Goal: Information Seeking & Learning: Learn about a topic

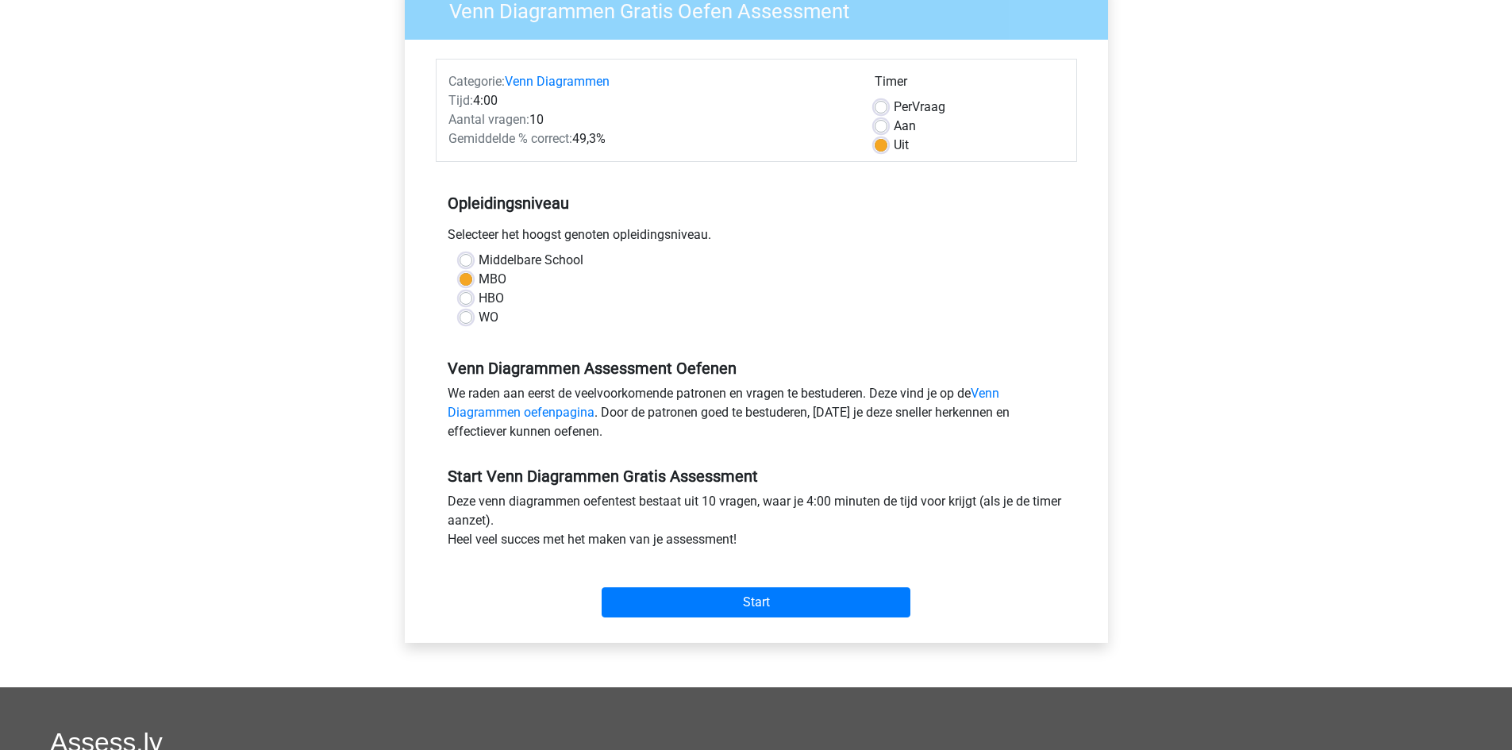
scroll to position [148, 0]
click at [709, 600] on input "Start" at bounding box center [756, 602] width 309 height 30
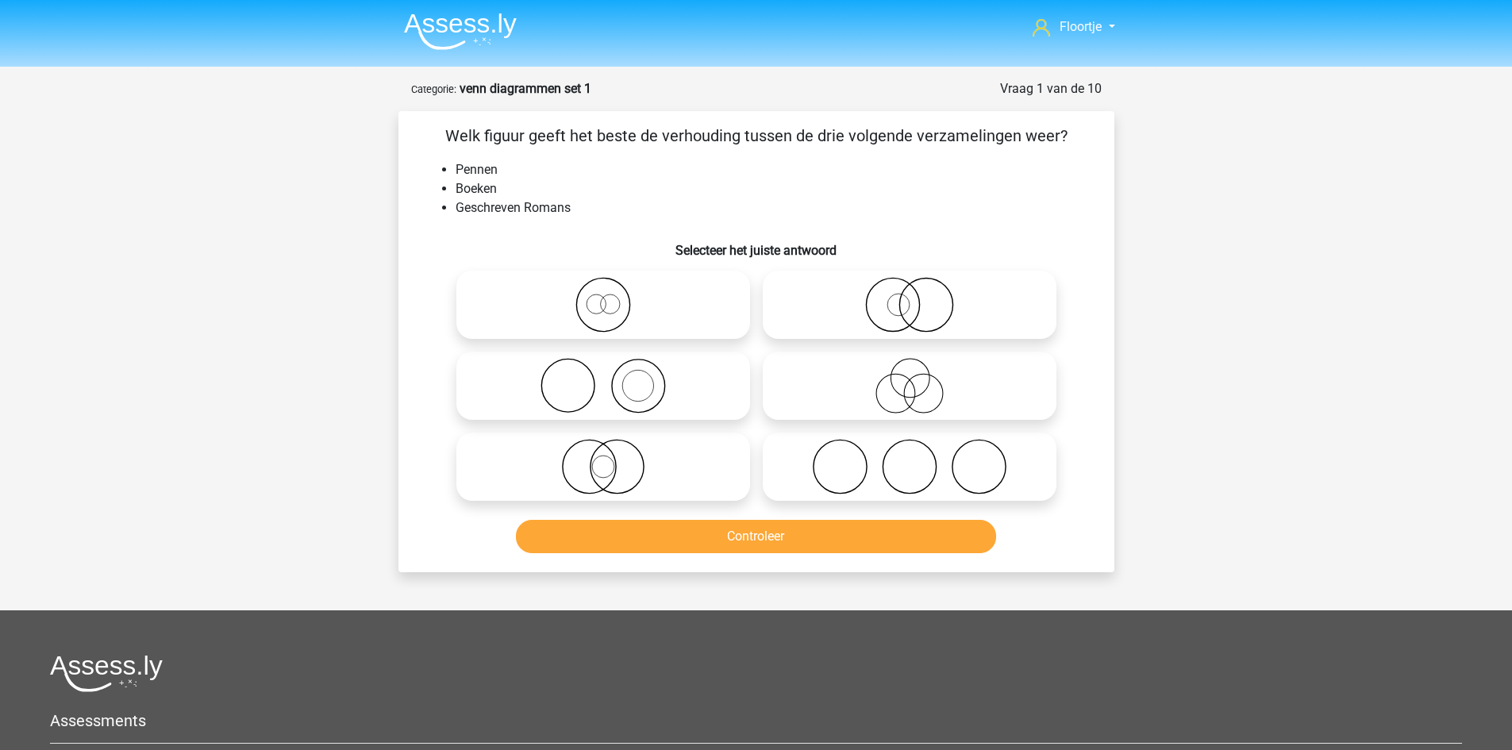
click at [613, 309] on icon at bounding box center [603, 305] width 281 height 56
click at [613, 297] on input "radio" at bounding box center [608, 292] width 10 height 10
radio input "true"
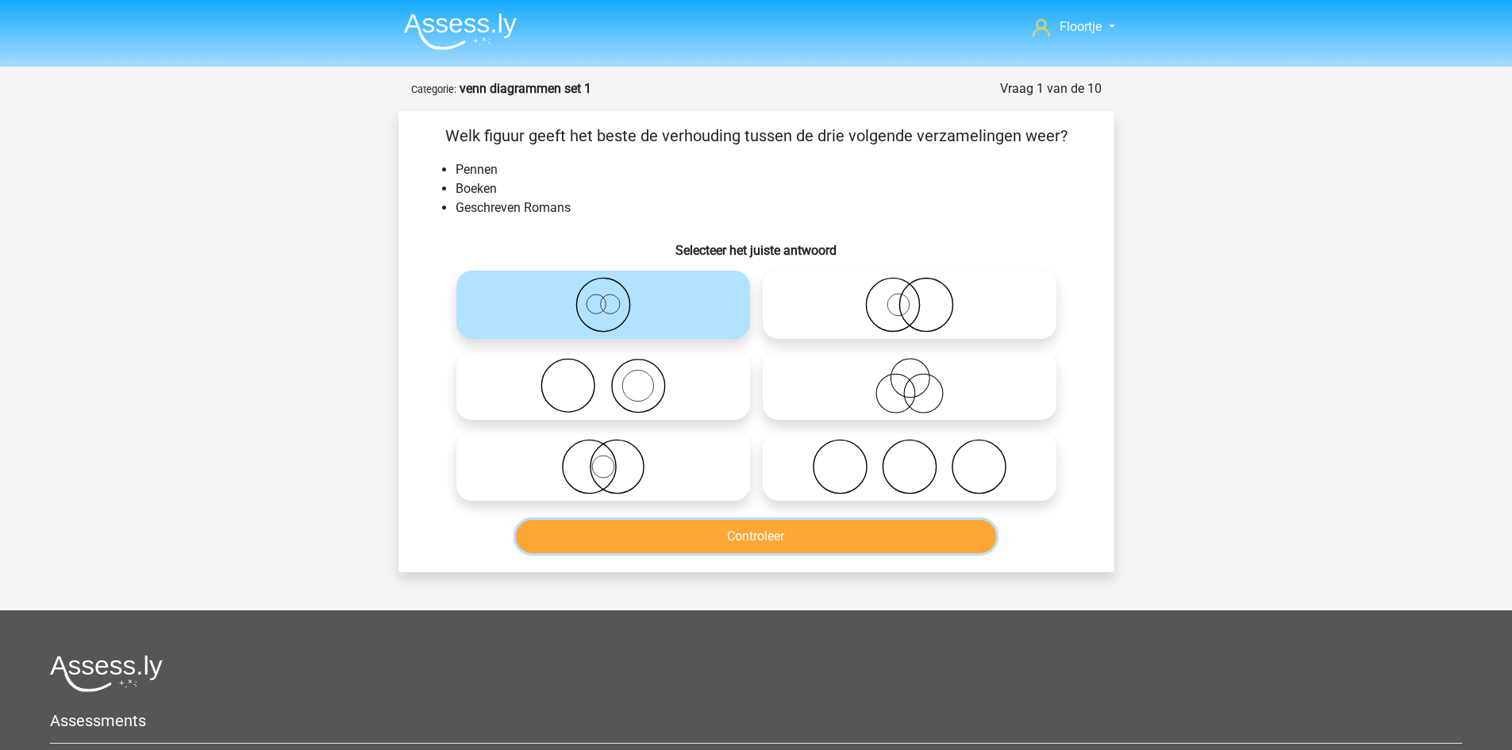
click at [757, 535] on button "Controleer" at bounding box center [756, 536] width 480 height 33
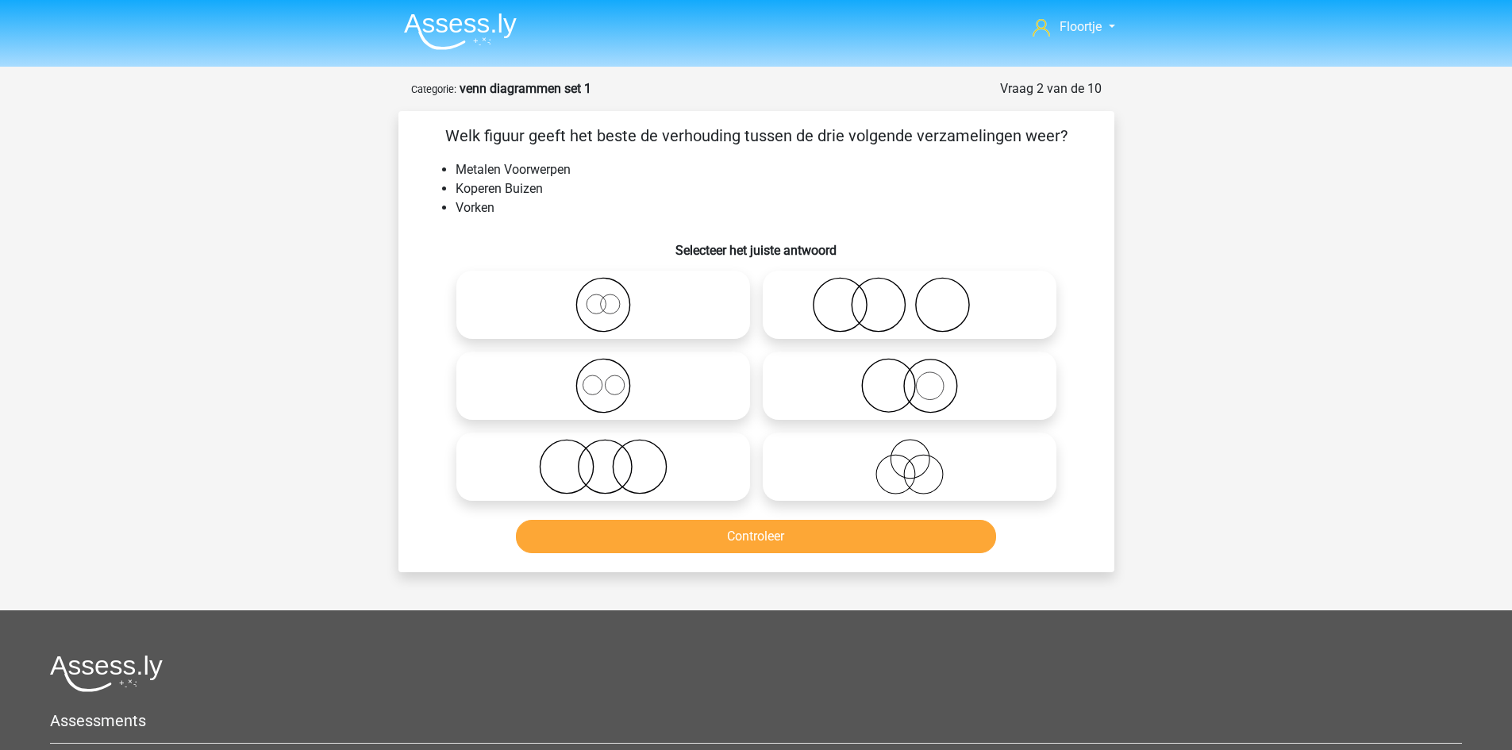
click at [857, 318] on icon at bounding box center [909, 305] width 281 height 56
click at [910, 297] on input "radio" at bounding box center [915, 292] width 10 height 10
radio input "true"
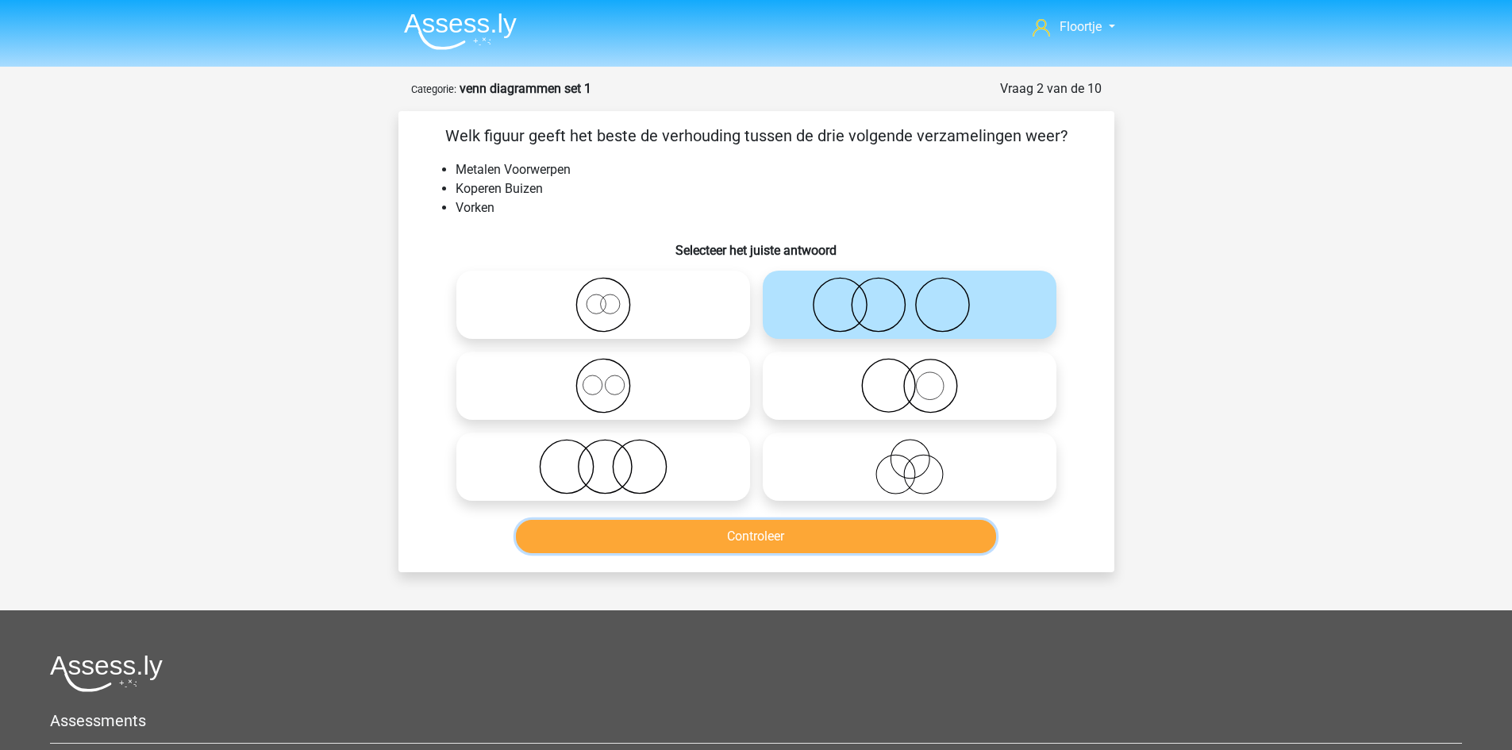
click at [803, 543] on button "Controleer" at bounding box center [756, 536] width 480 height 33
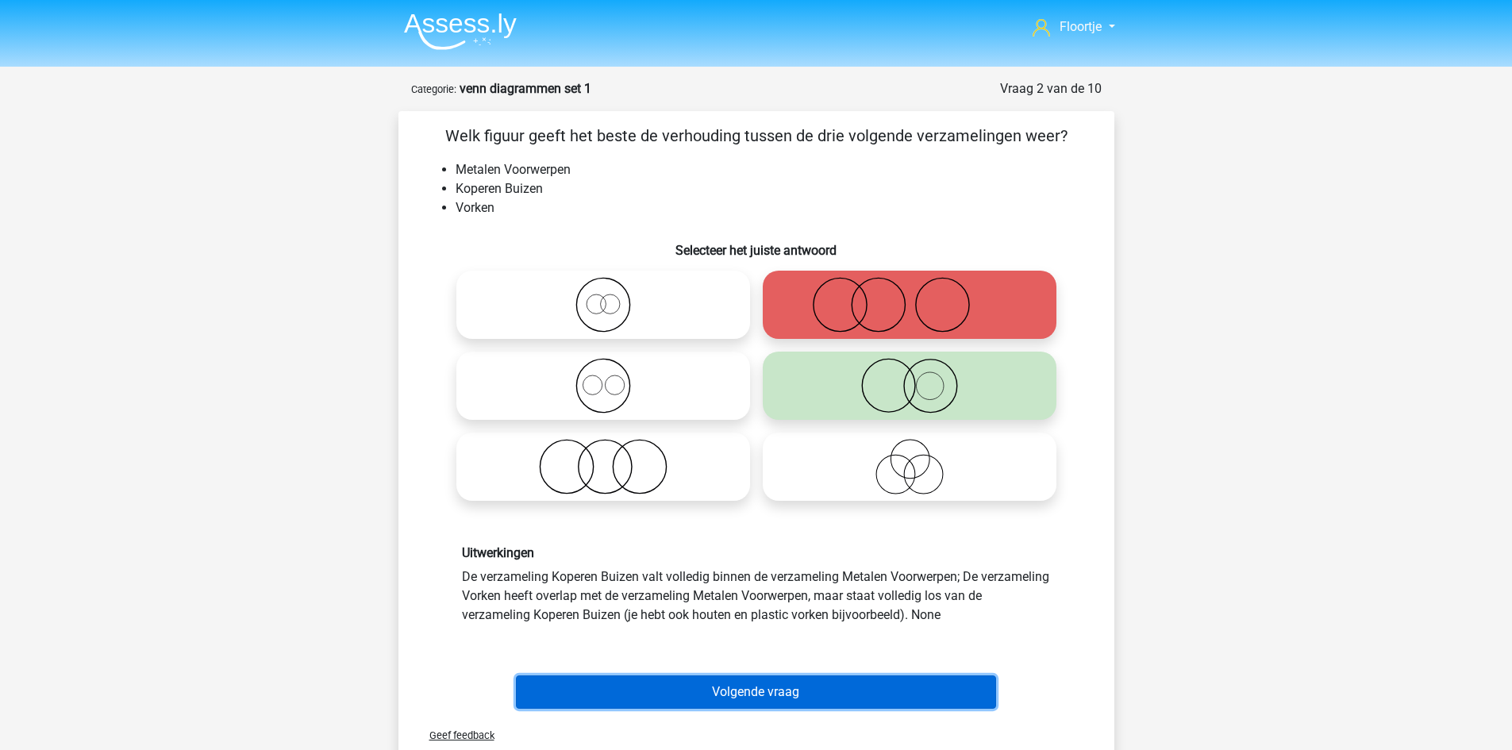
click at [726, 687] on button "Volgende vraag" at bounding box center [756, 692] width 480 height 33
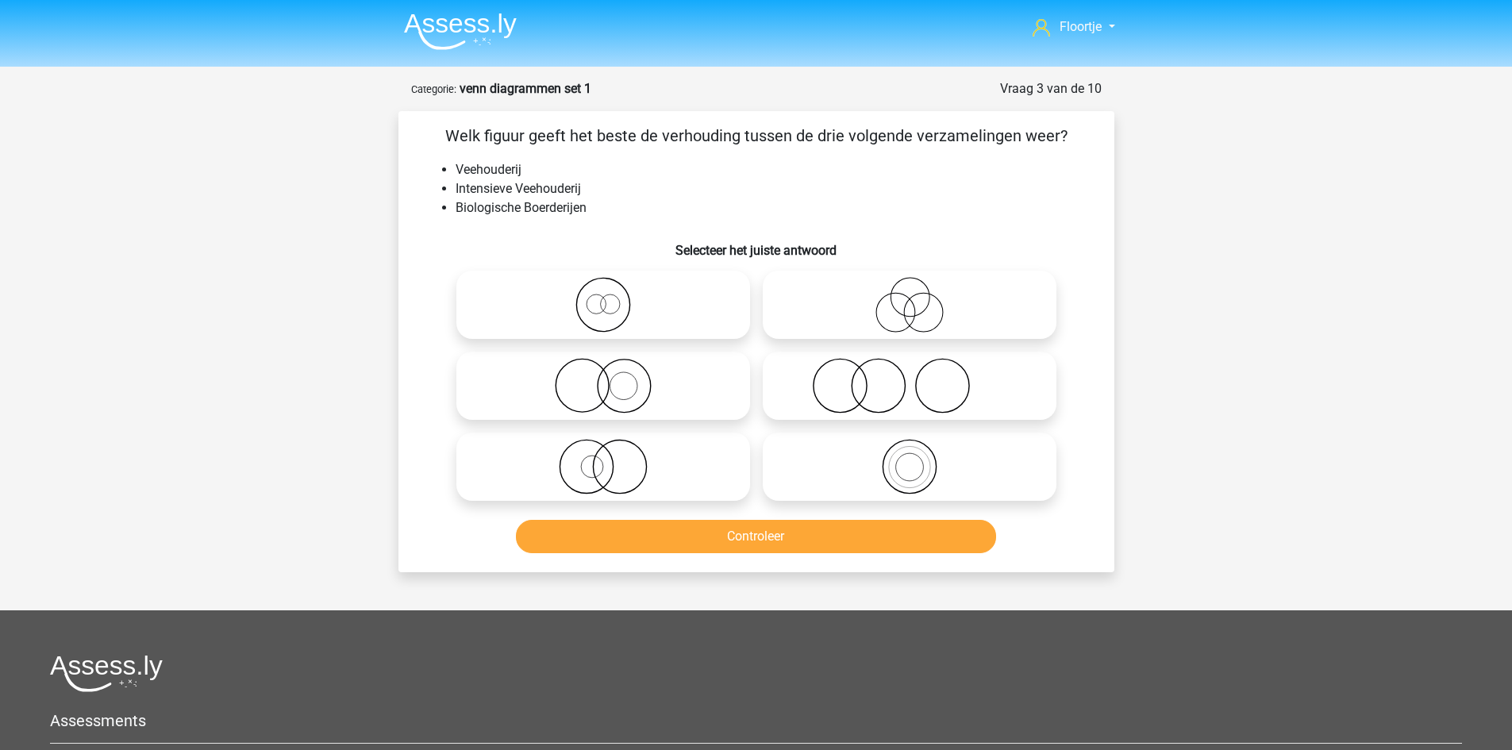
click at [708, 341] on div at bounding box center [603, 304] width 306 height 81
click at [607, 295] on input "radio" at bounding box center [608, 292] width 10 height 10
radio input "true"
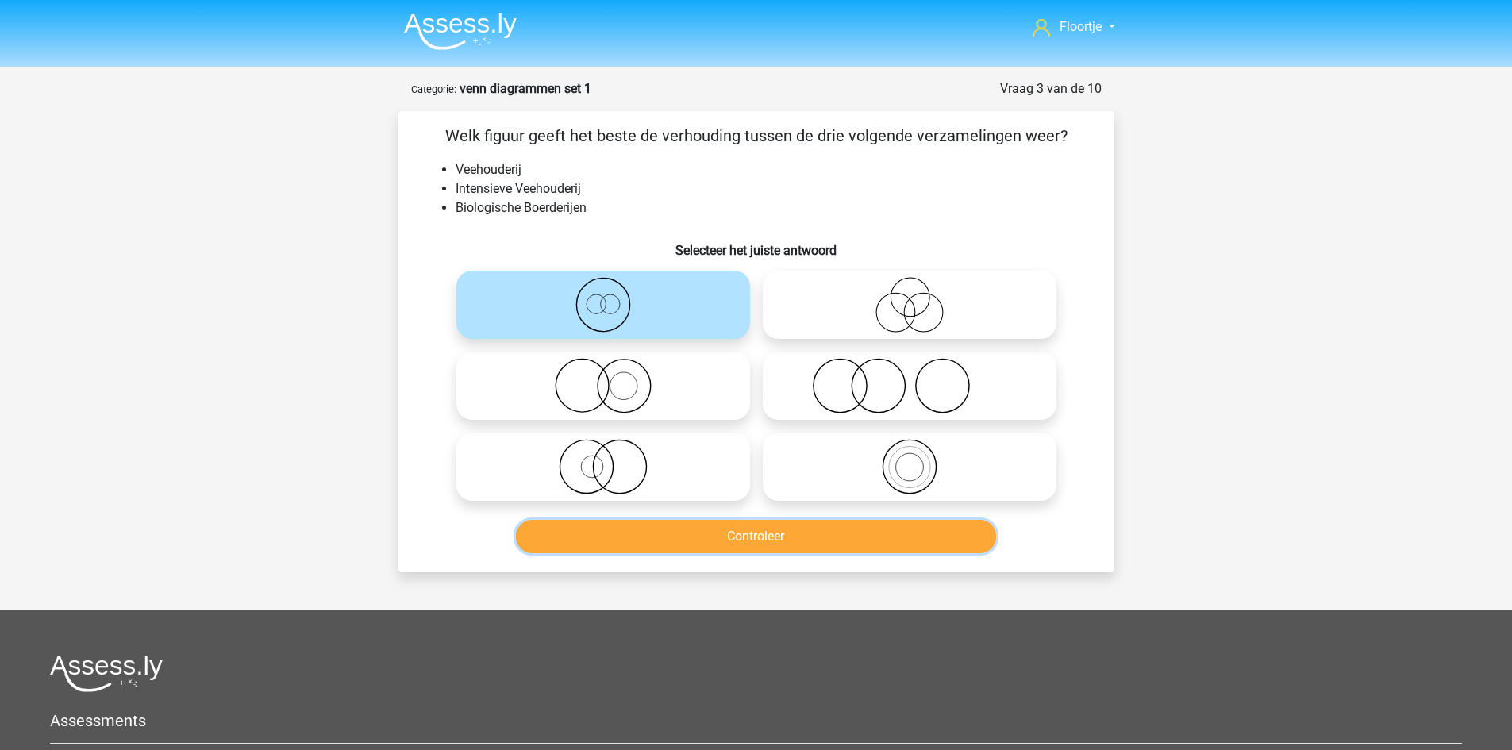
click at [674, 522] on button "Controleer" at bounding box center [756, 536] width 480 height 33
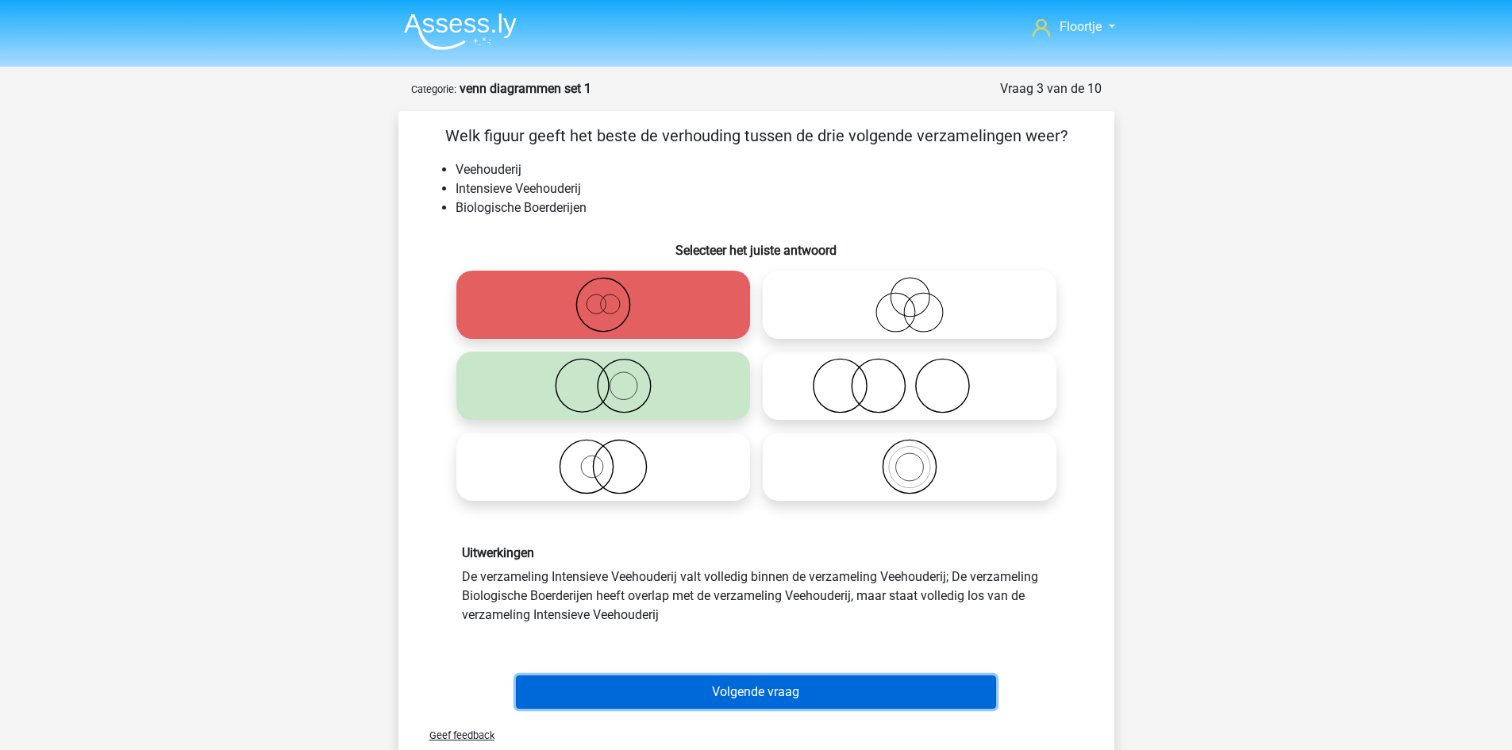
click at [687, 687] on button "Volgende vraag" at bounding box center [756, 692] width 480 height 33
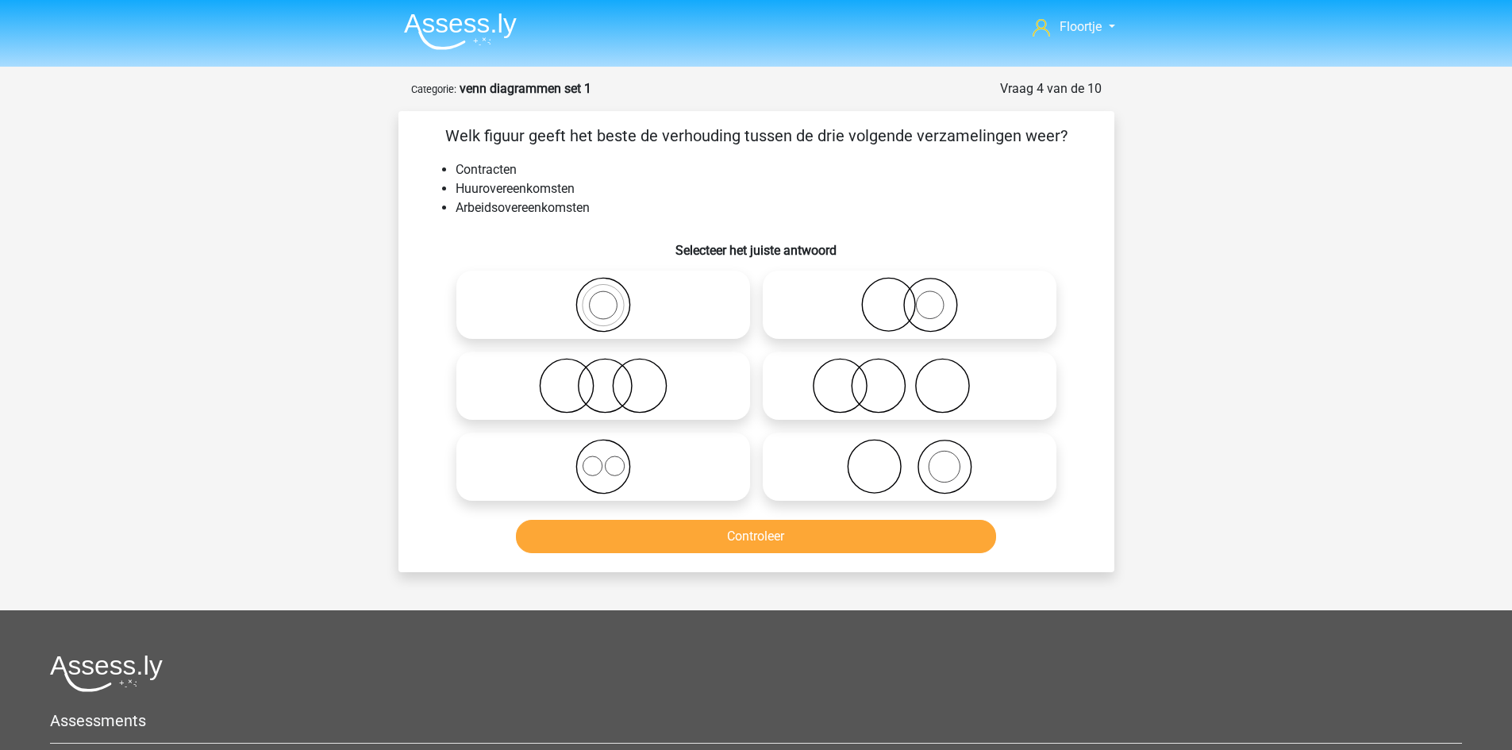
click at [567, 456] on icon at bounding box center [603, 467] width 281 height 56
click at [603, 456] on input "radio" at bounding box center [608, 454] width 10 height 10
radio input "true"
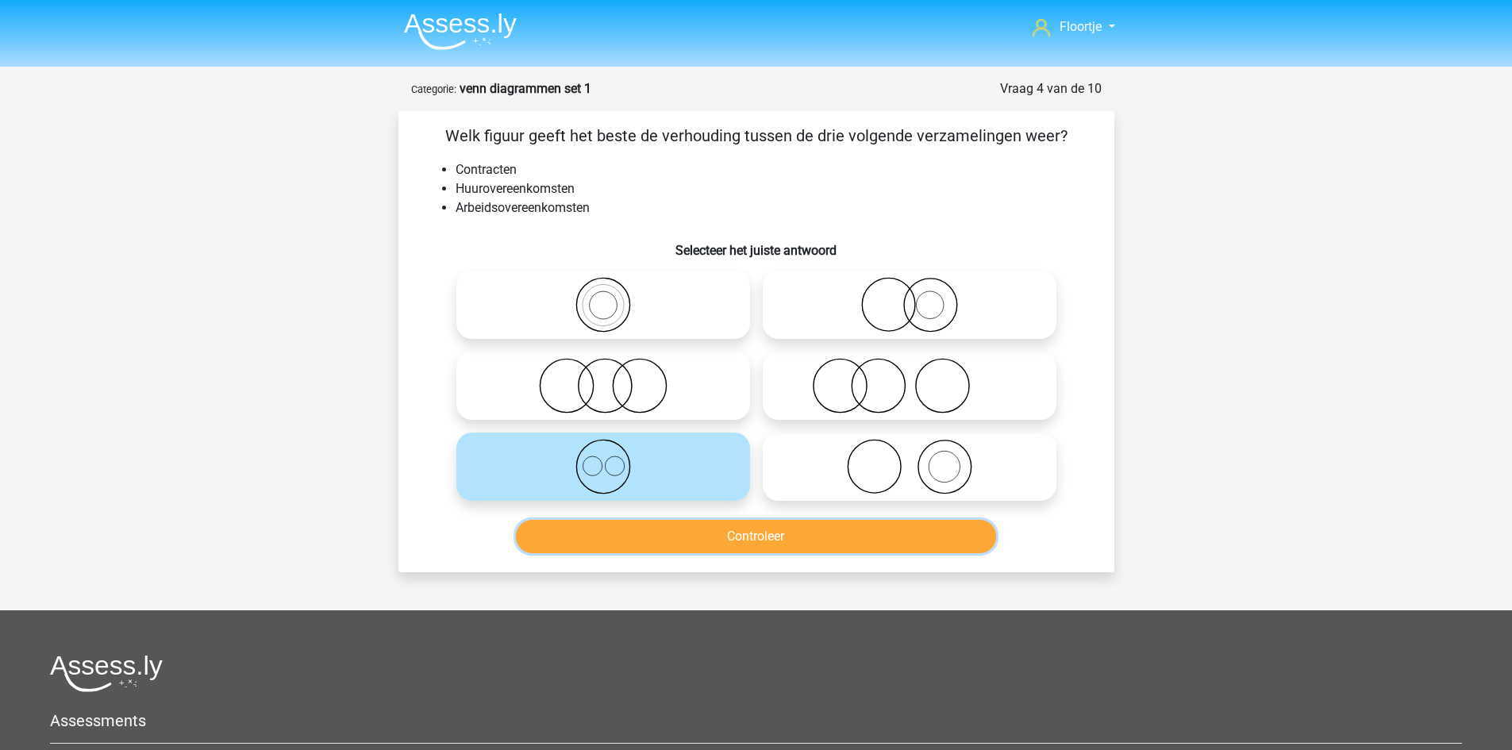
click at [589, 539] on button "Controleer" at bounding box center [756, 536] width 480 height 33
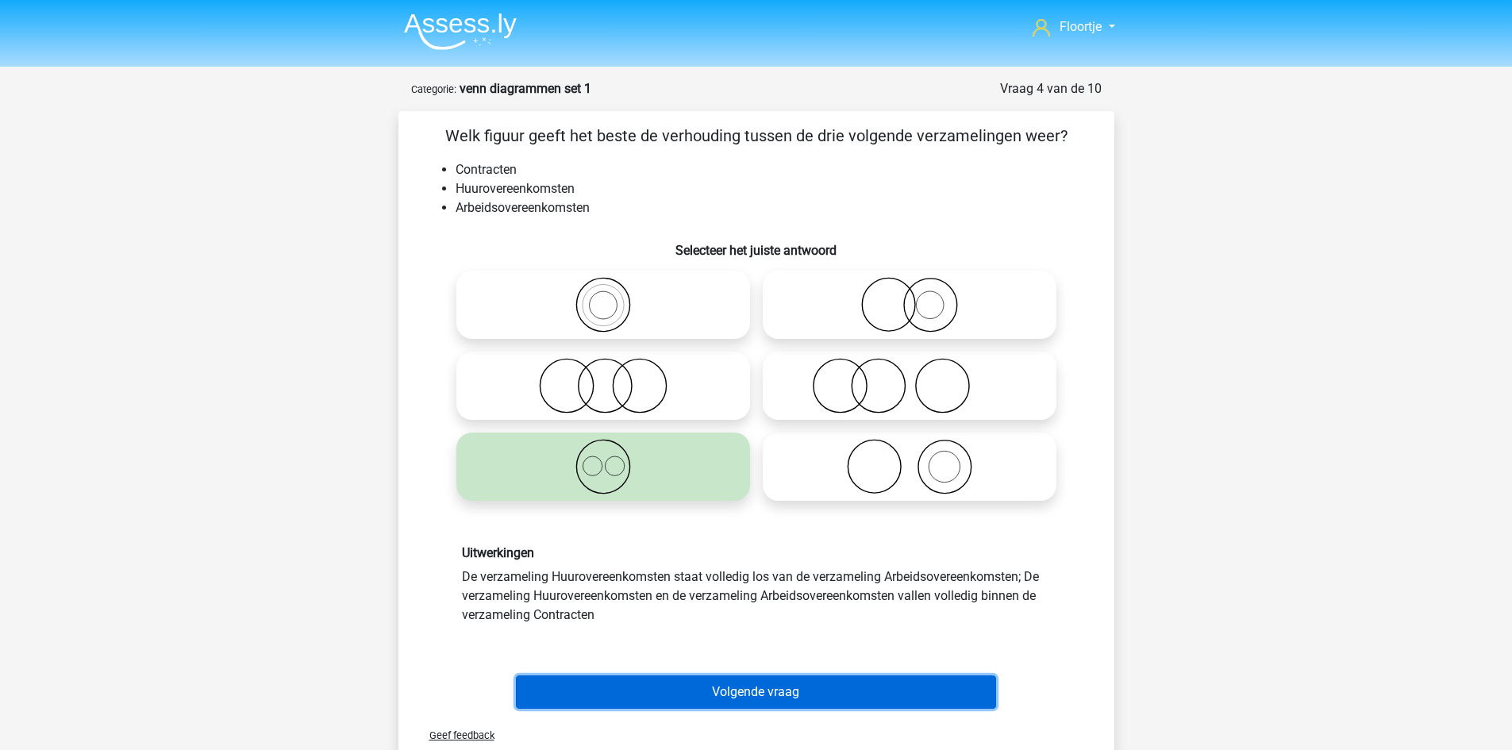
click at [603, 691] on button "Volgende vraag" at bounding box center [756, 692] width 480 height 33
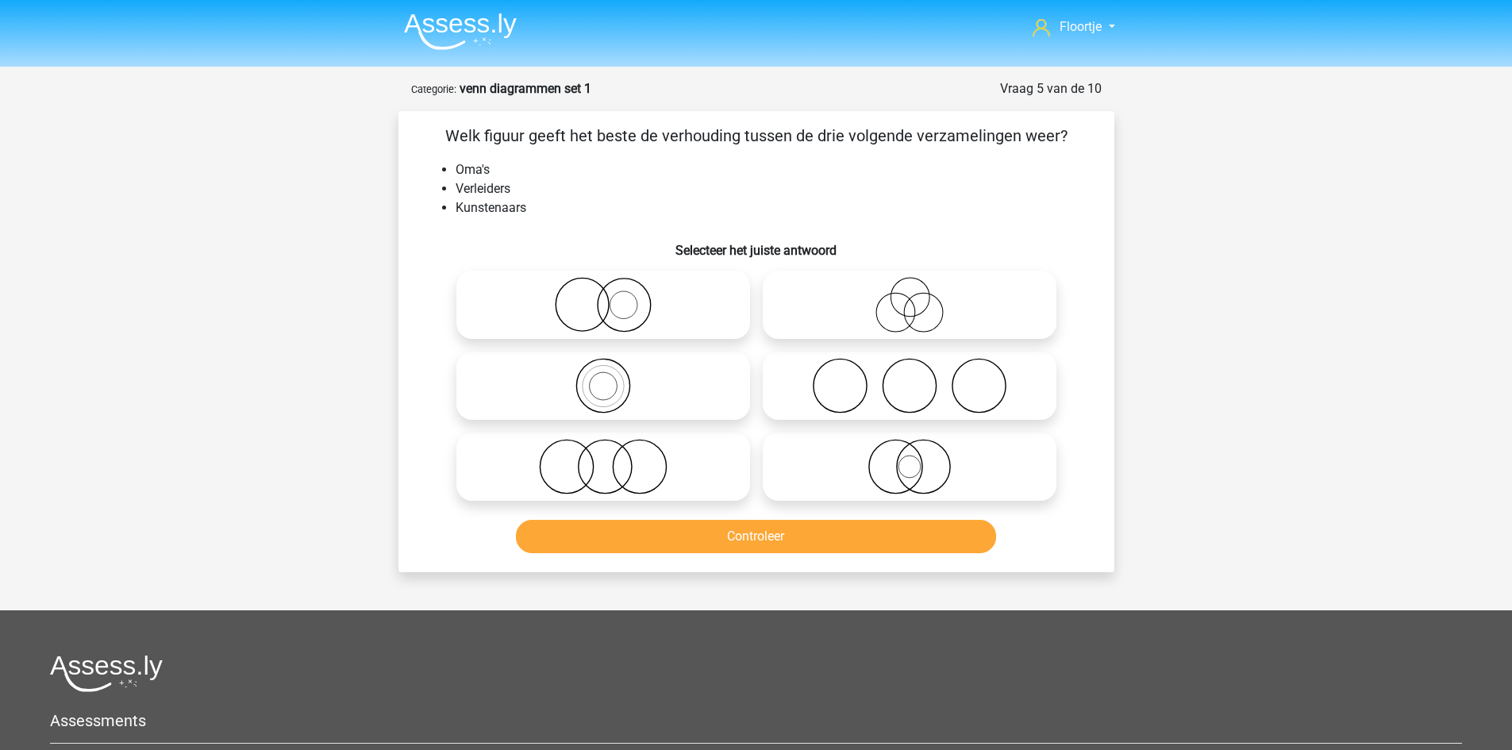
scroll to position [79, 0]
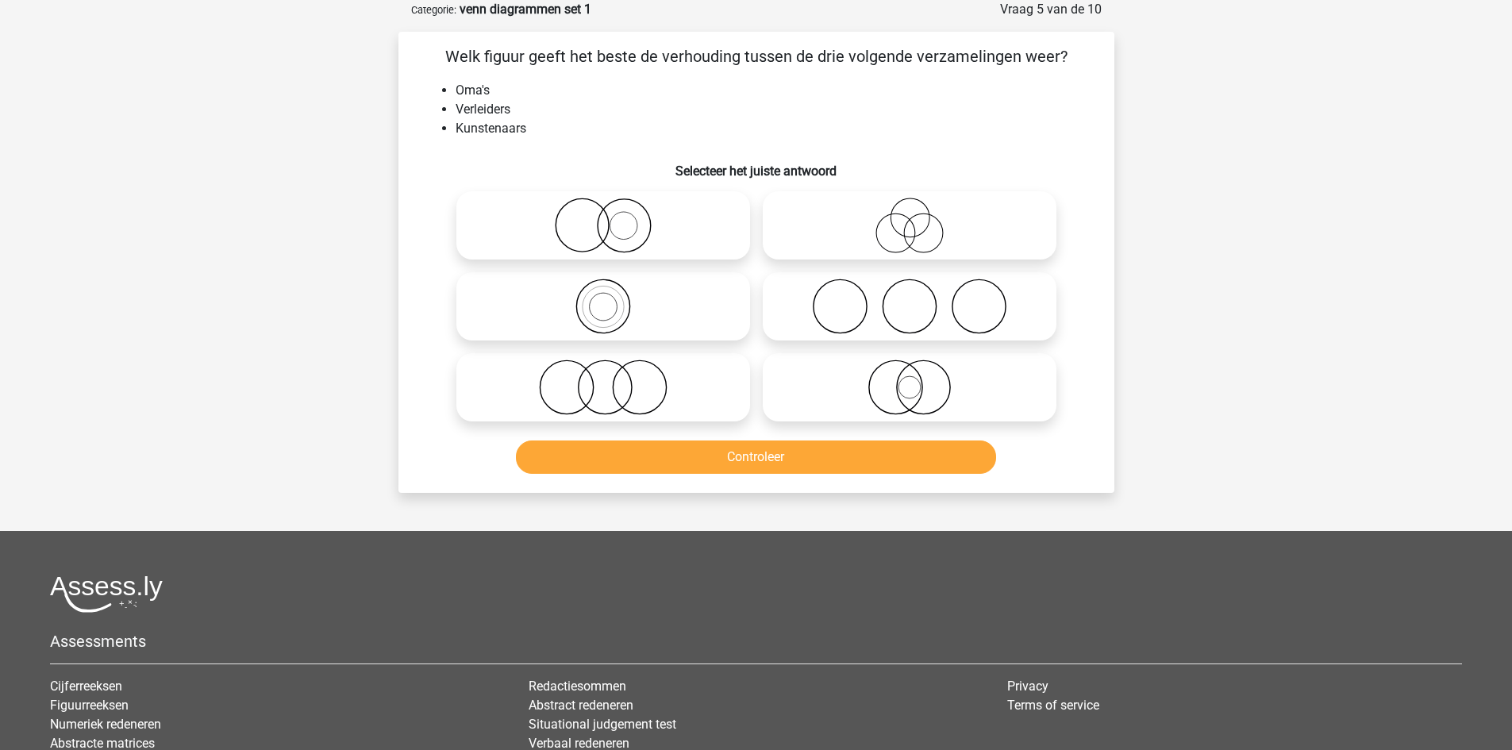
click at [661, 219] on icon at bounding box center [603, 226] width 281 height 56
click at [614, 218] on input "radio" at bounding box center [608, 212] width 10 height 10
radio input "true"
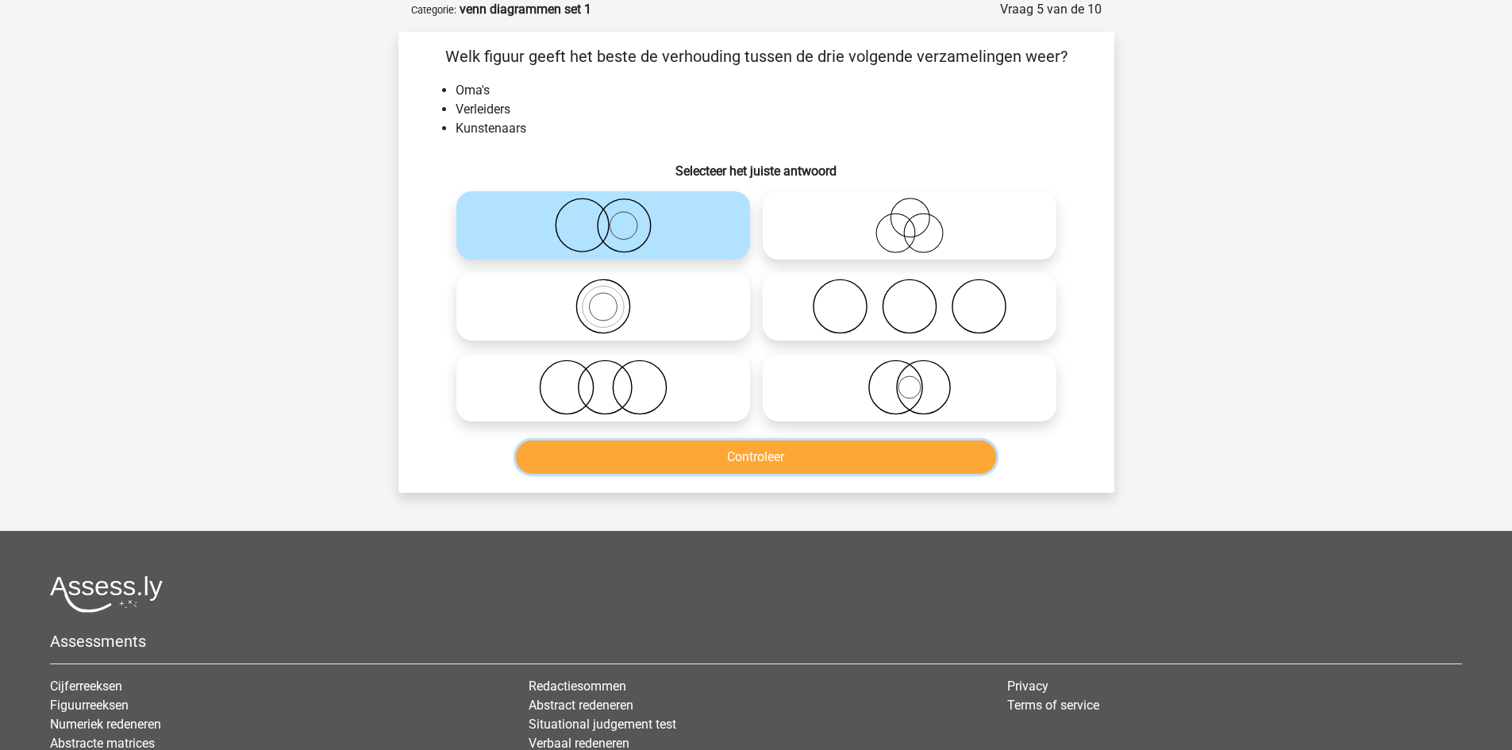
click at [750, 462] on button "Controleer" at bounding box center [756, 457] width 480 height 33
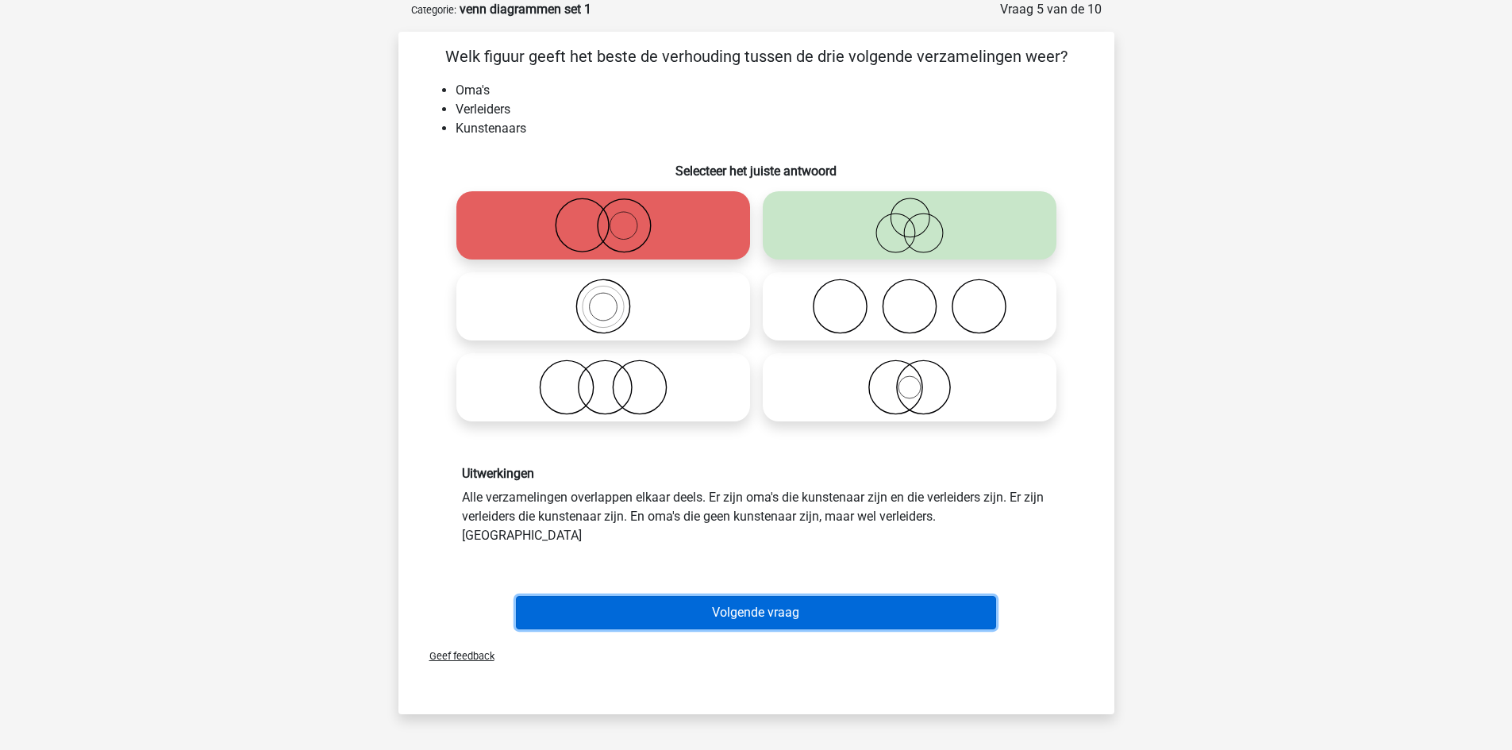
click at [736, 596] on button "Volgende vraag" at bounding box center [756, 612] width 480 height 33
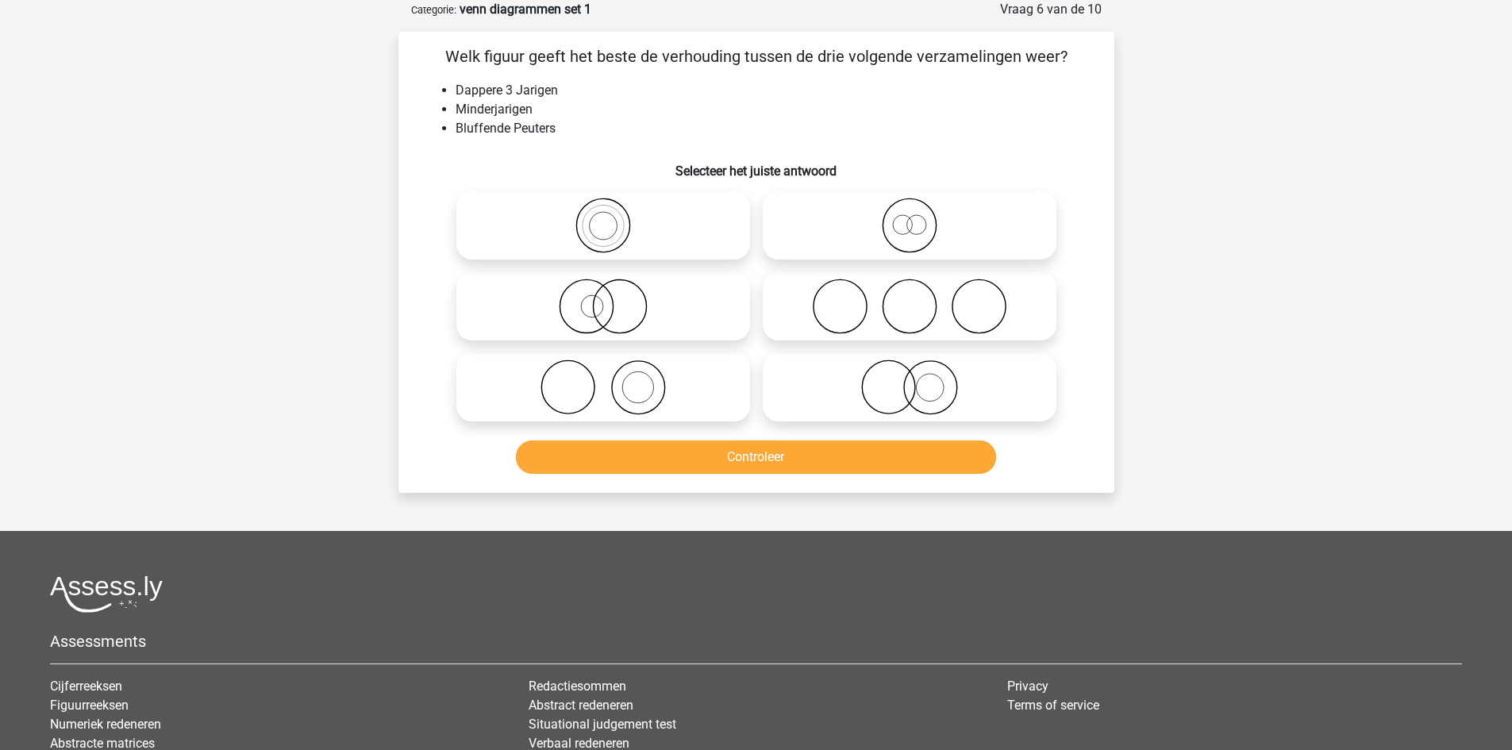
scroll to position [0, 0]
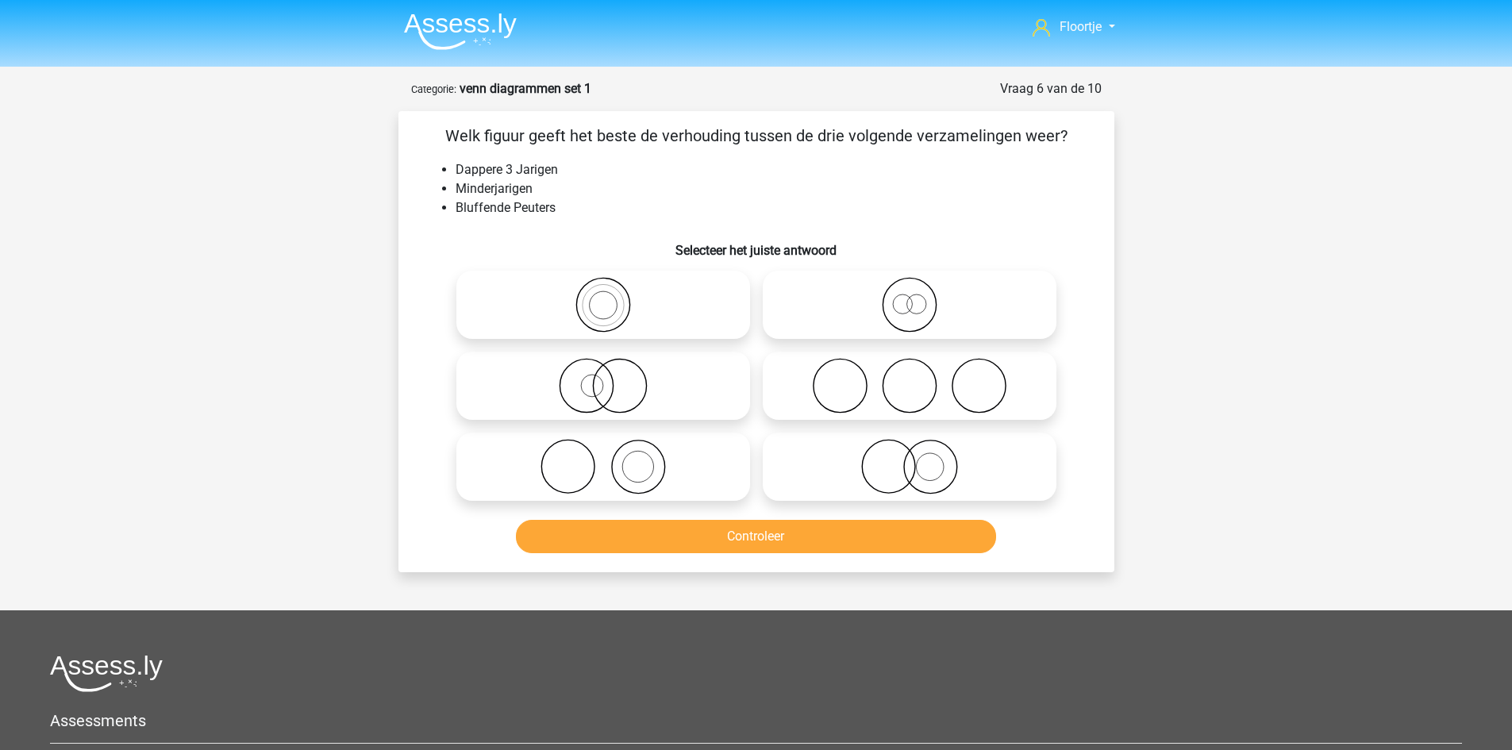
click at [625, 416] on label at bounding box center [603, 386] width 294 height 68
click at [614, 378] on input "radio" at bounding box center [608, 373] width 10 height 10
radio input "true"
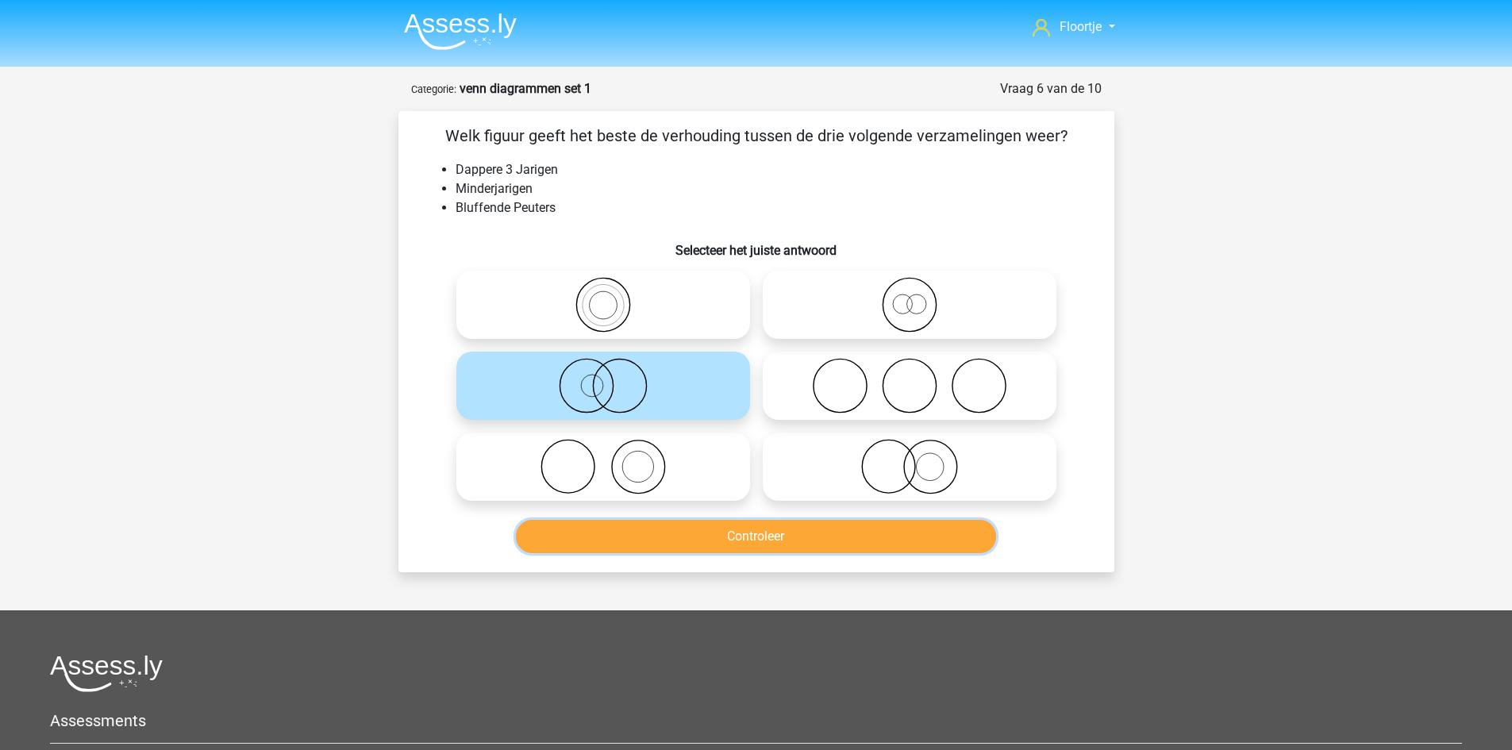
click at [603, 553] on button "Controleer" at bounding box center [756, 536] width 480 height 33
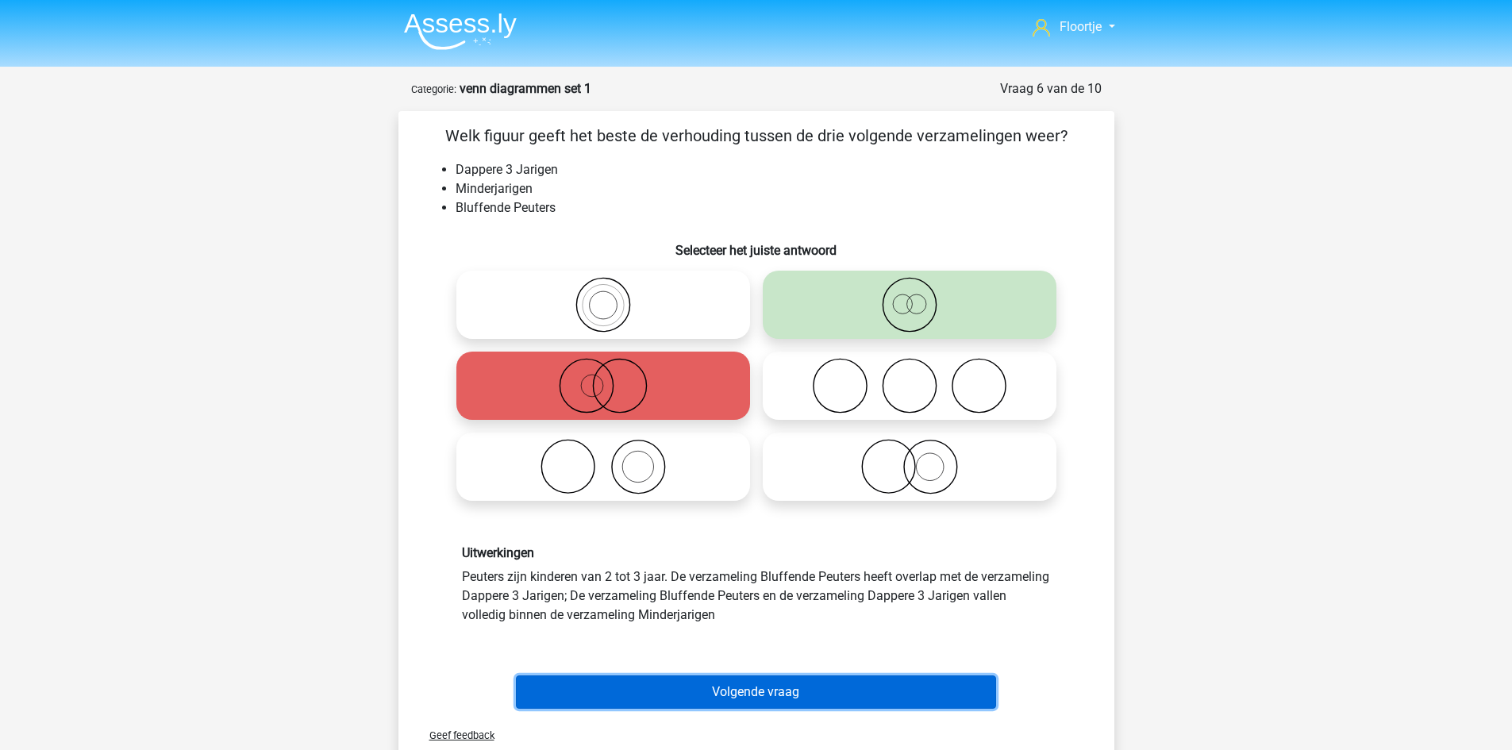
click at [621, 680] on button "Volgende vraag" at bounding box center [756, 692] width 480 height 33
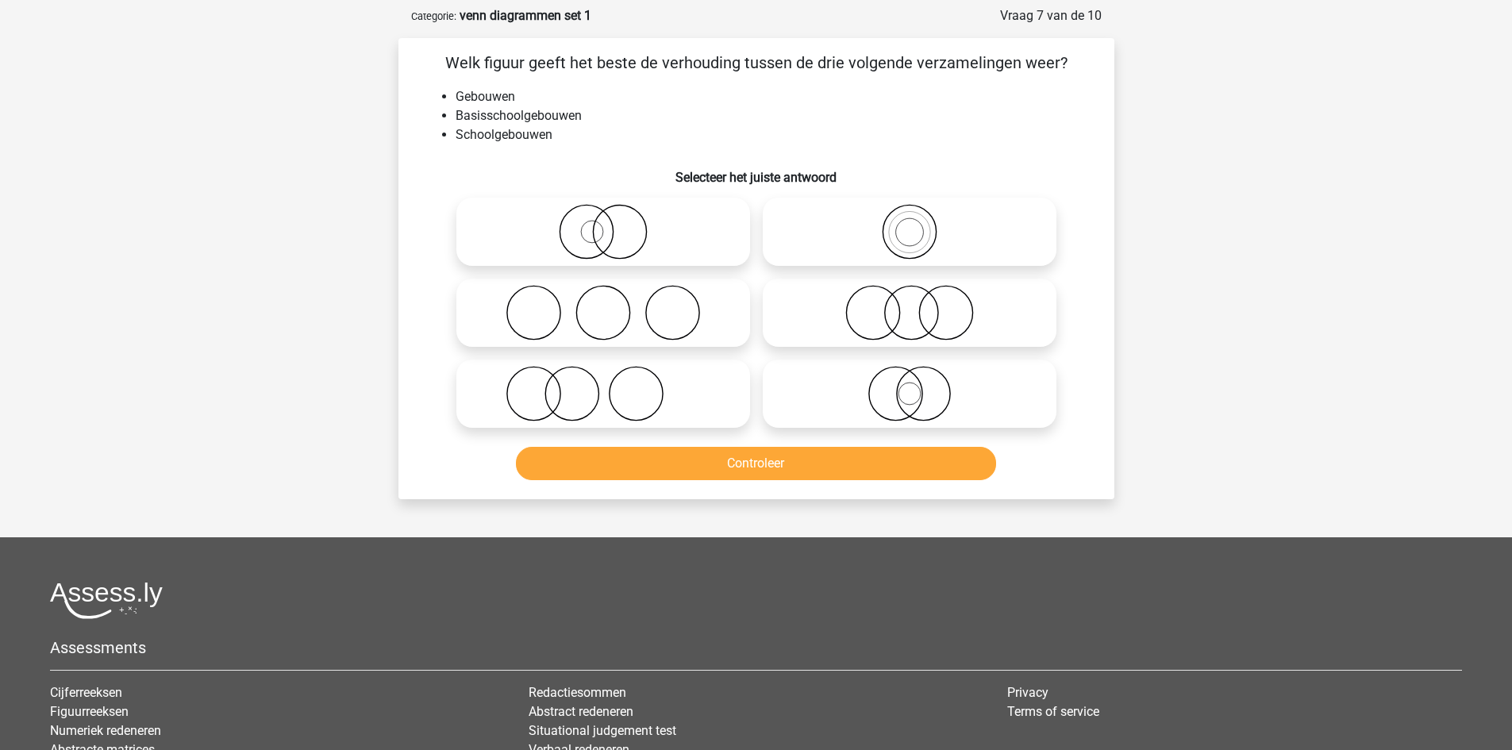
scroll to position [79, 0]
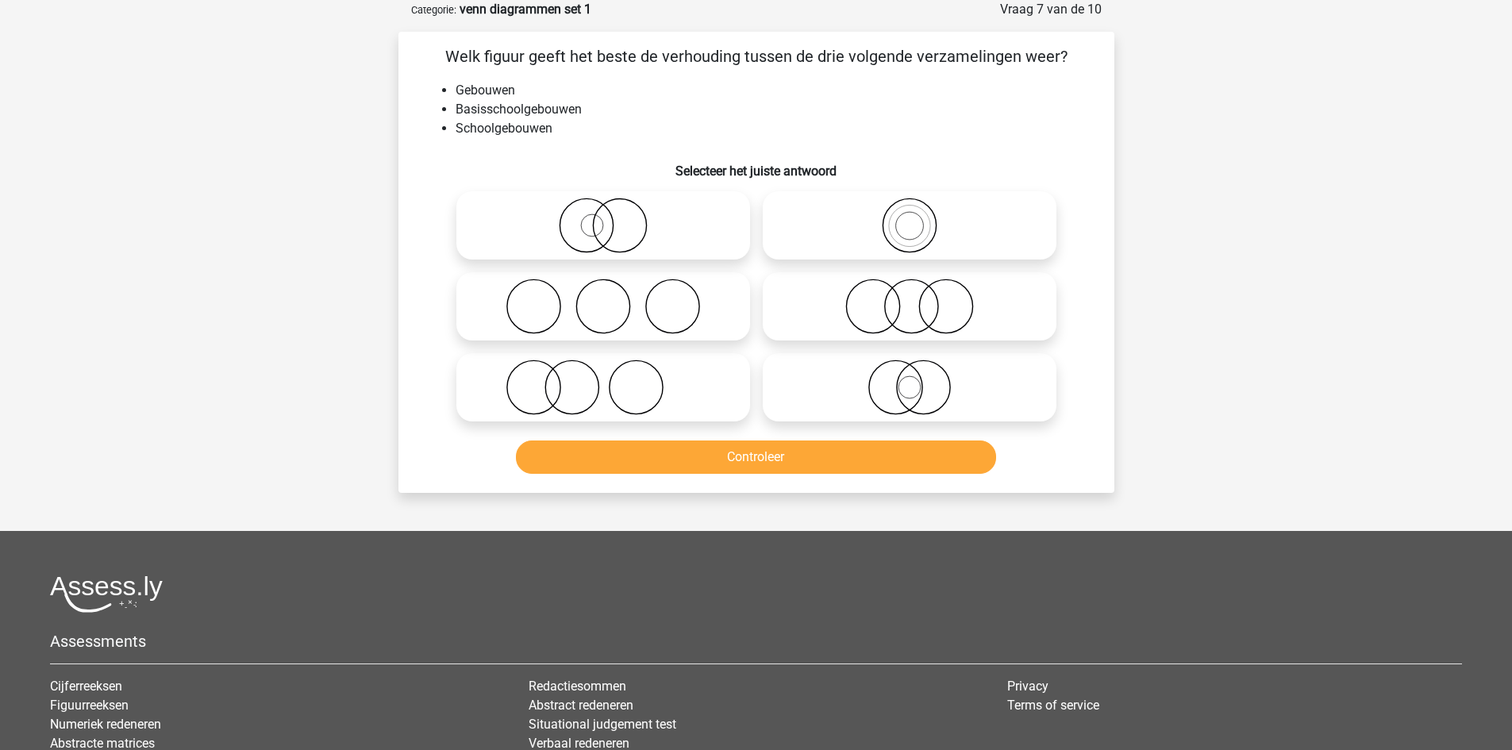
click at [884, 240] on icon at bounding box center [909, 226] width 281 height 56
click at [910, 218] on input "radio" at bounding box center [915, 212] width 10 height 10
radio input "true"
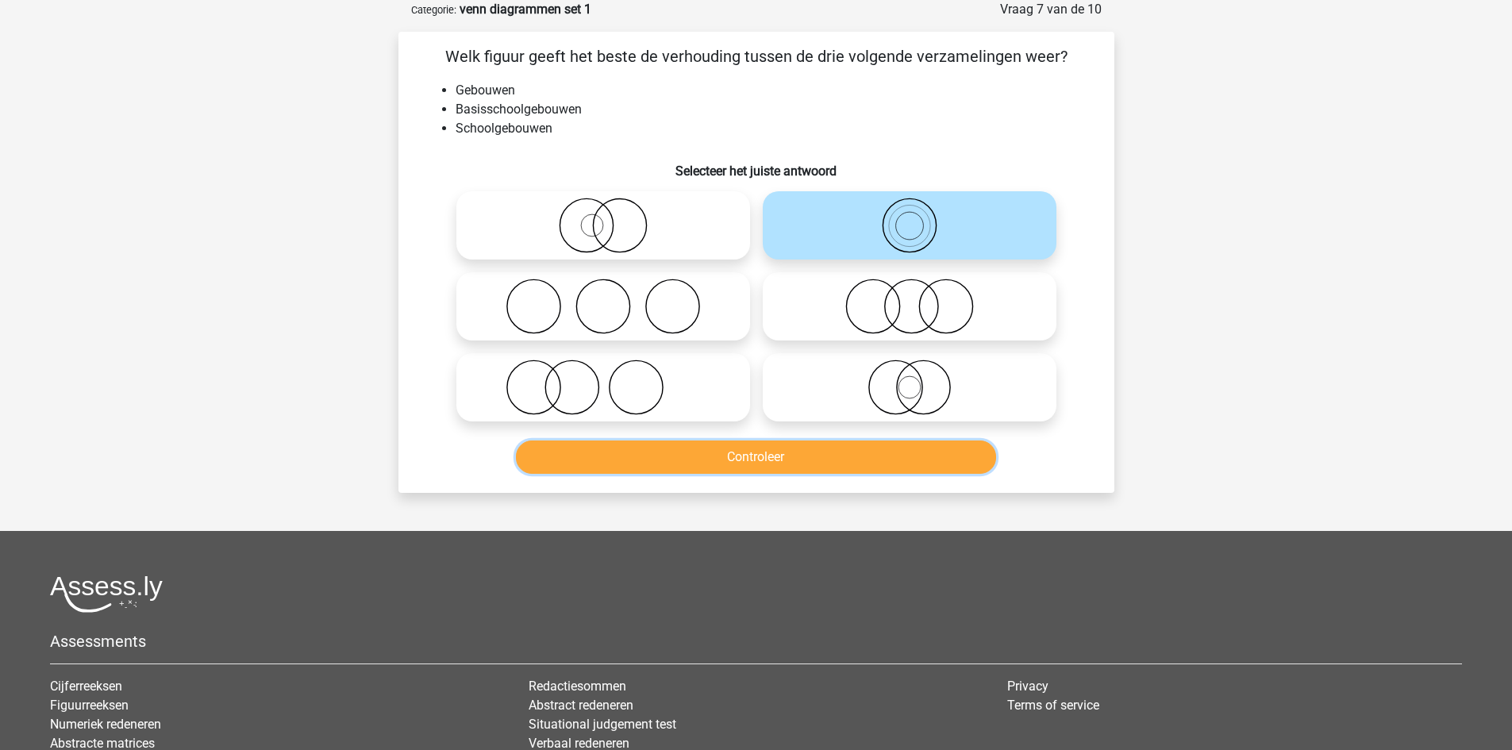
click at [803, 444] on button "Controleer" at bounding box center [756, 457] width 480 height 33
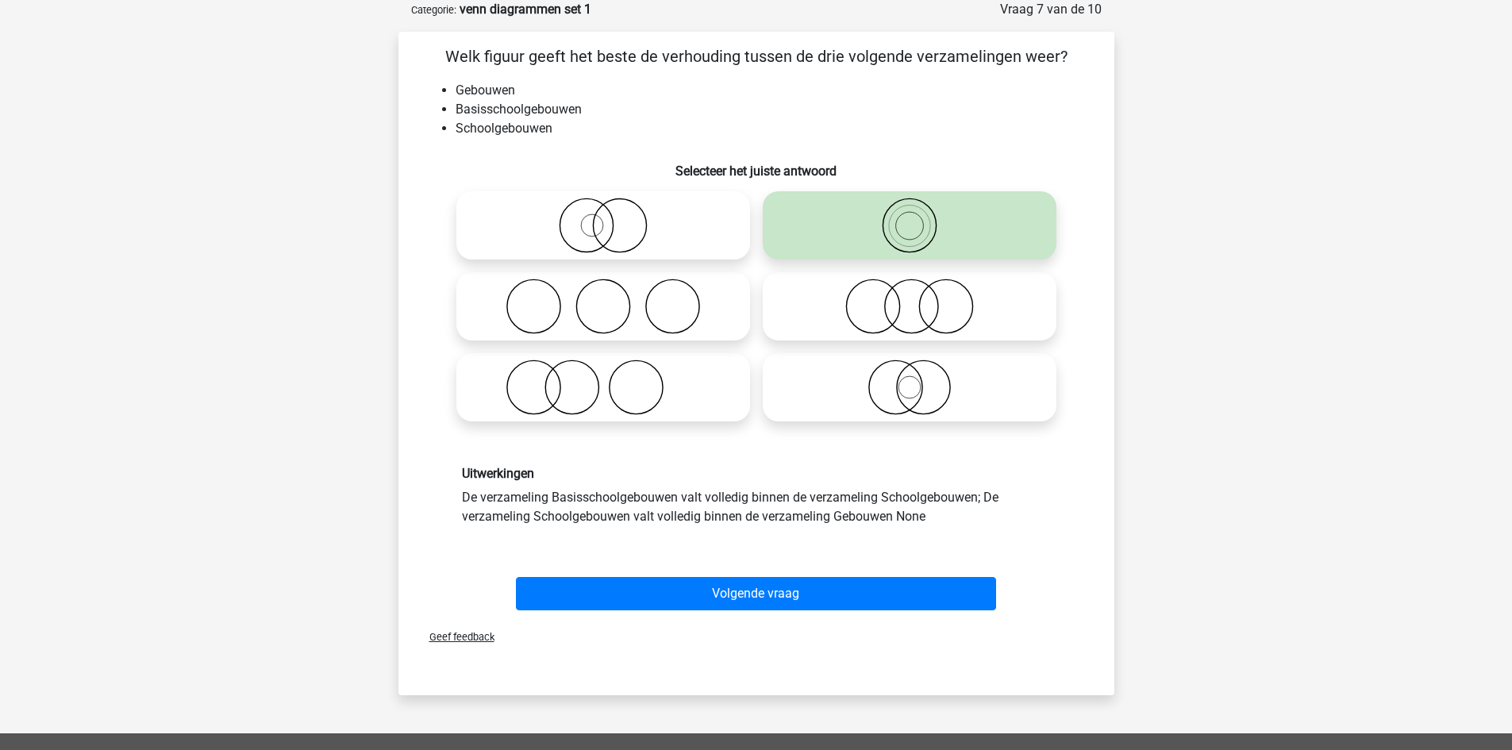
click at [803, 444] on div "Uitwerkingen De verzameling Basisschoolgebouwen valt volledig binnen de verzame…" at bounding box center [756, 496] width 665 height 136
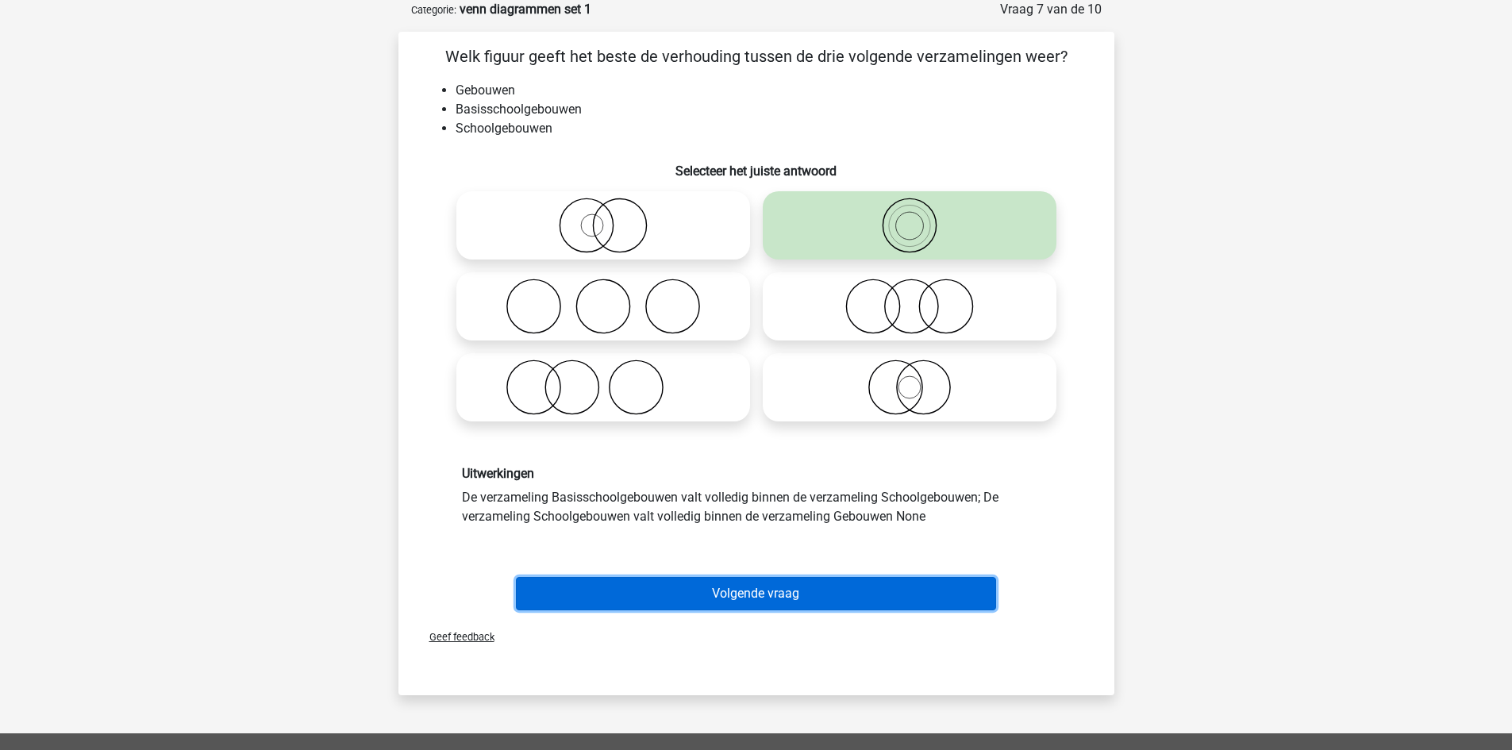
click at [717, 588] on button "Volgende vraag" at bounding box center [756, 593] width 480 height 33
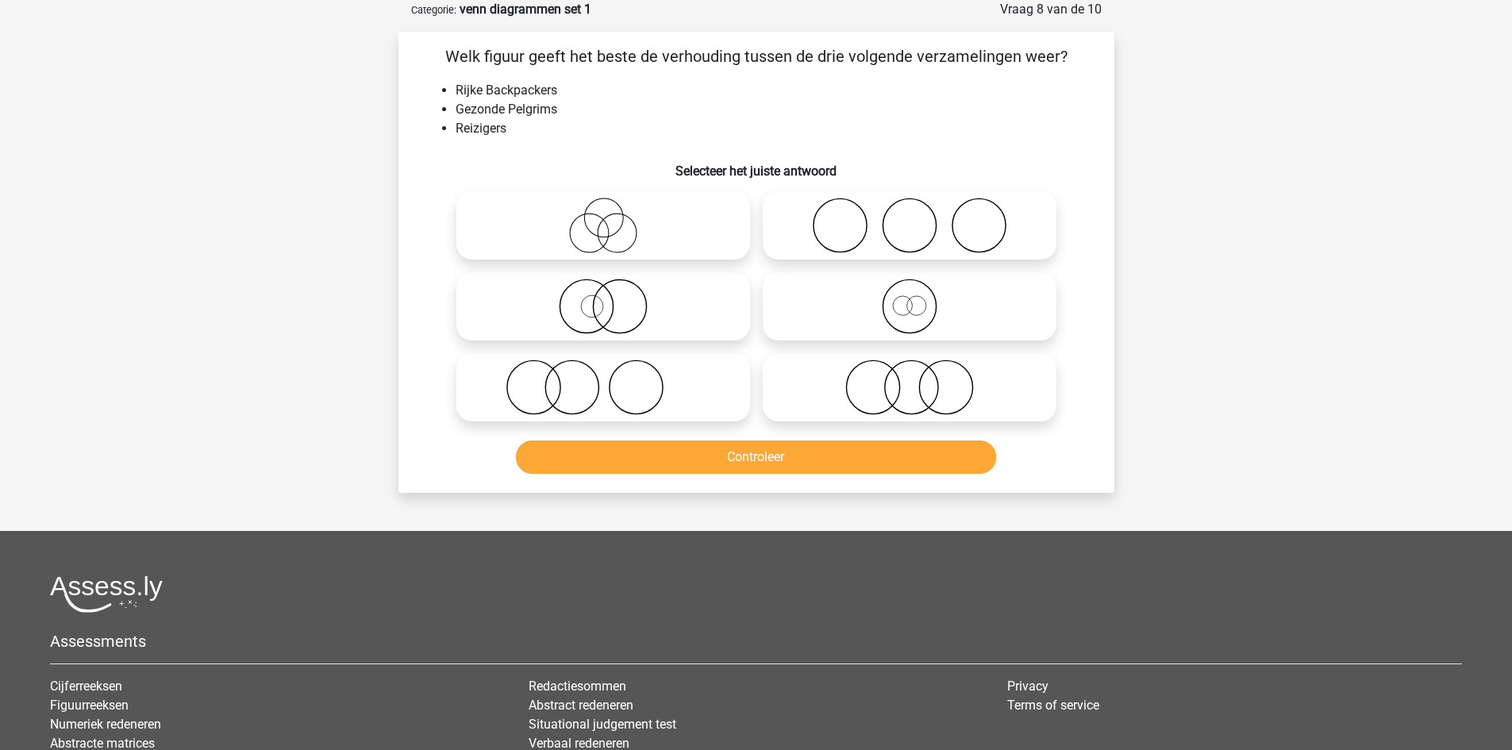
scroll to position [0, 0]
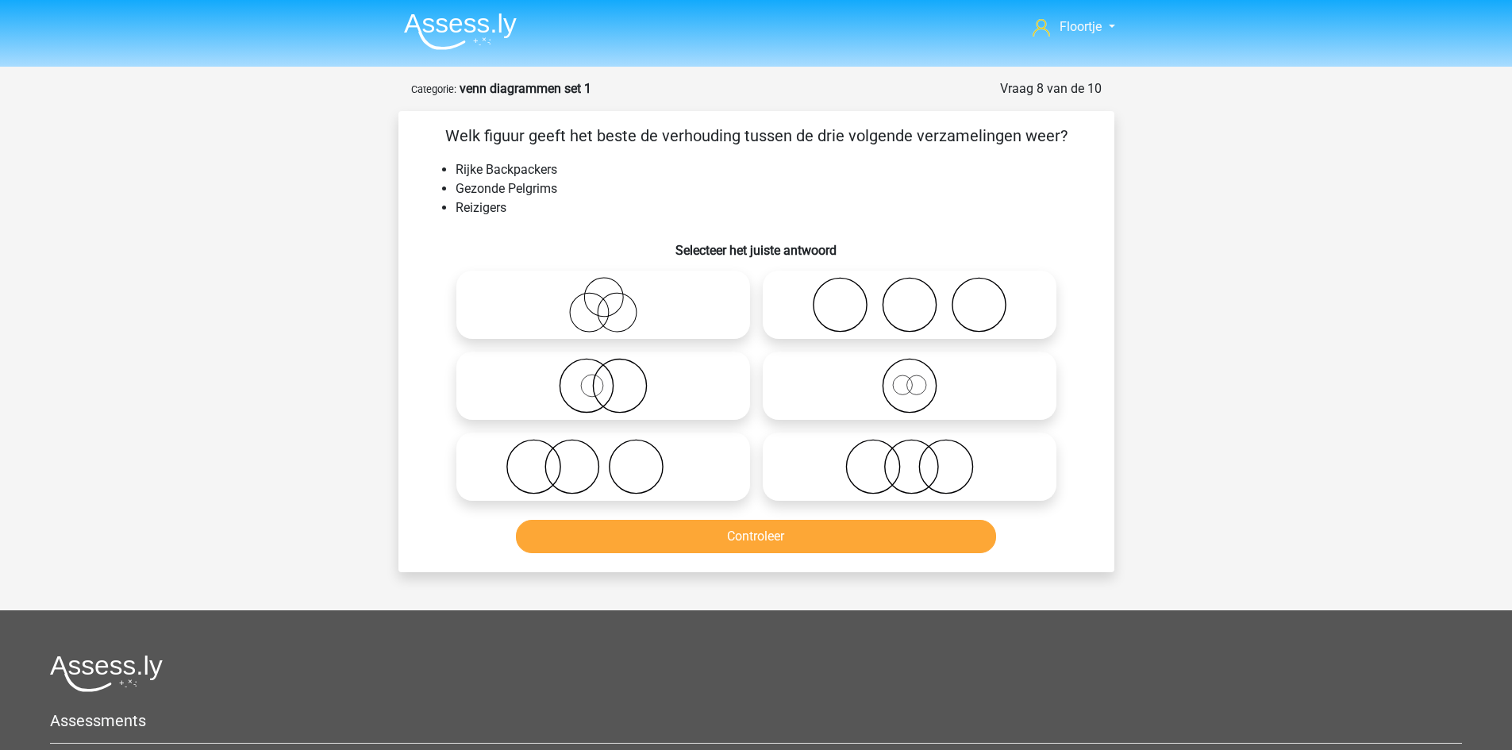
click at [641, 383] on icon at bounding box center [603, 386] width 281 height 56
click at [614, 378] on input "radio" at bounding box center [608, 373] width 10 height 10
radio input "true"
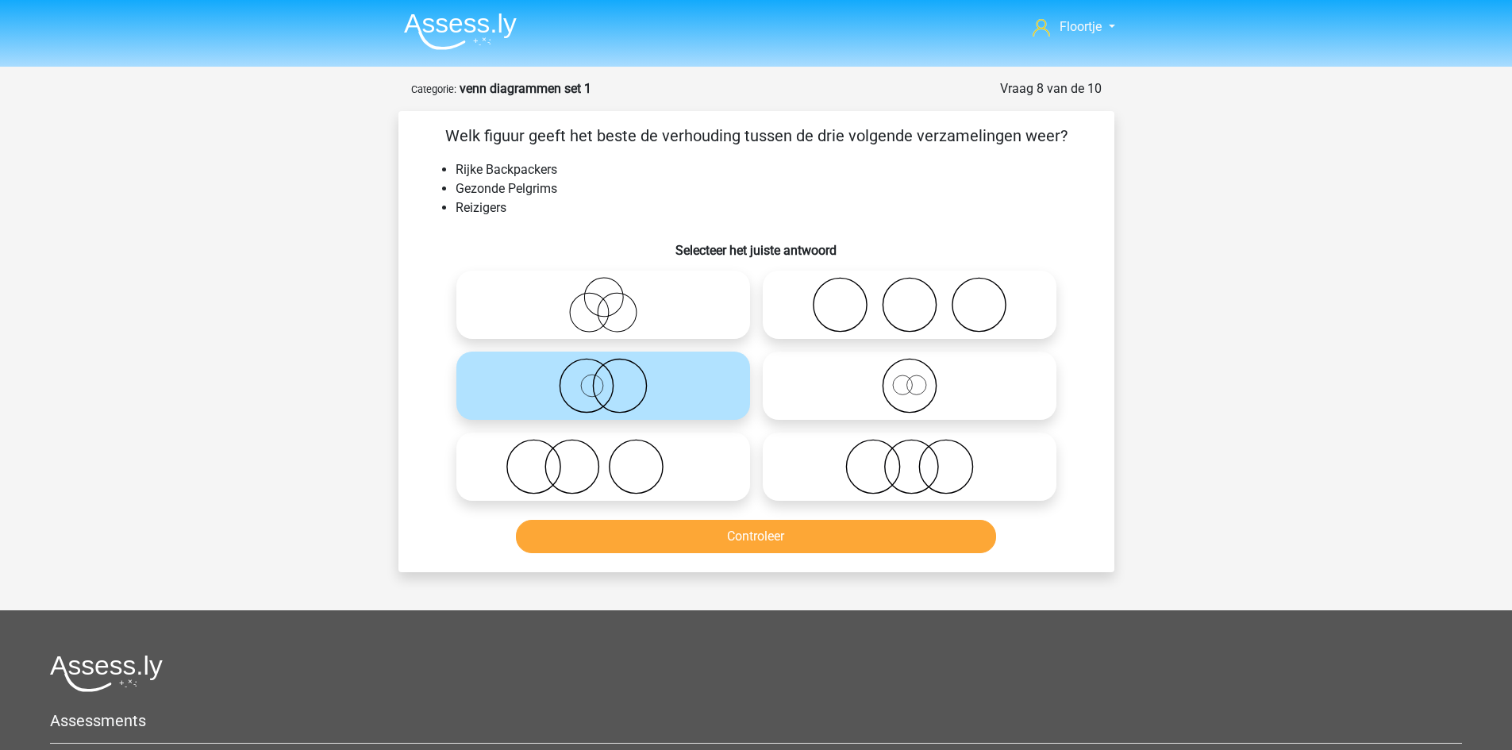
click at [730, 557] on div "Controleer" at bounding box center [756, 540] width 613 height 40
click at [730, 556] on div "Controleer" at bounding box center [756, 540] width 613 height 40
click at [730, 546] on button "Controleer" at bounding box center [756, 536] width 480 height 33
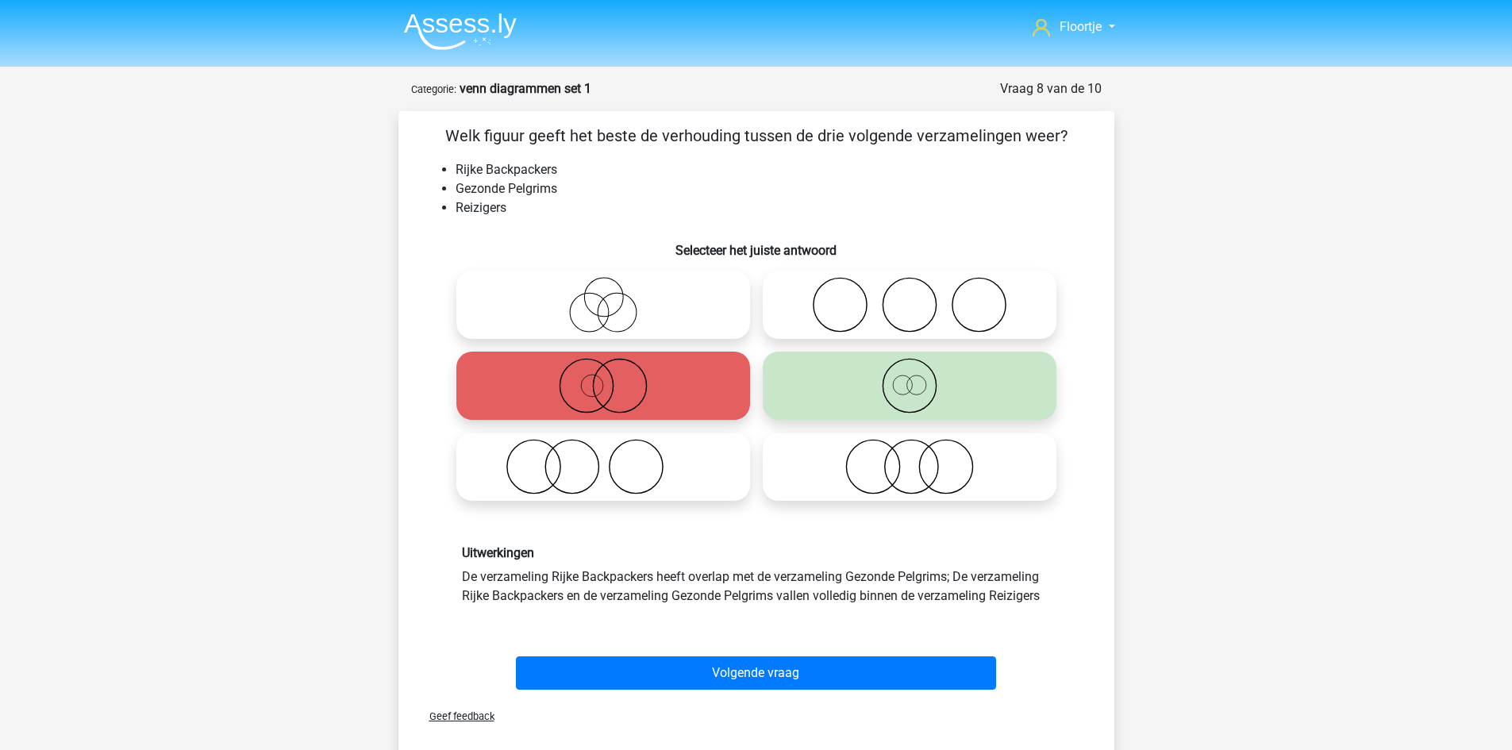
click at [715, 653] on div "Volgende vraag" at bounding box center [756, 670] width 665 height 52
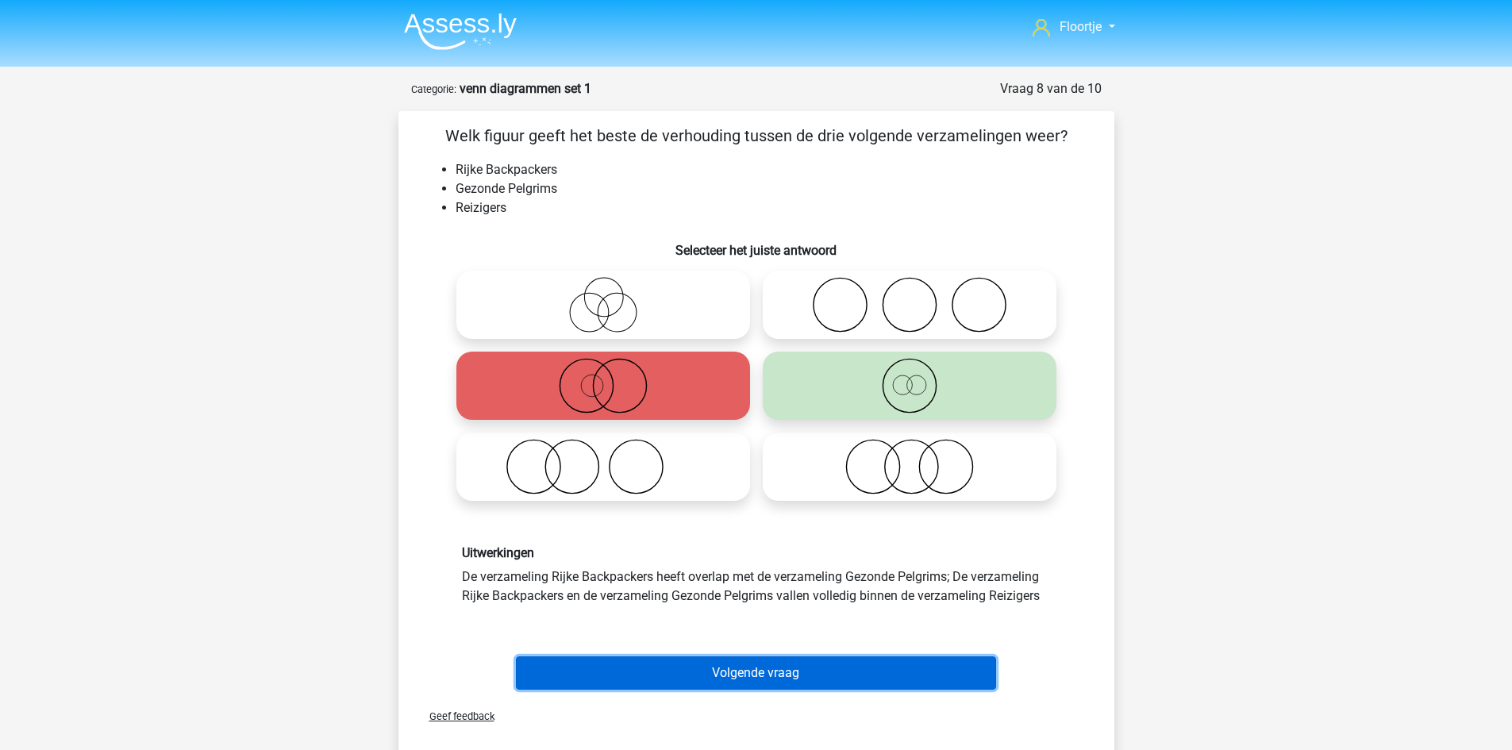
click at [710, 670] on button "Volgende vraag" at bounding box center [756, 673] width 480 height 33
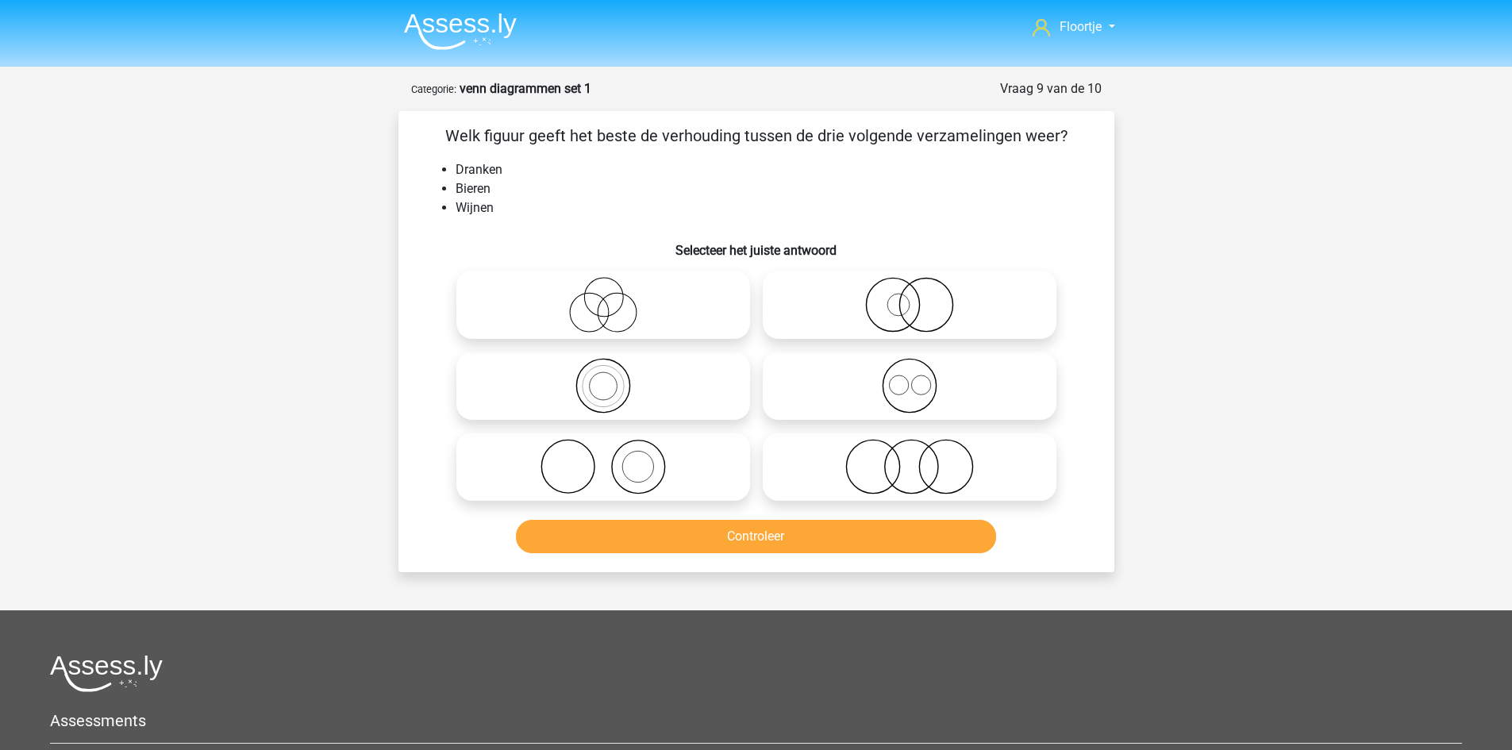
scroll to position [79, 0]
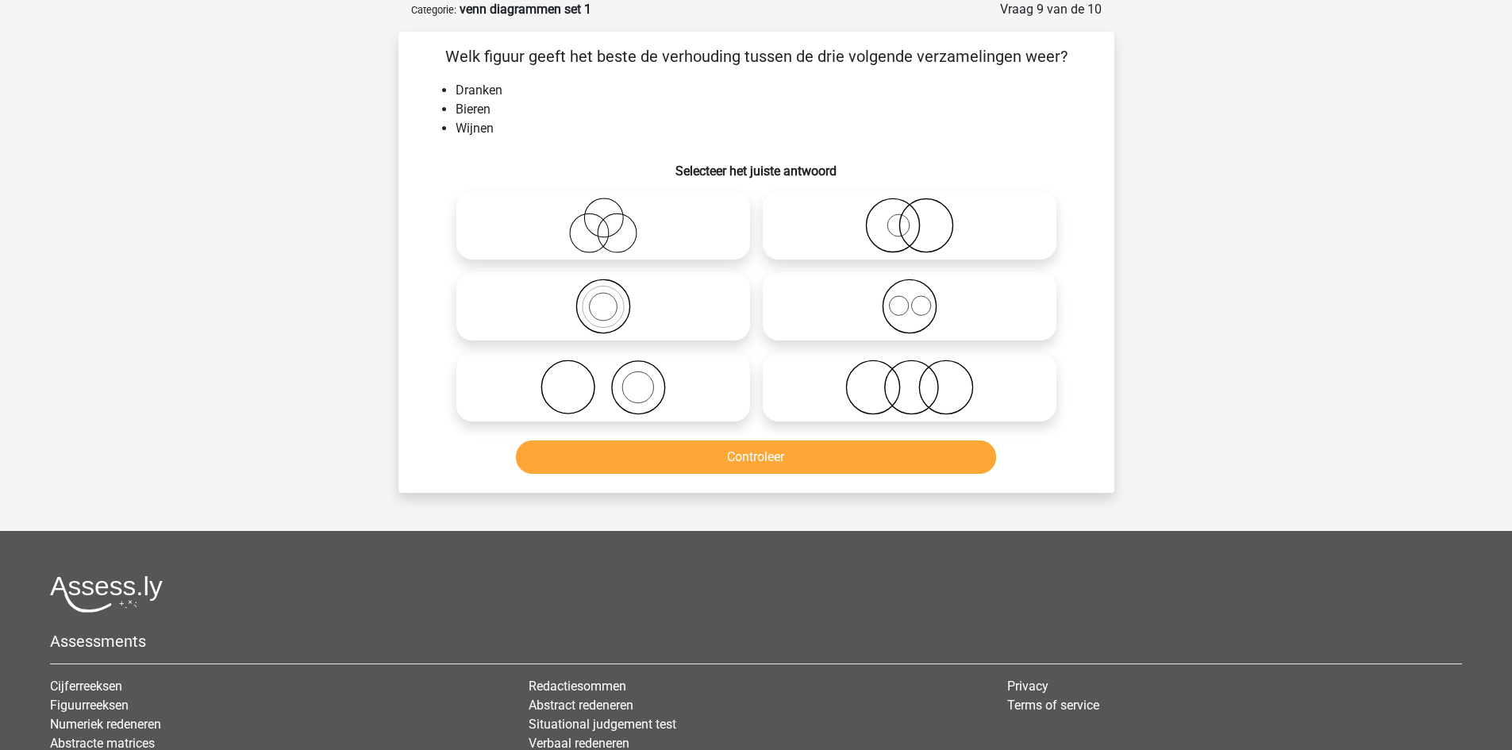
click at [604, 393] on icon at bounding box center [603, 388] width 281 height 56
click at [604, 379] on input "radio" at bounding box center [608, 374] width 10 height 10
radio input "true"
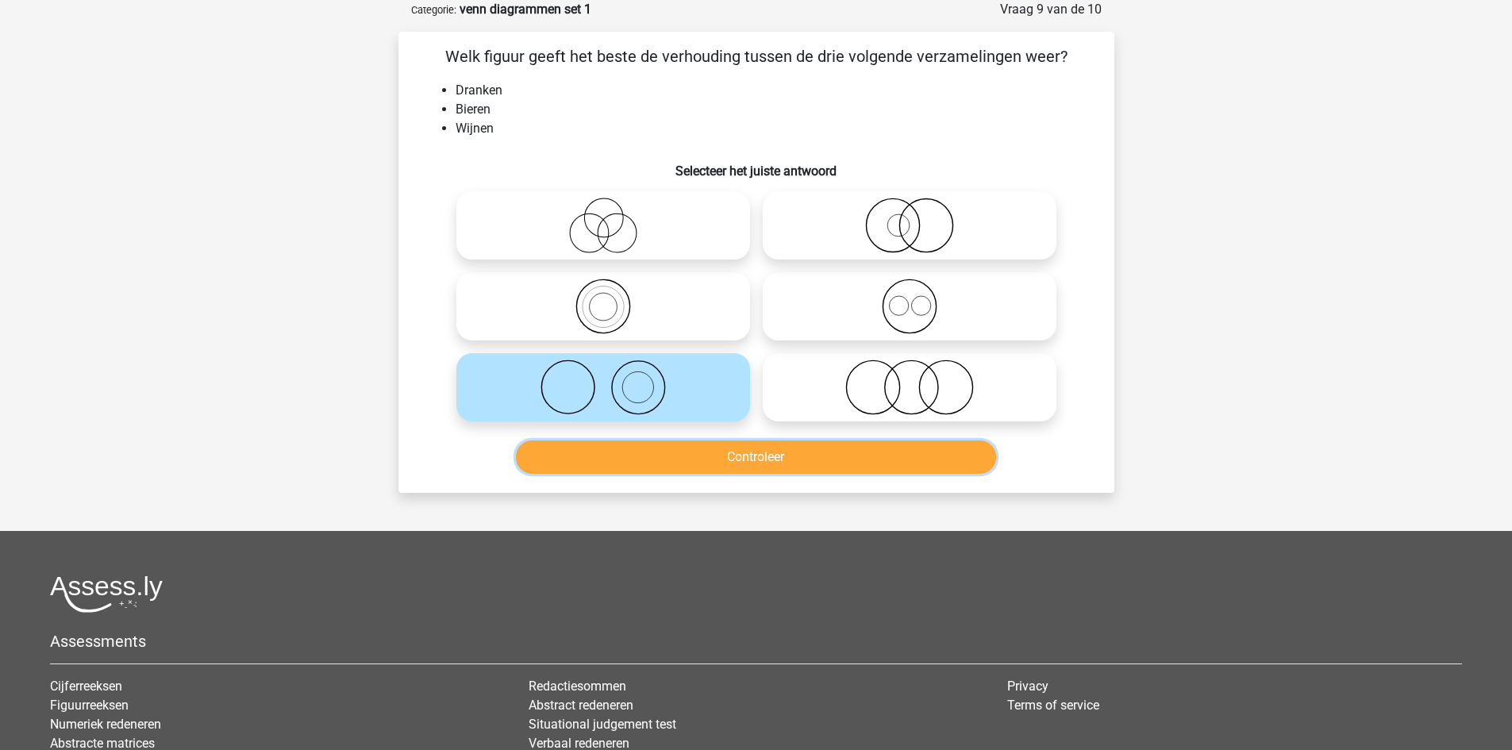
click at [617, 469] on button "Controleer" at bounding box center [756, 457] width 480 height 33
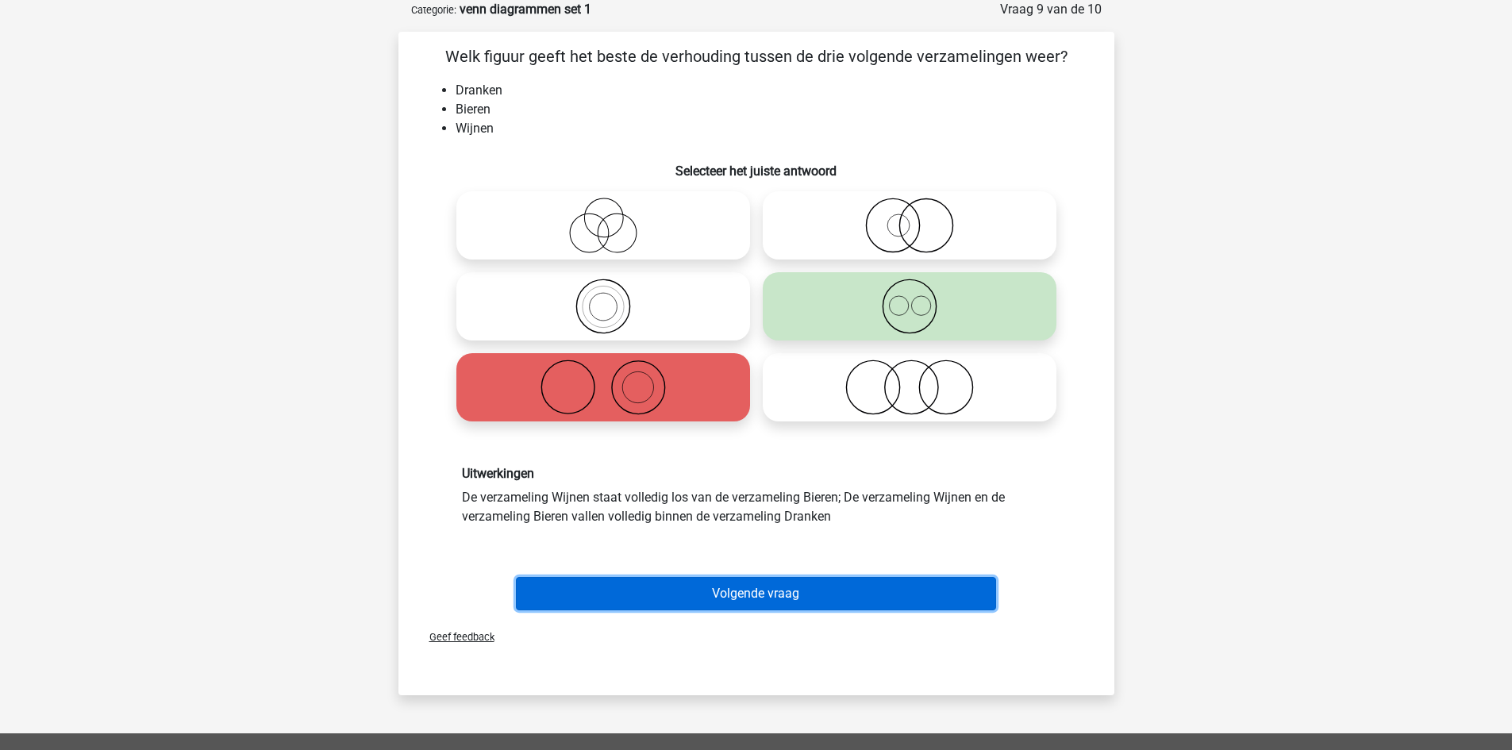
click at [625, 580] on button "Volgende vraag" at bounding box center [756, 593] width 480 height 33
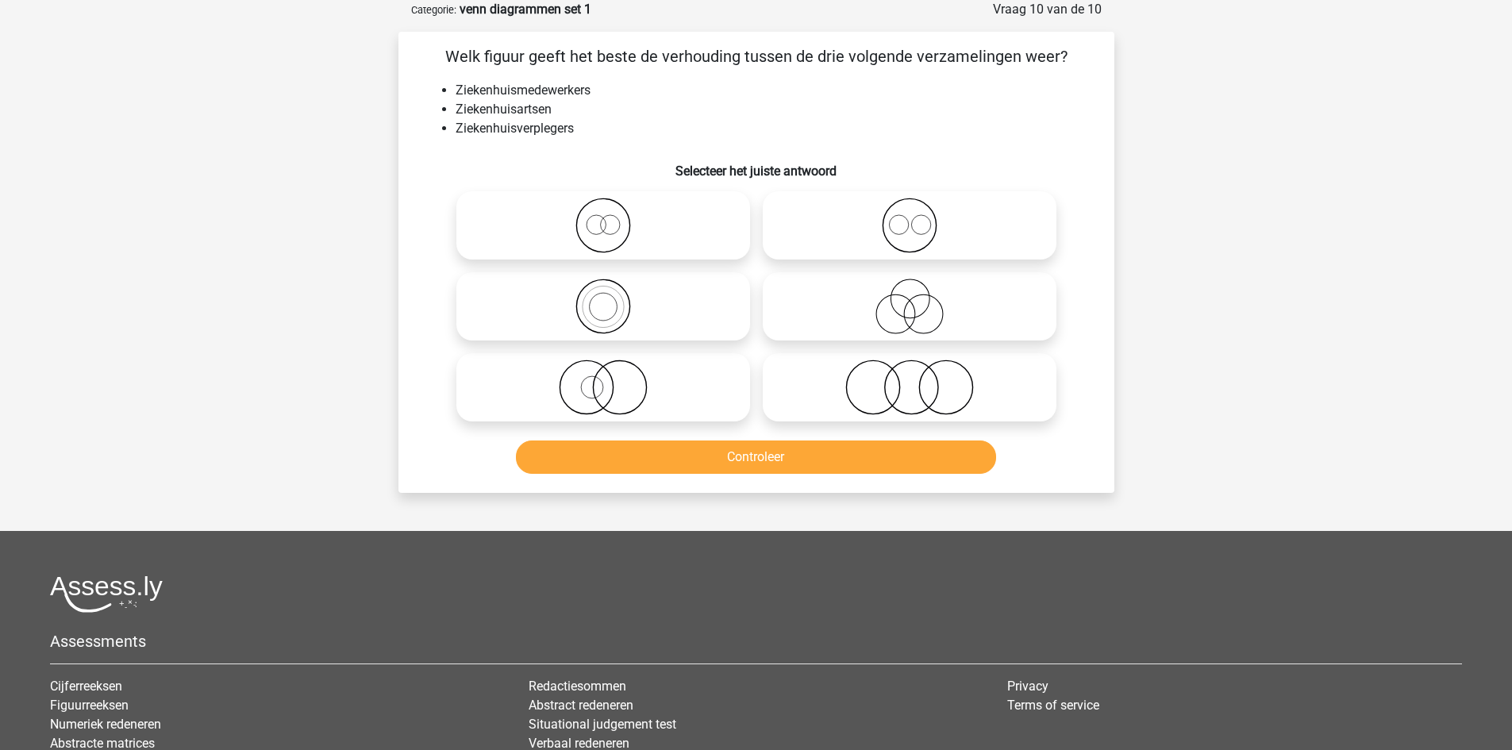
scroll to position [0, 0]
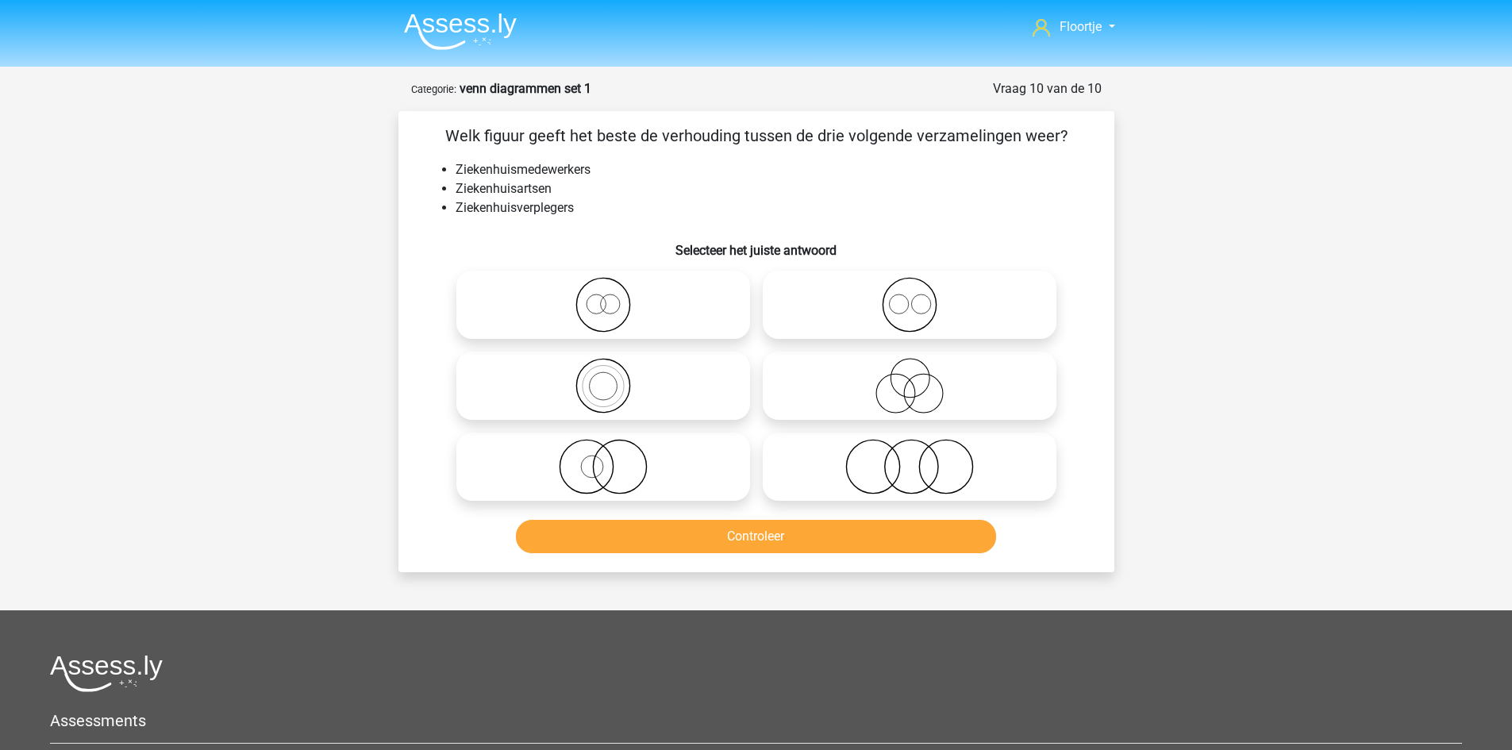
click at [606, 295] on input "radio" at bounding box center [608, 292] width 10 height 10
radio input "true"
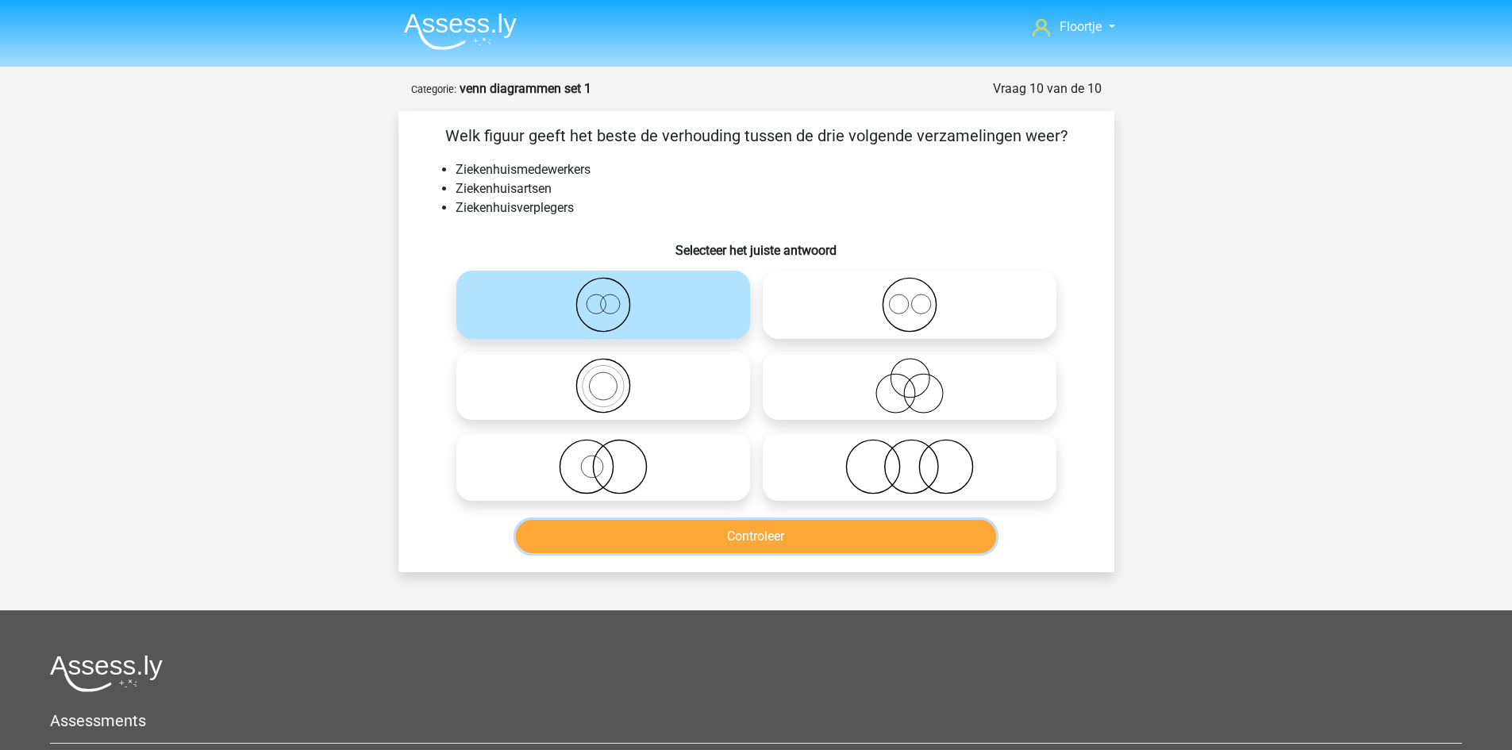
click at [721, 534] on button "Controleer" at bounding box center [756, 536] width 480 height 33
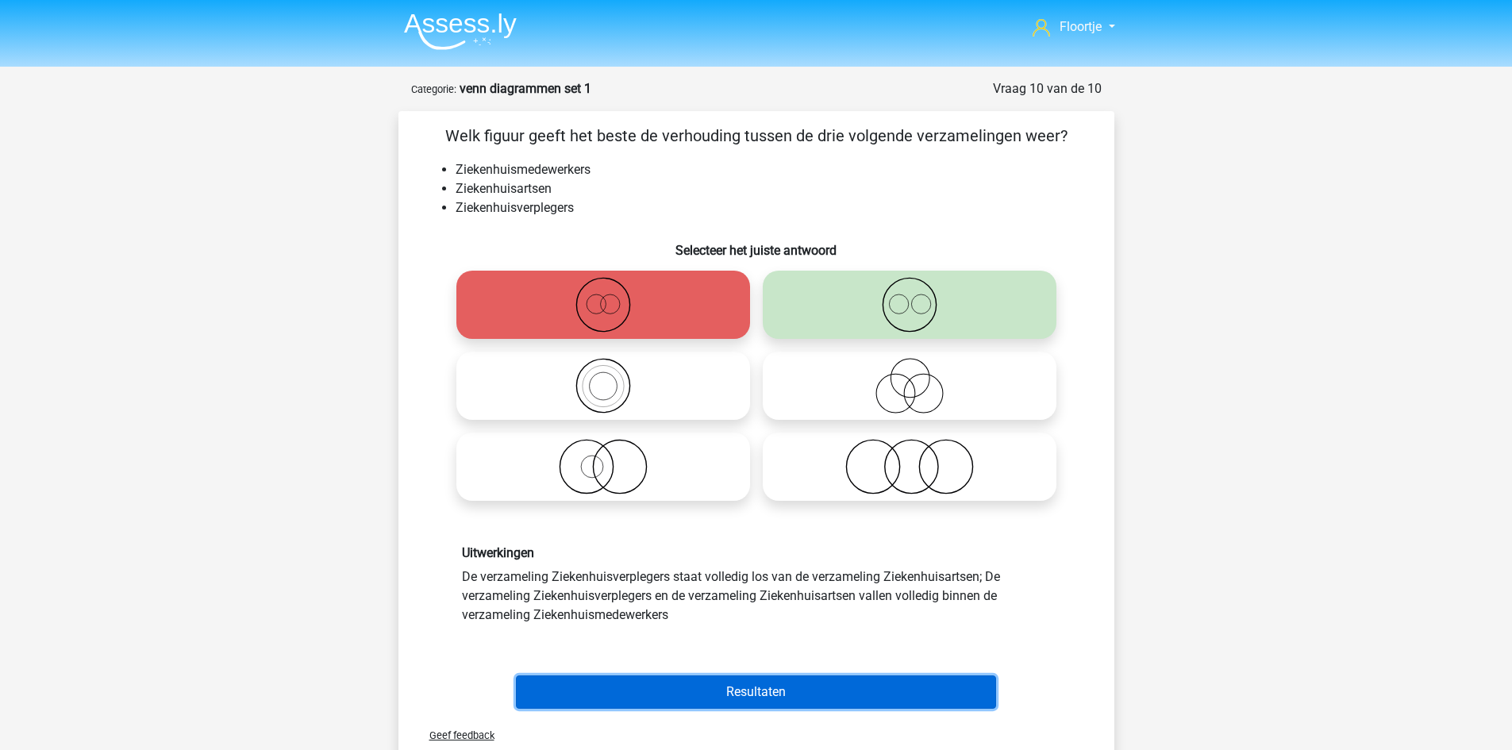
click at [695, 691] on button "Resultaten" at bounding box center [756, 692] width 480 height 33
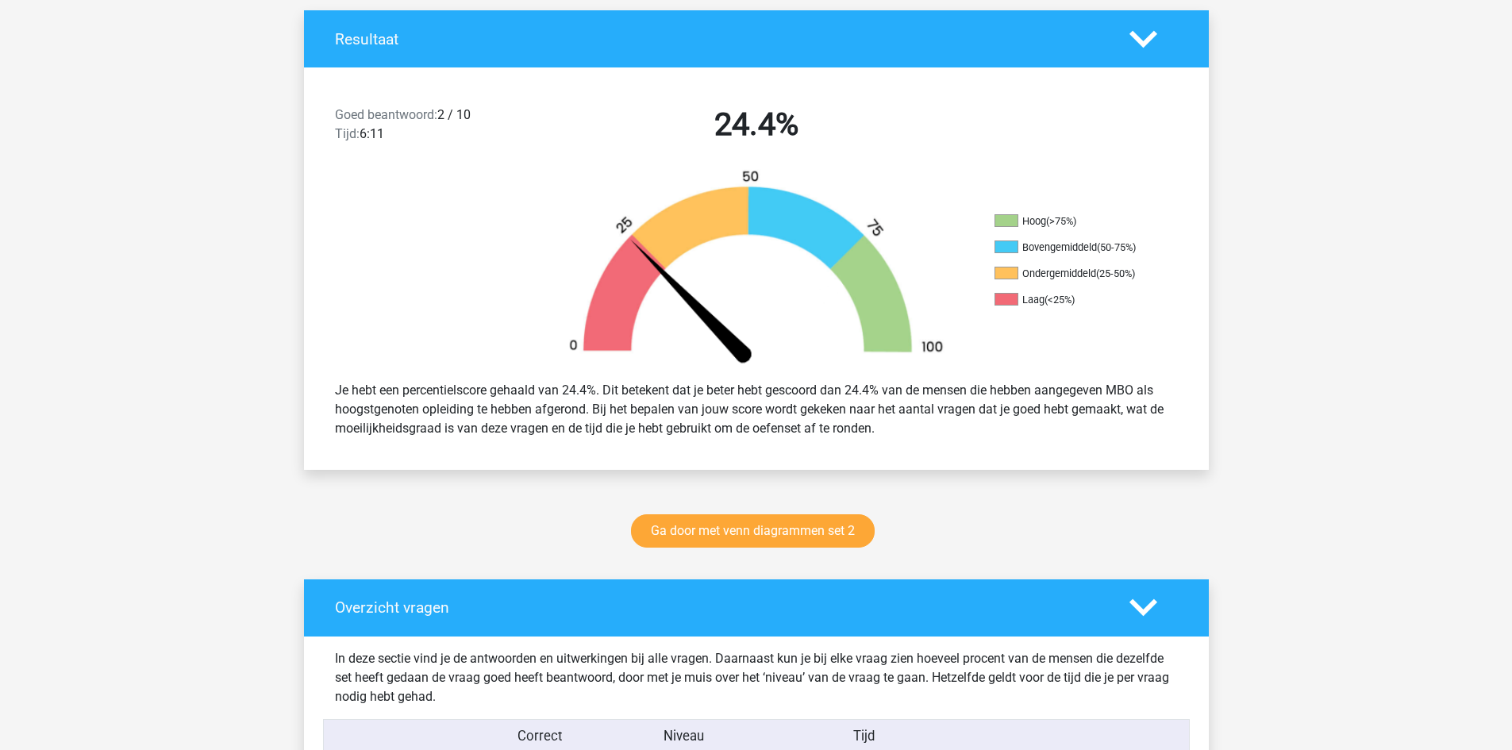
scroll to position [334, 0]
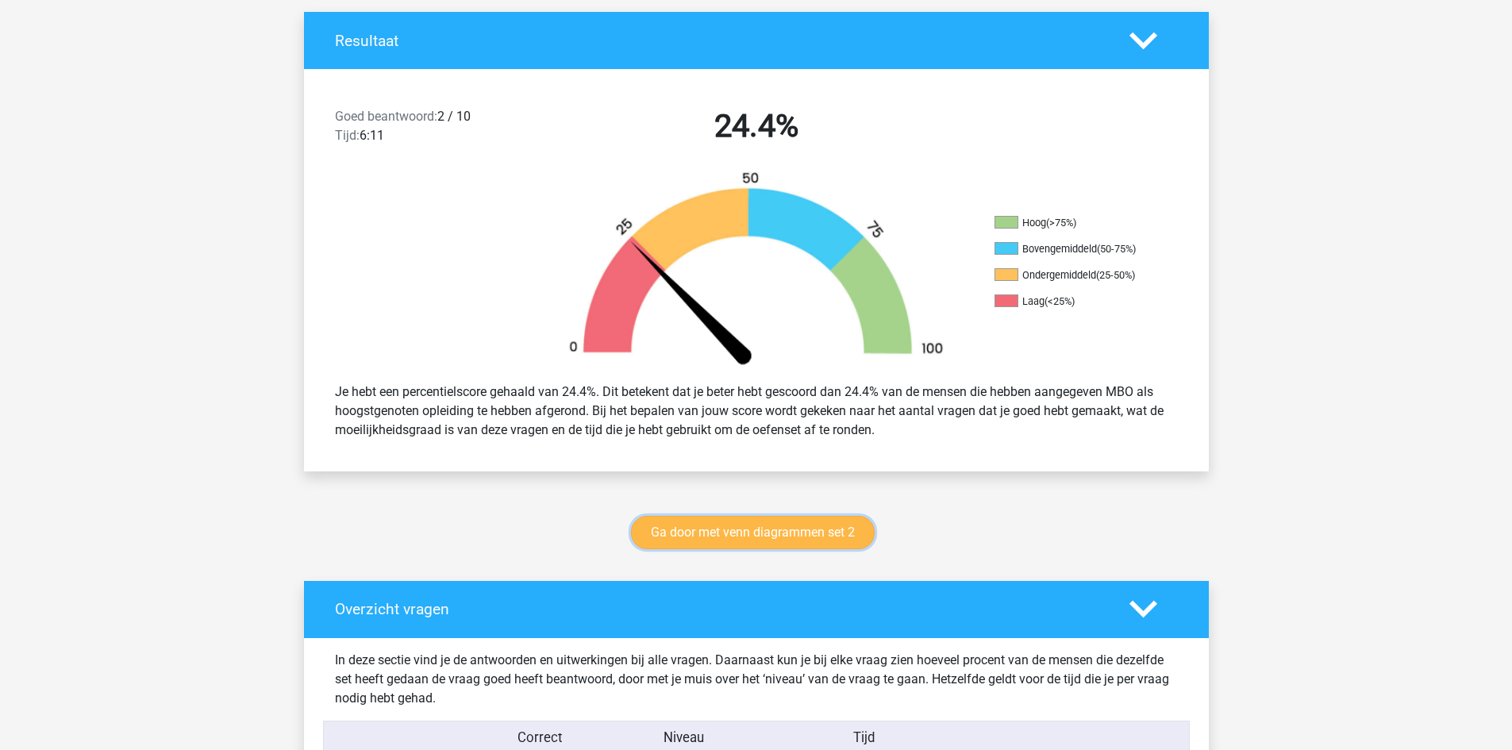
drag, startPoint x: 761, startPoint y: 537, endPoint x: 722, endPoint y: 530, distance: 38.8
click at [722, 530] on link "Ga door met venn diagrammen set 2" at bounding box center [753, 532] width 244 height 33
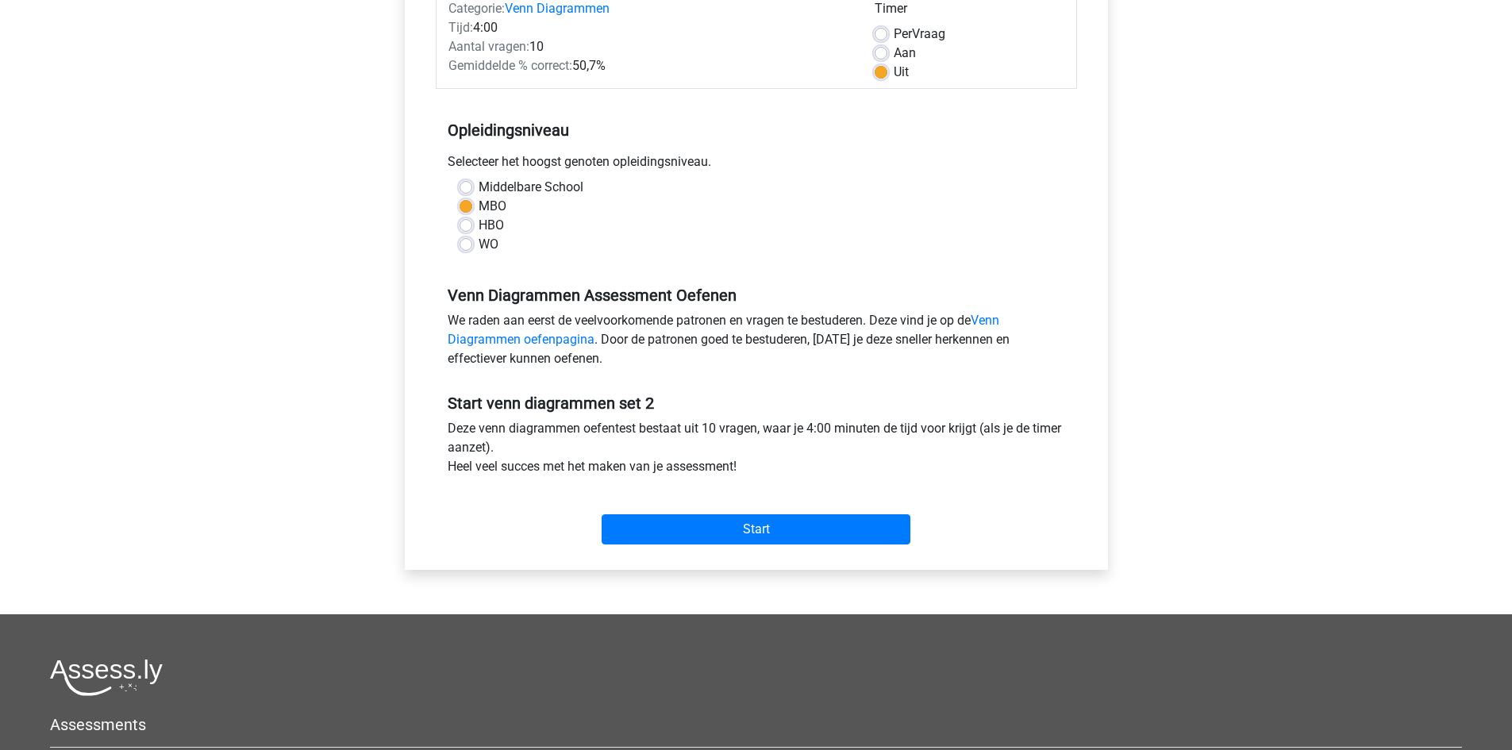
scroll to position [228, 0]
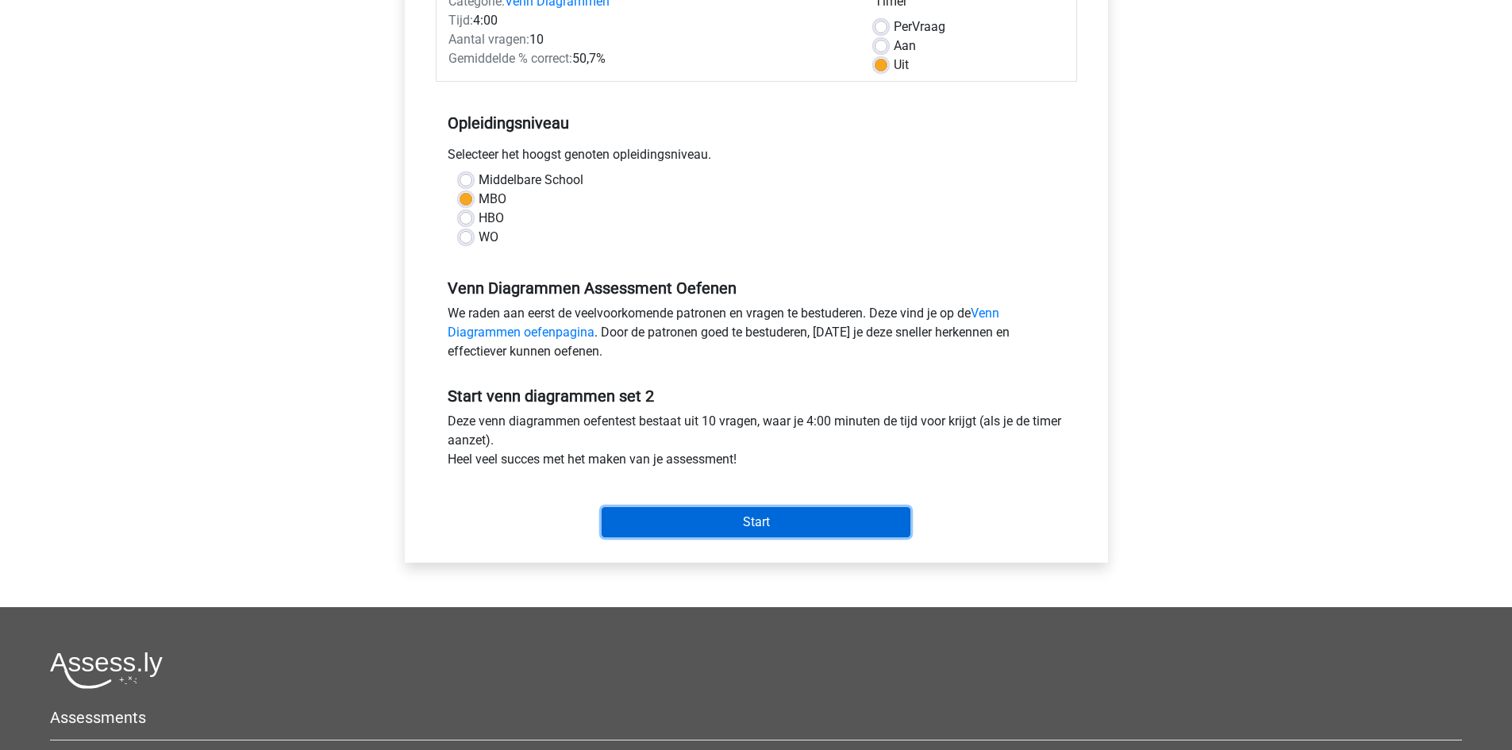
click at [724, 527] on input "Start" at bounding box center [756, 522] width 309 height 30
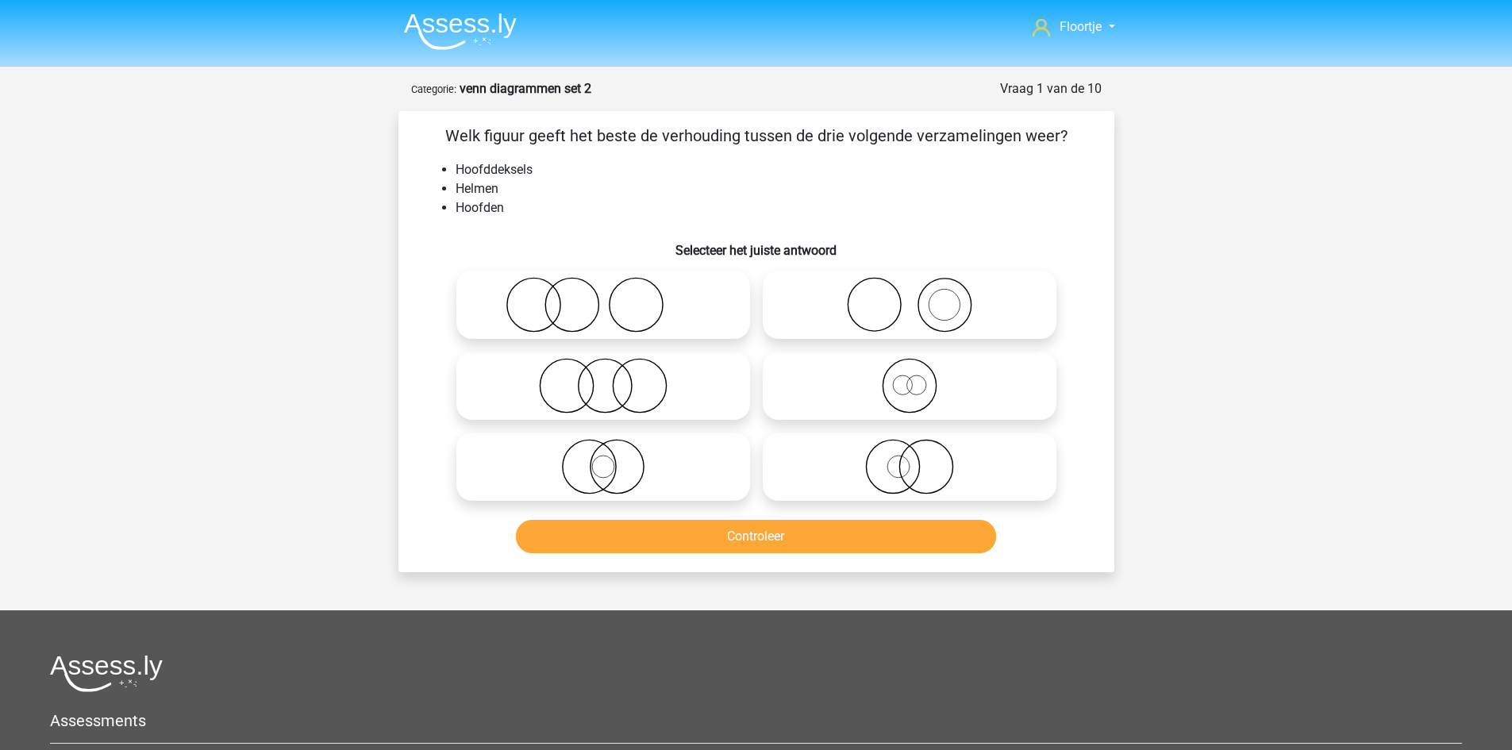
click at [855, 291] on icon at bounding box center [909, 305] width 281 height 56
click at [910, 291] on input "radio" at bounding box center [915, 292] width 10 height 10
radio input "true"
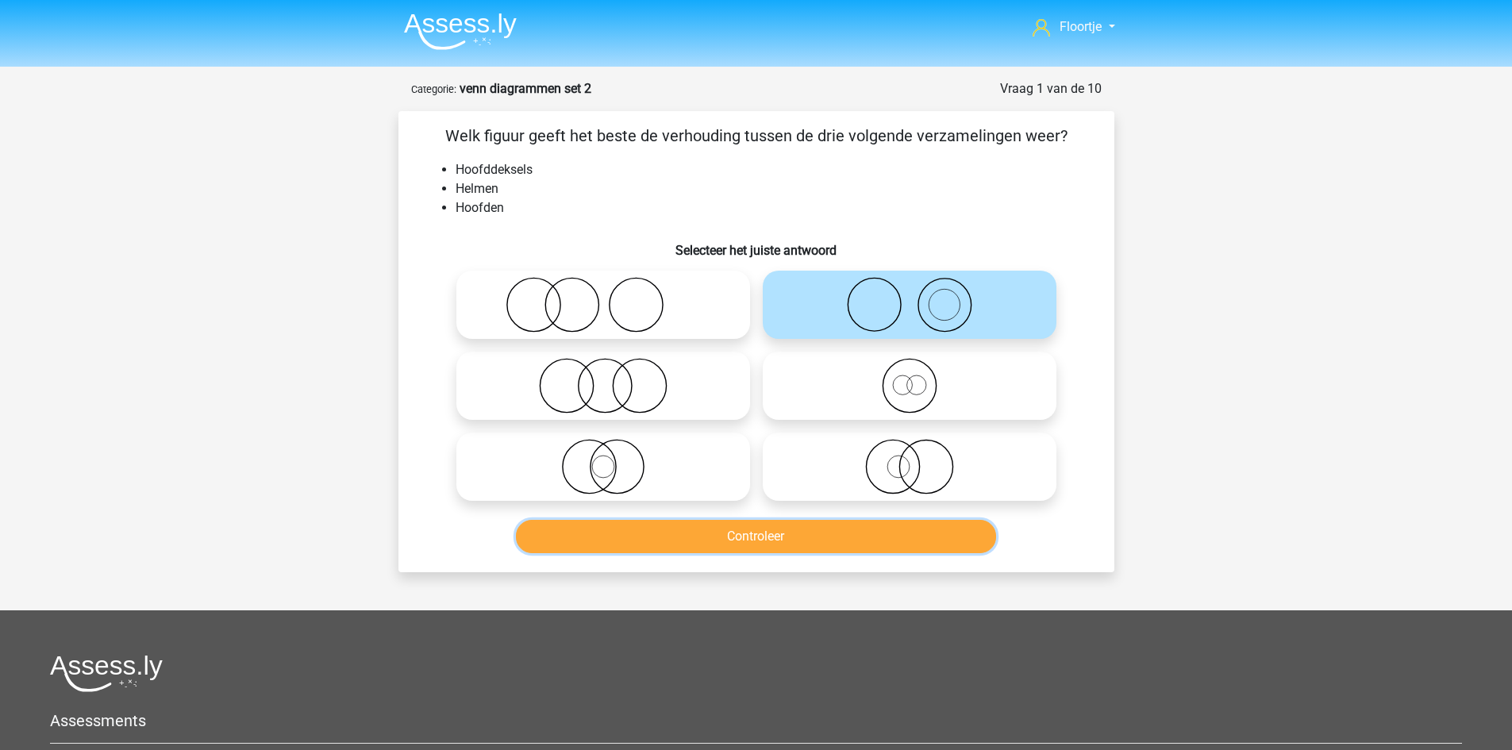
click at [873, 553] on button "Controleer" at bounding box center [756, 536] width 480 height 33
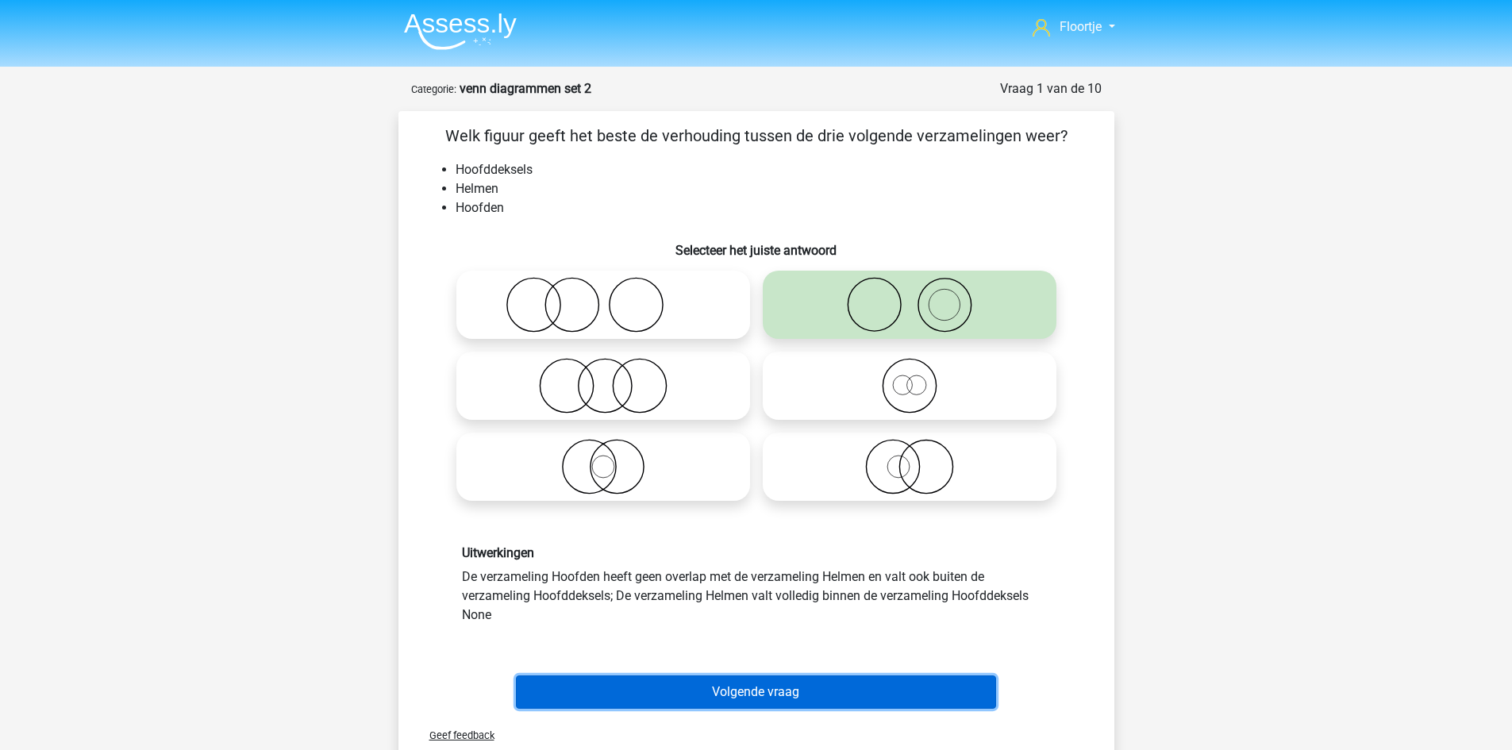
click at [813, 687] on button "Volgende vraag" at bounding box center [756, 692] width 480 height 33
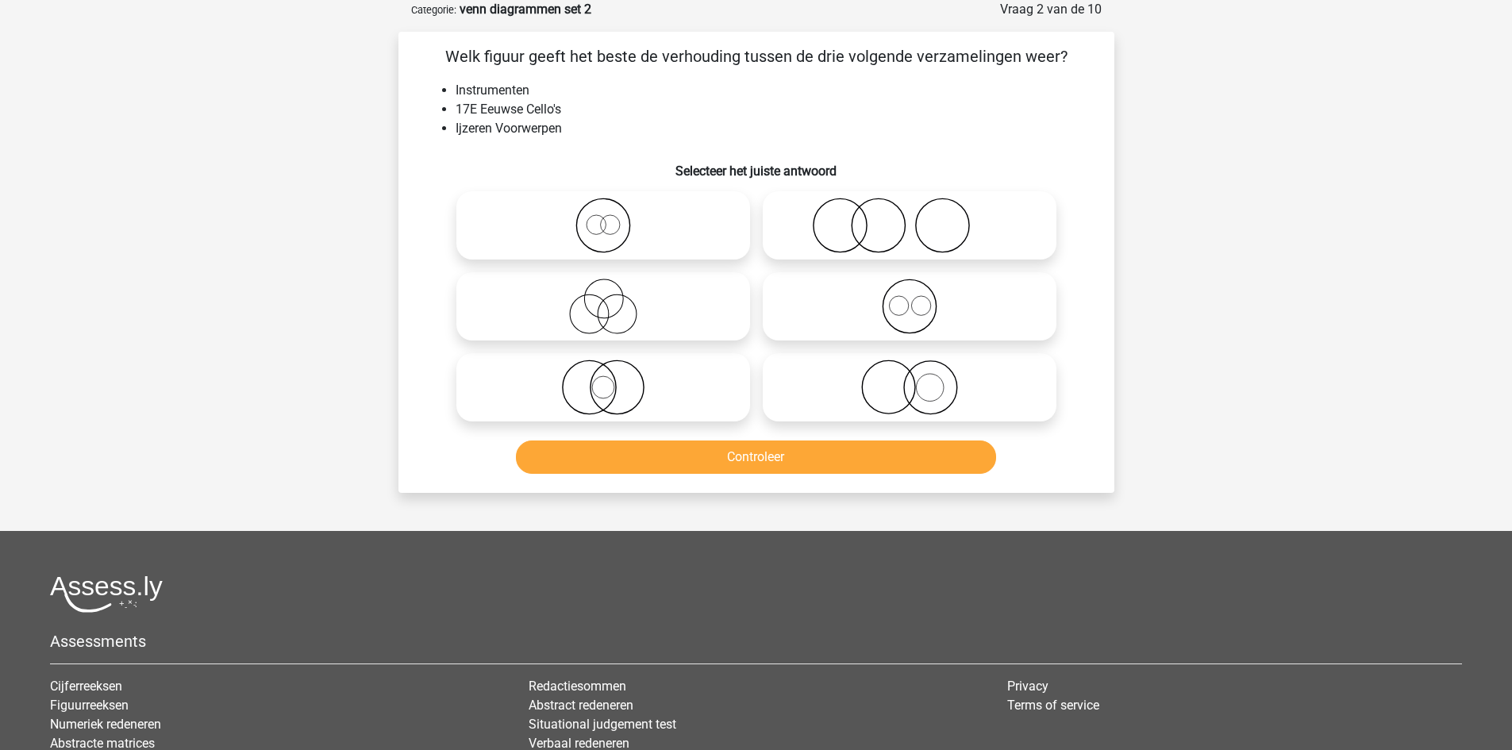
scroll to position [37, 0]
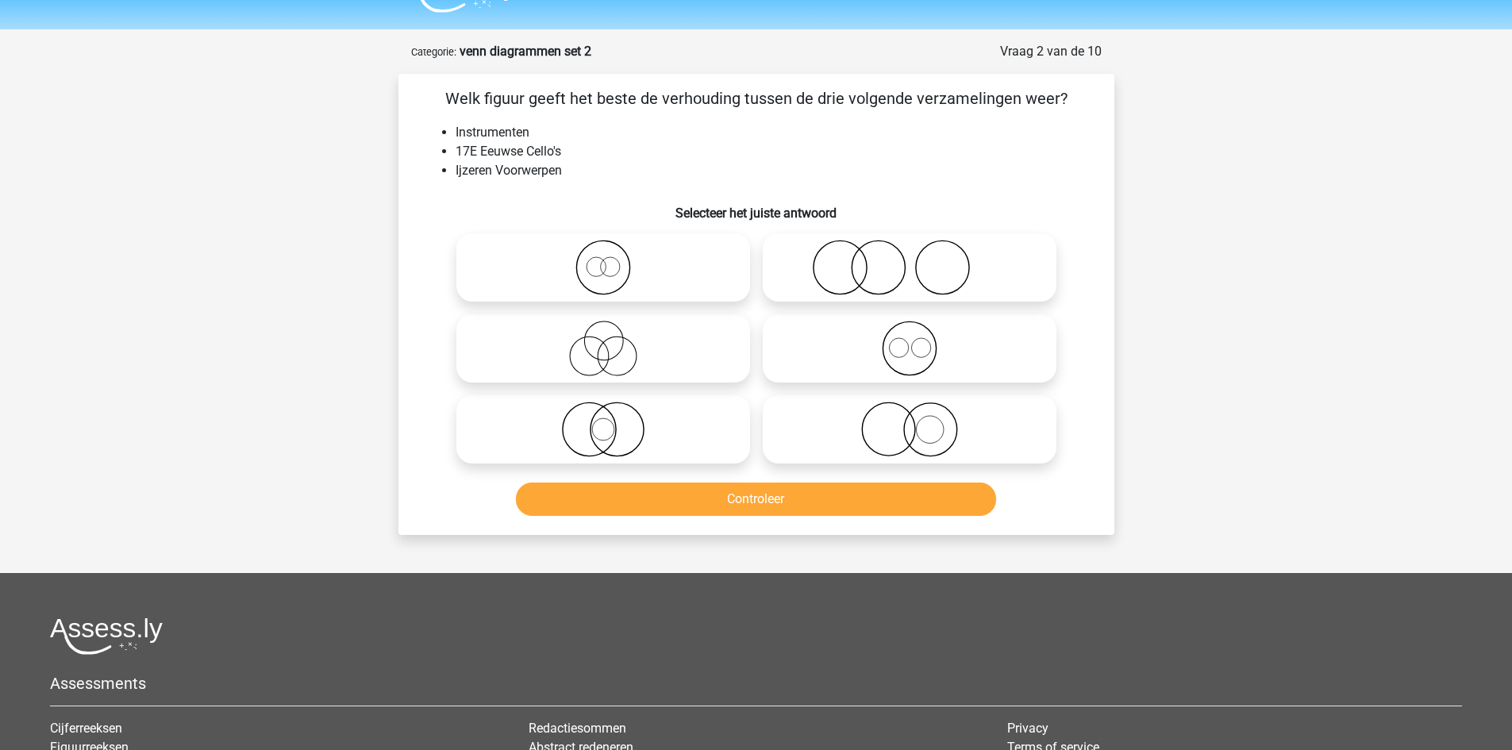
click at [842, 271] on icon at bounding box center [909, 268] width 281 height 56
click at [910, 260] on input "radio" at bounding box center [915, 254] width 10 height 10
radio input "true"
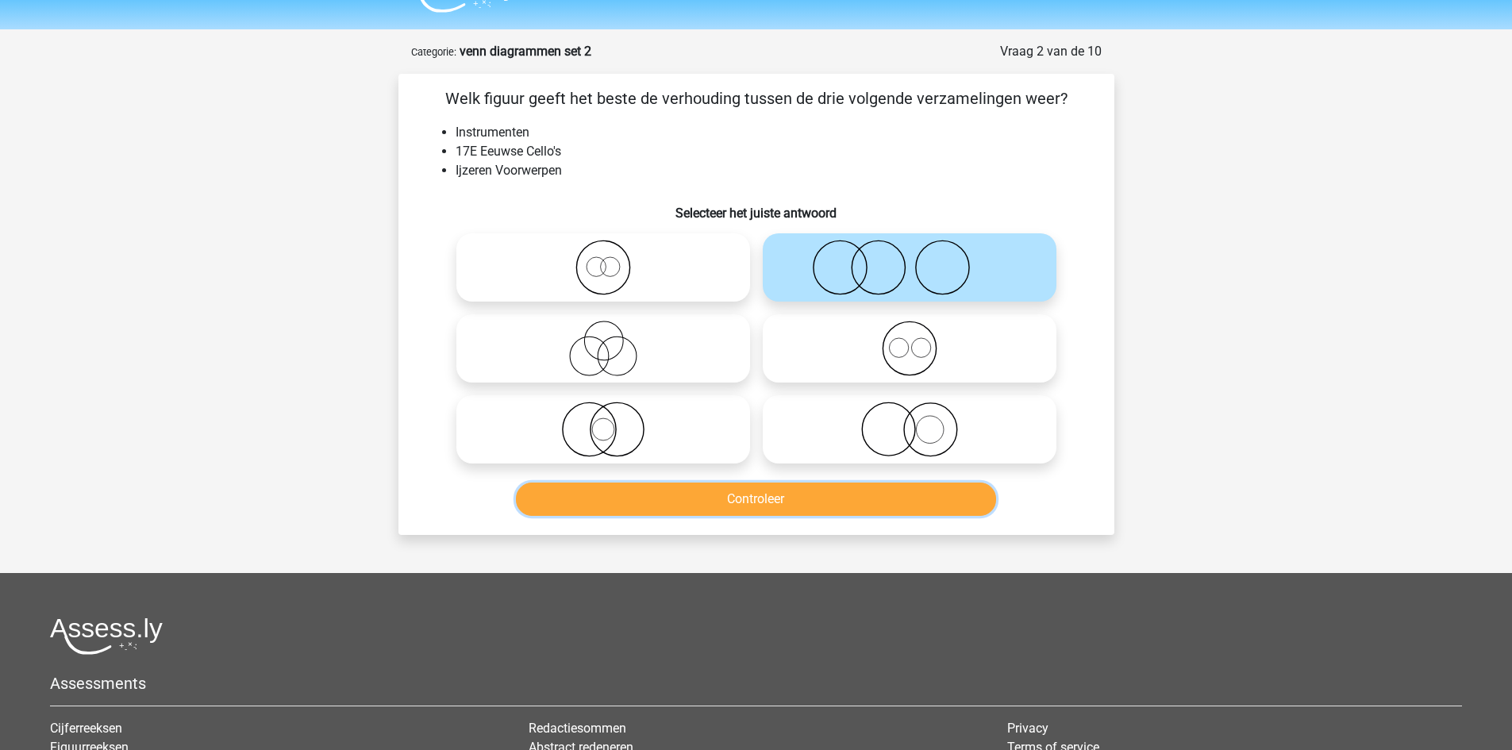
click at [771, 498] on button "Controleer" at bounding box center [756, 499] width 480 height 33
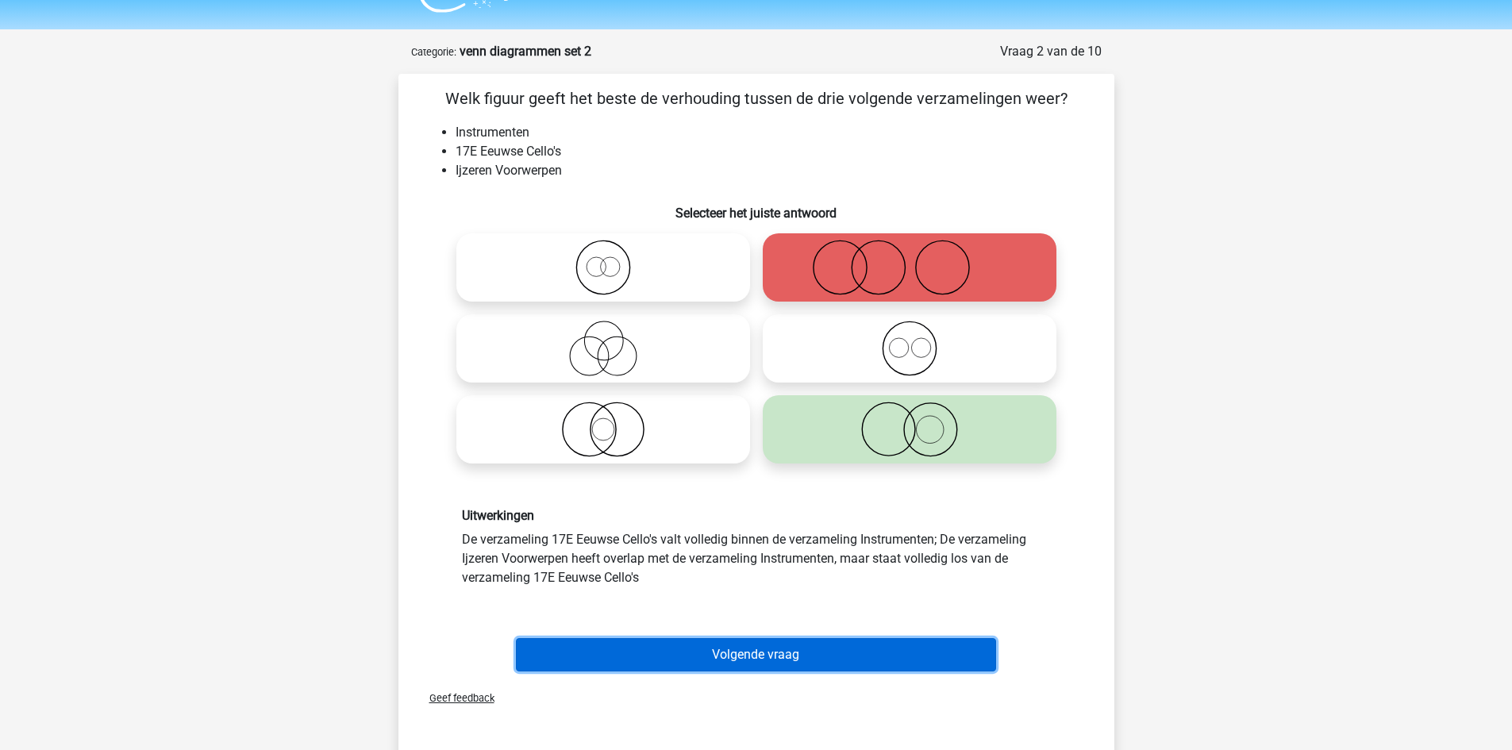
click at [749, 660] on button "Volgende vraag" at bounding box center [756, 654] width 480 height 33
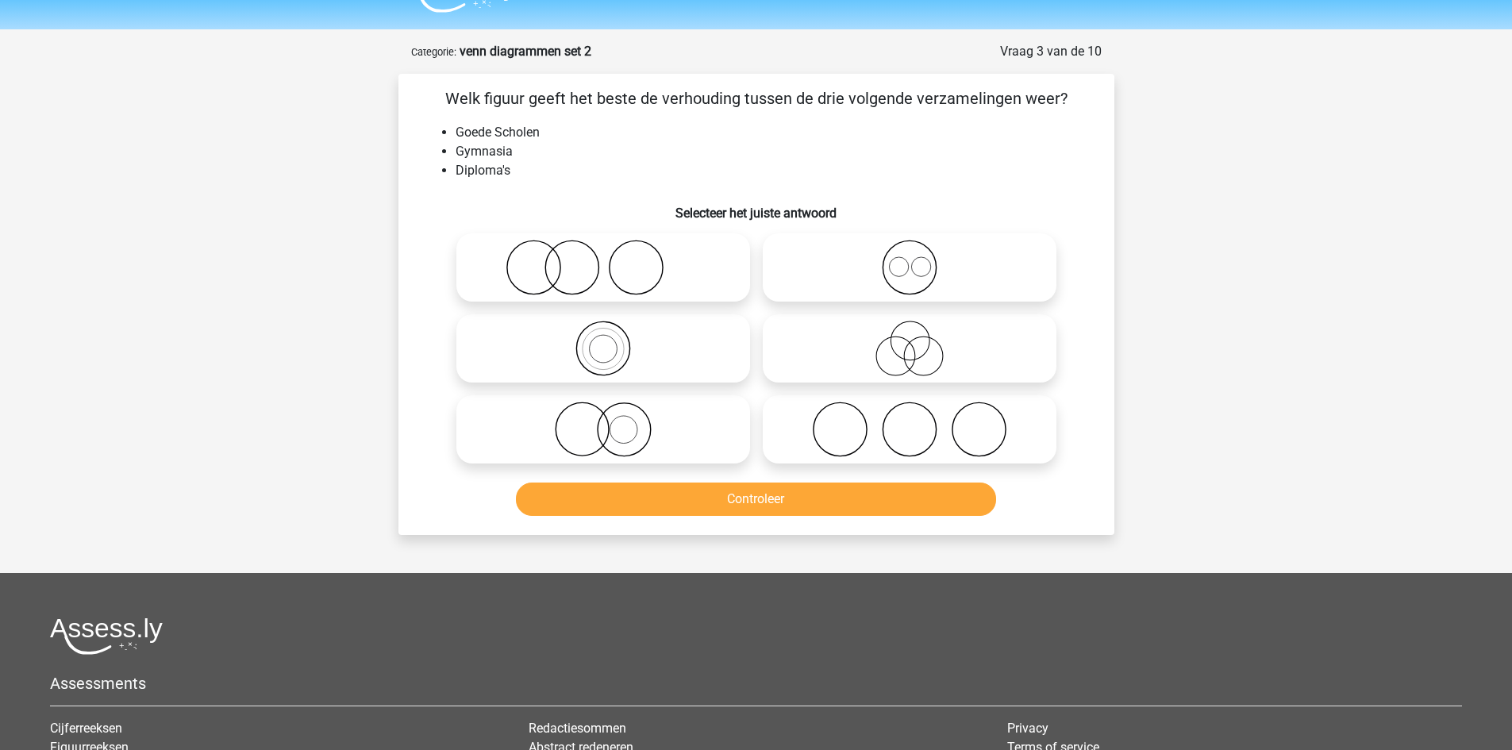
scroll to position [79, 0]
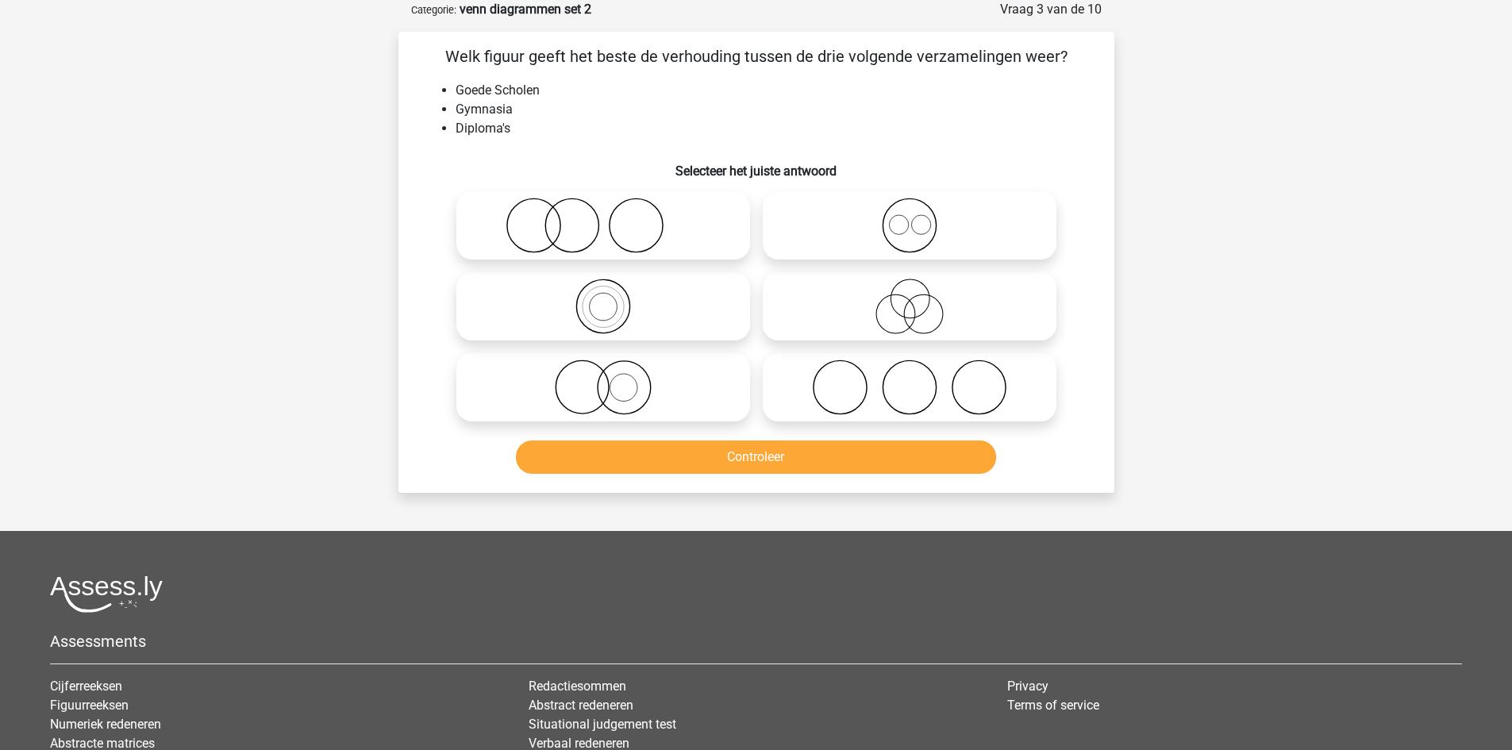
click at [857, 229] on icon at bounding box center [909, 226] width 281 height 56
click at [910, 218] on input "radio" at bounding box center [915, 212] width 10 height 10
radio input "true"
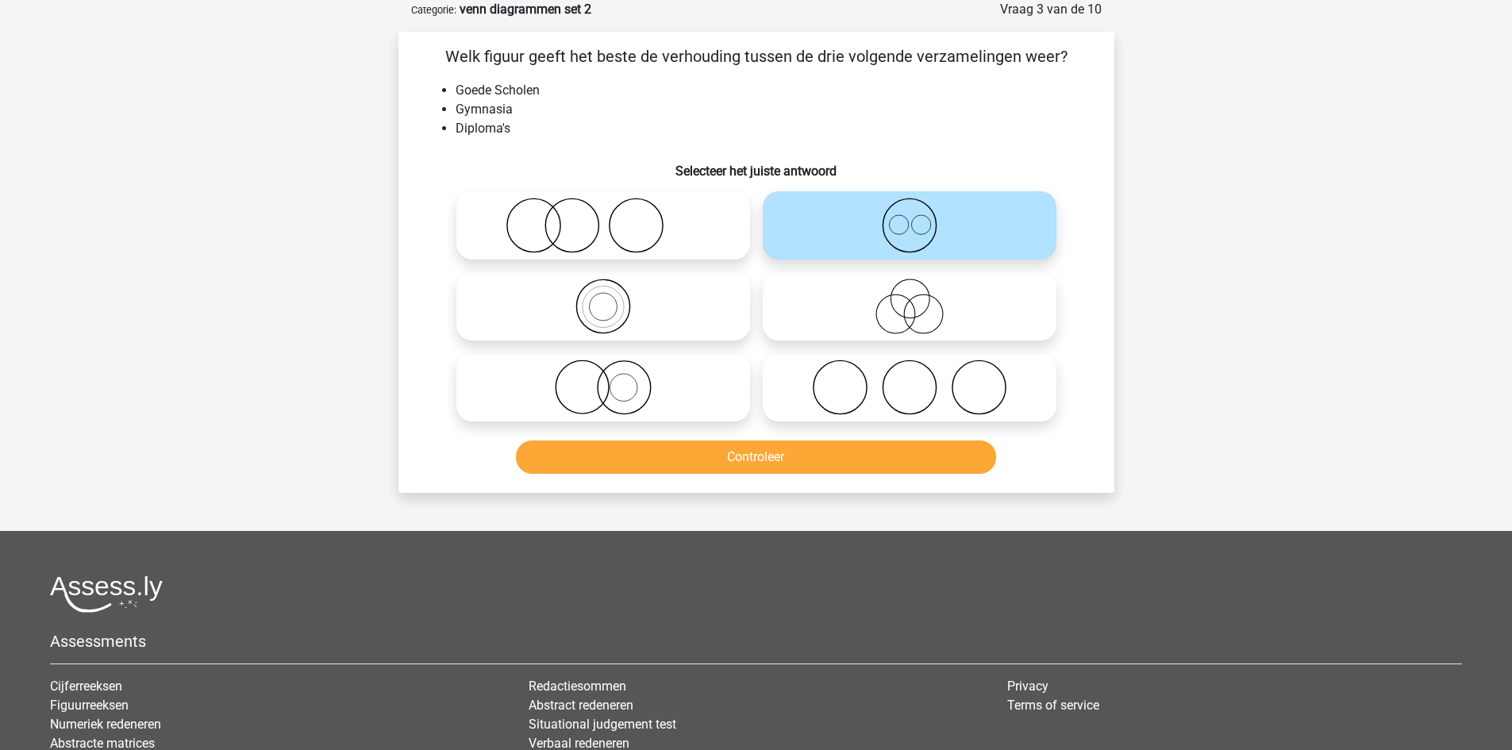
click at [877, 371] on icon at bounding box center [909, 388] width 281 height 56
click at [910, 371] on input "radio" at bounding box center [915, 374] width 10 height 10
radio input "true"
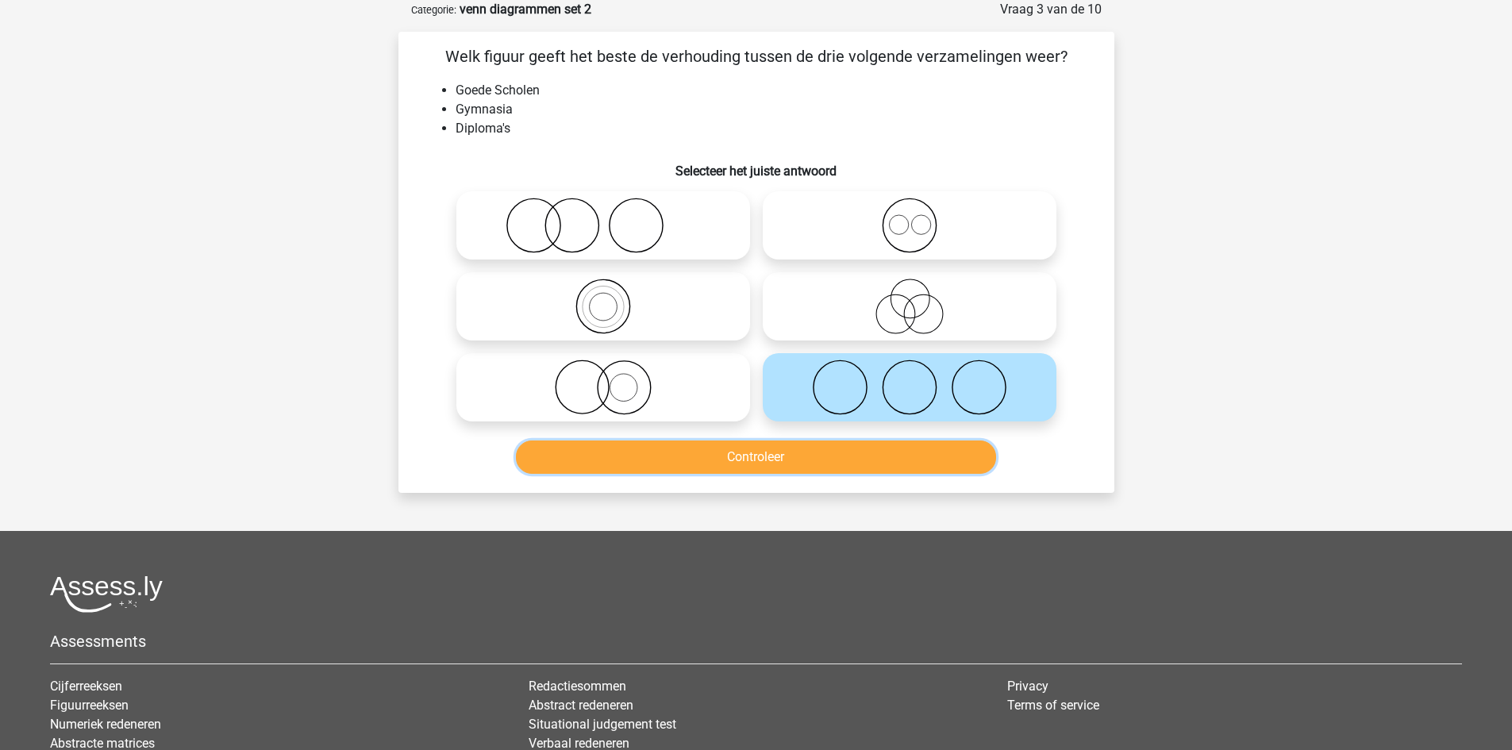
click at [774, 465] on button "Controleer" at bounding box center [756, 457] width 480 height 33
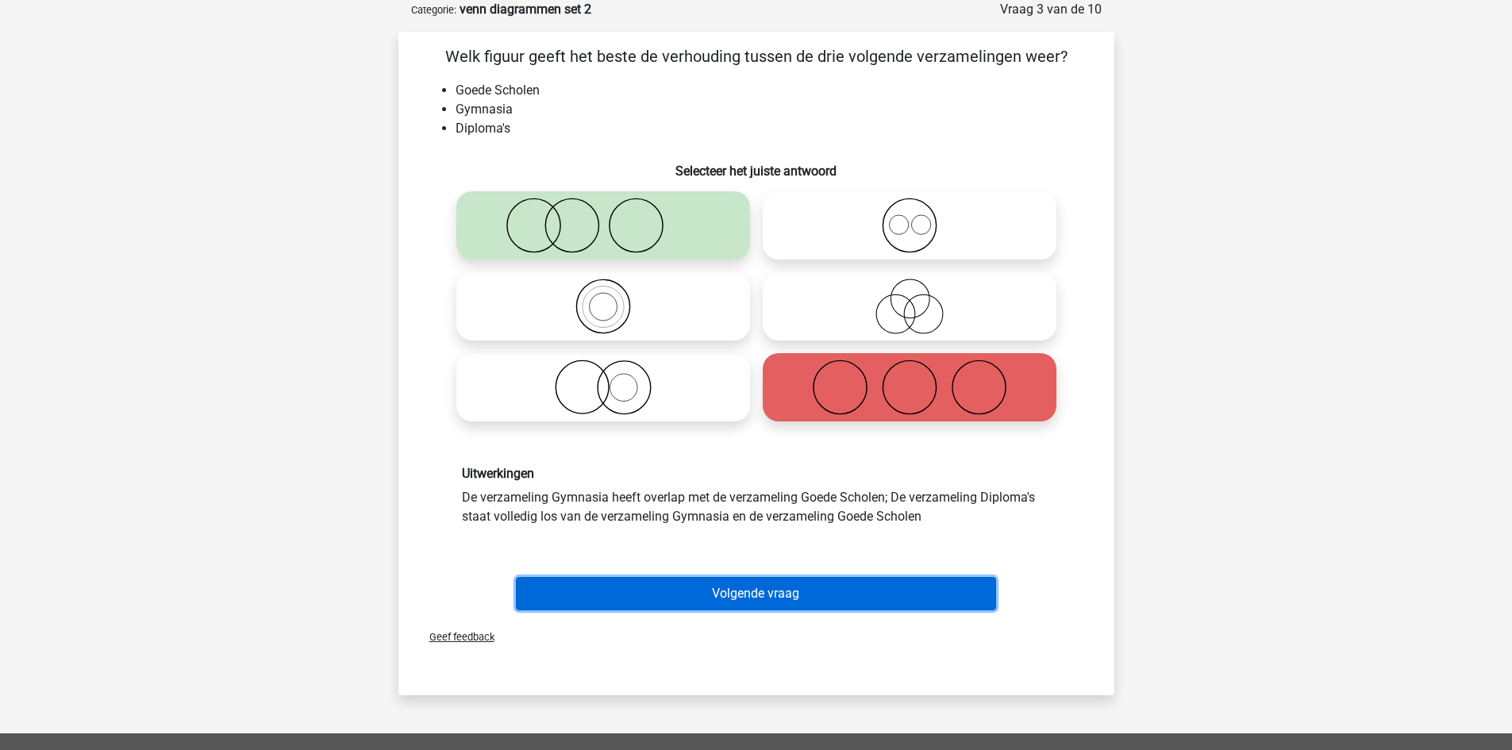
click at [756, 589] on button "Volgende vraag" at bounding box center [756, 593] width 480 height 33
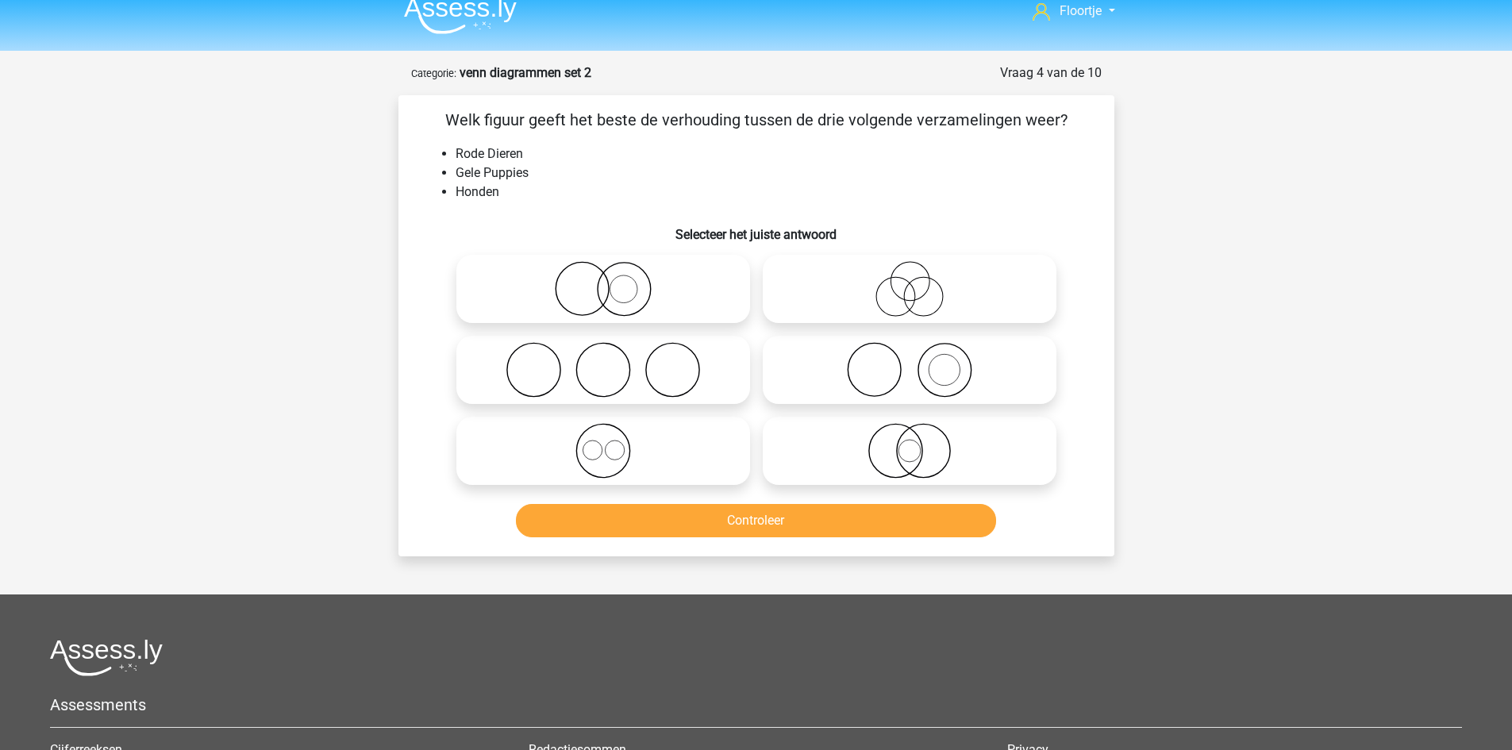
scroll to position [15, 0]
click at [948, 371] on icon at bounding box center [909, 371] width 281 height 56
click at [920, 363] on input "radio" at bounding box center [915, 357] width 10 height 10
radio input "true"
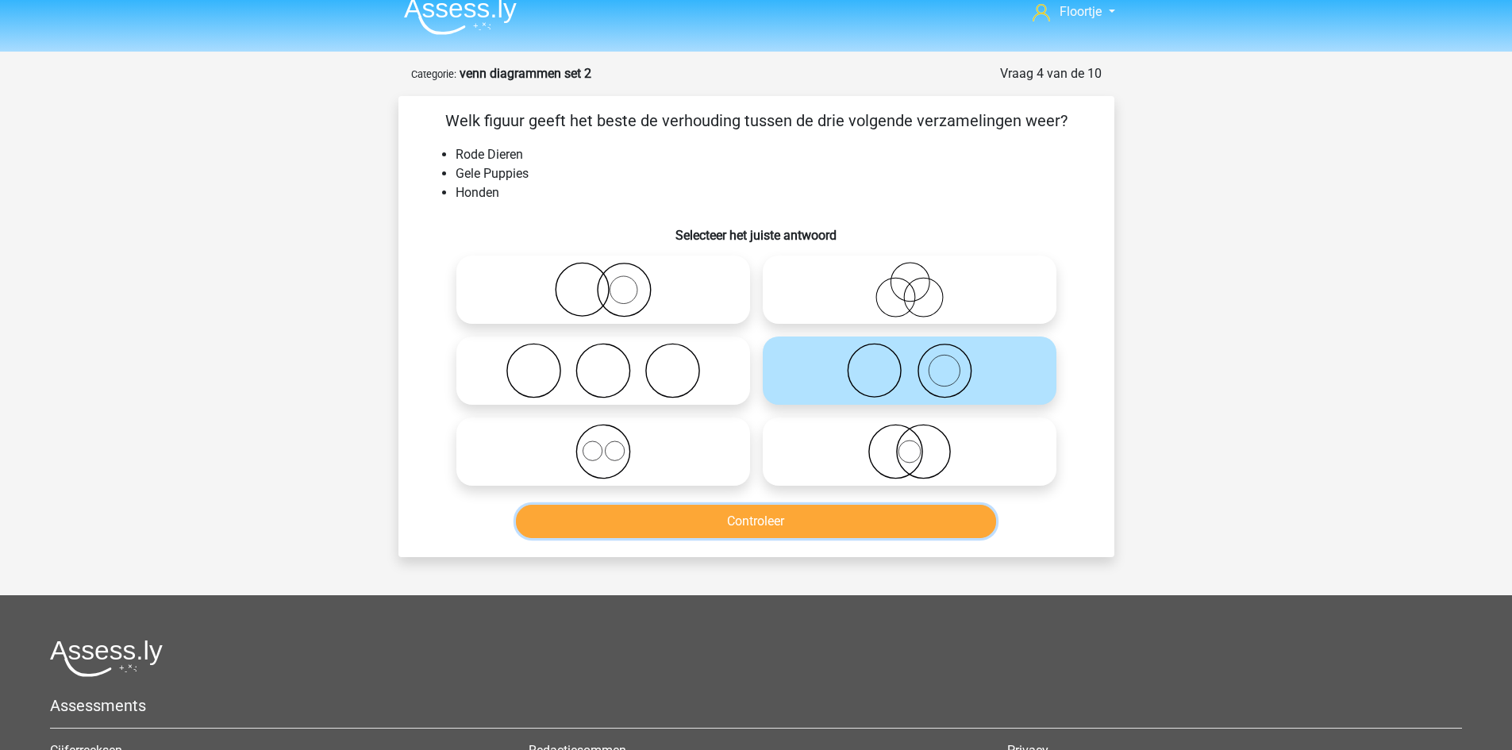
click at [888, 521] on button "Controleer" at bounding box center [756, 521] width 480 height 33
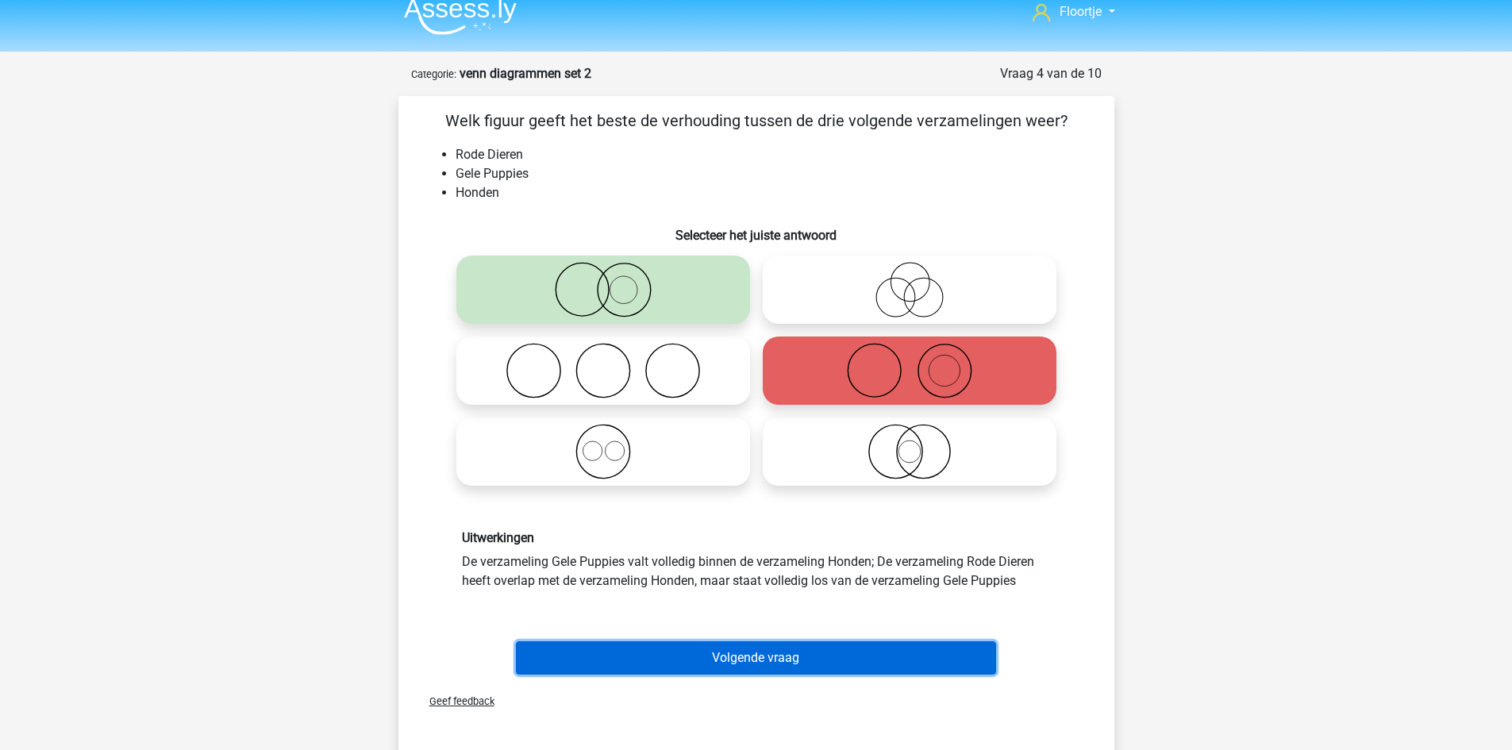
click at [776, 652] on button "Volgende vraag" at bounding box center [756, 657] width 480 height 33
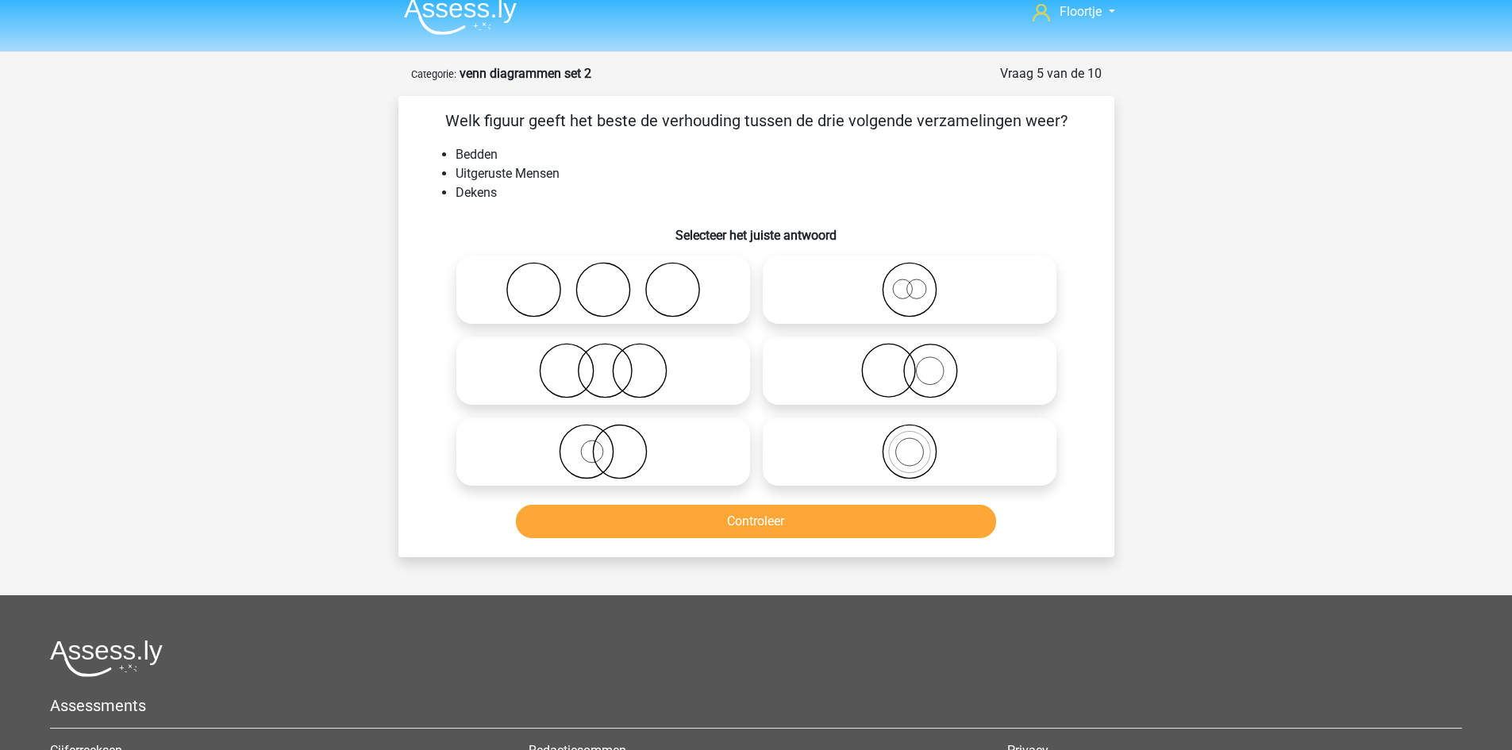
scroll to position [79, 0]
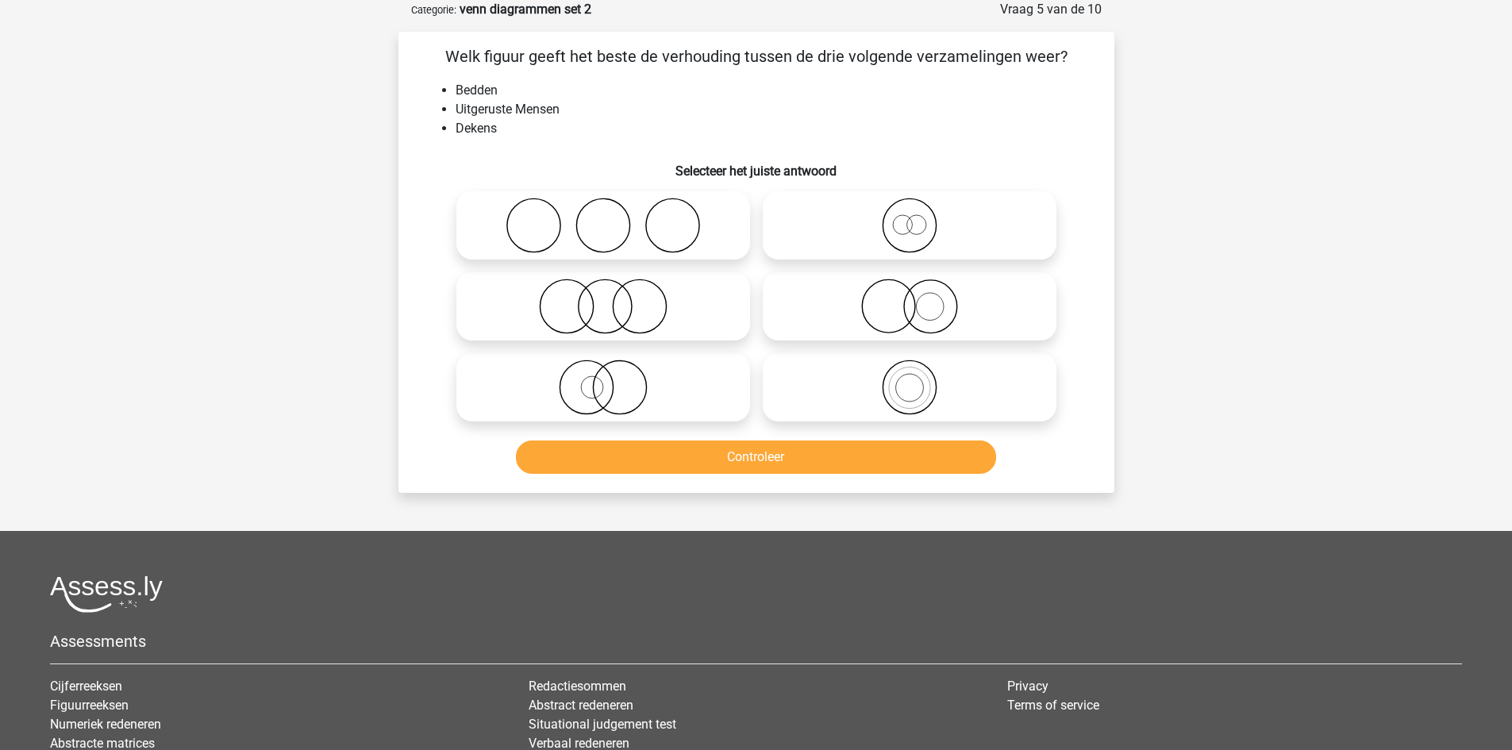
click at [883, 311] on icon at bounding box center [909, 307] width 281 height 56
click at [910, 298] on input "radio" at bounding box center [915, 293] width 10 height 10
radio input "true"
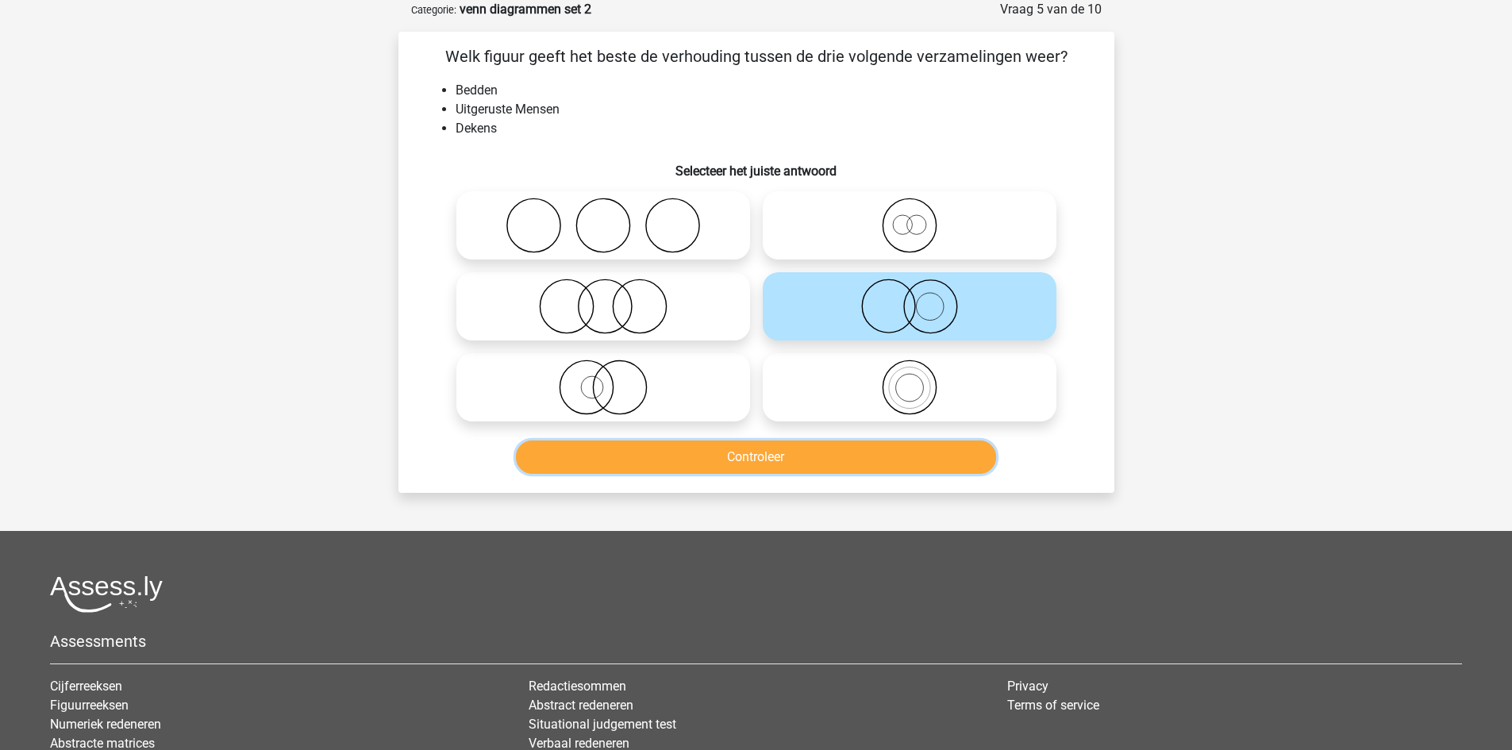
click at [846, 448] on button "Controleer" at bounding box center [756, 457] width 480 height 33
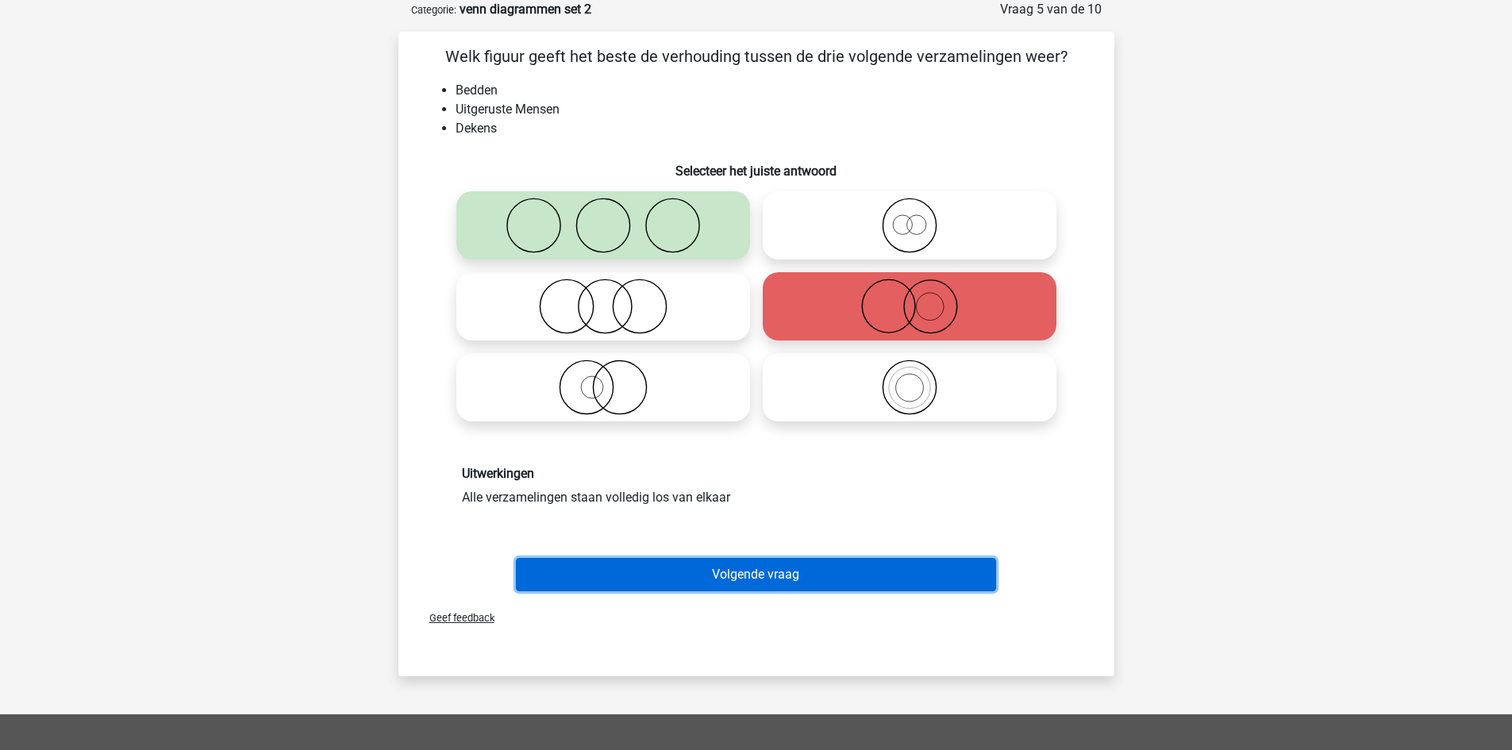
click at [775, 580] on button "Volgende vraag" at bounding box center [756, 574] width 480 height 33
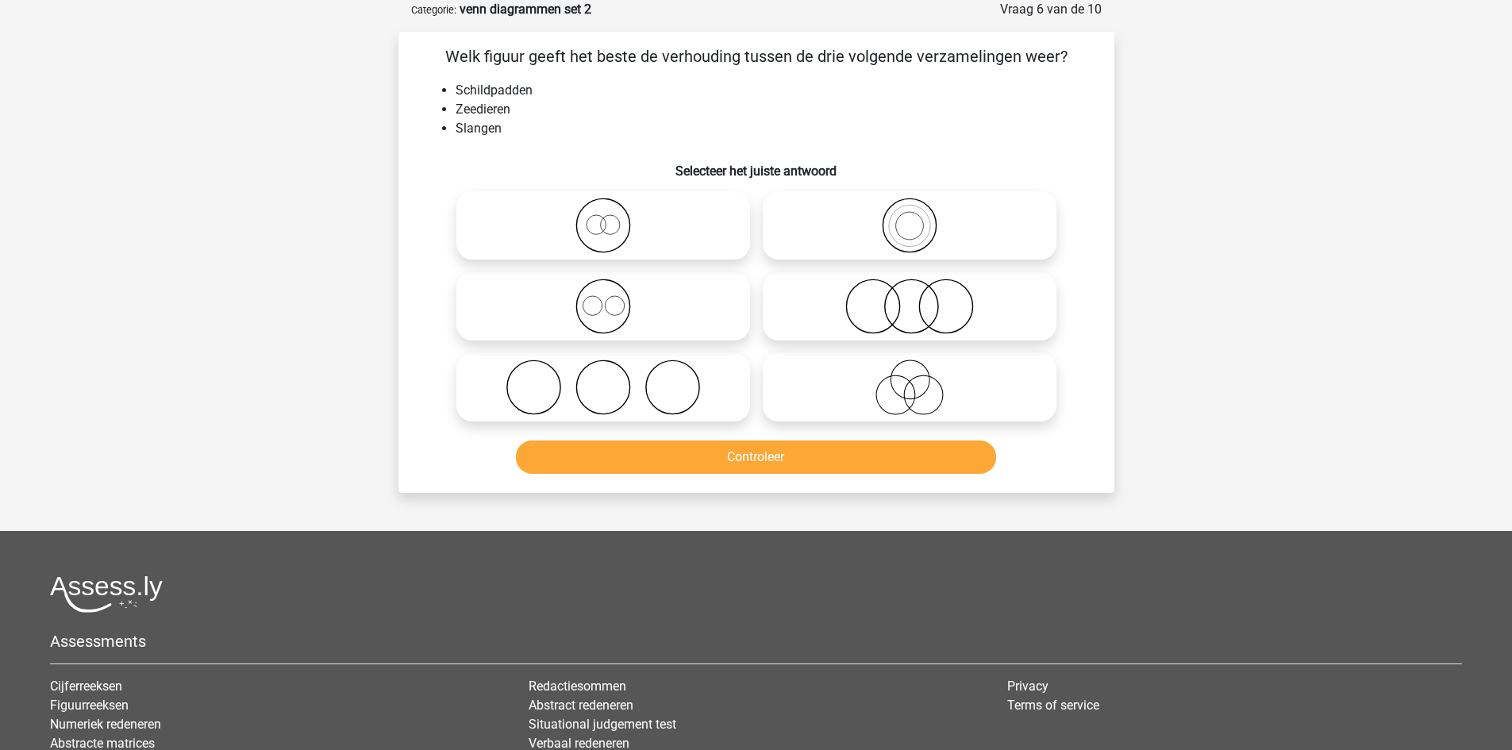
scroll to position [0, 0]
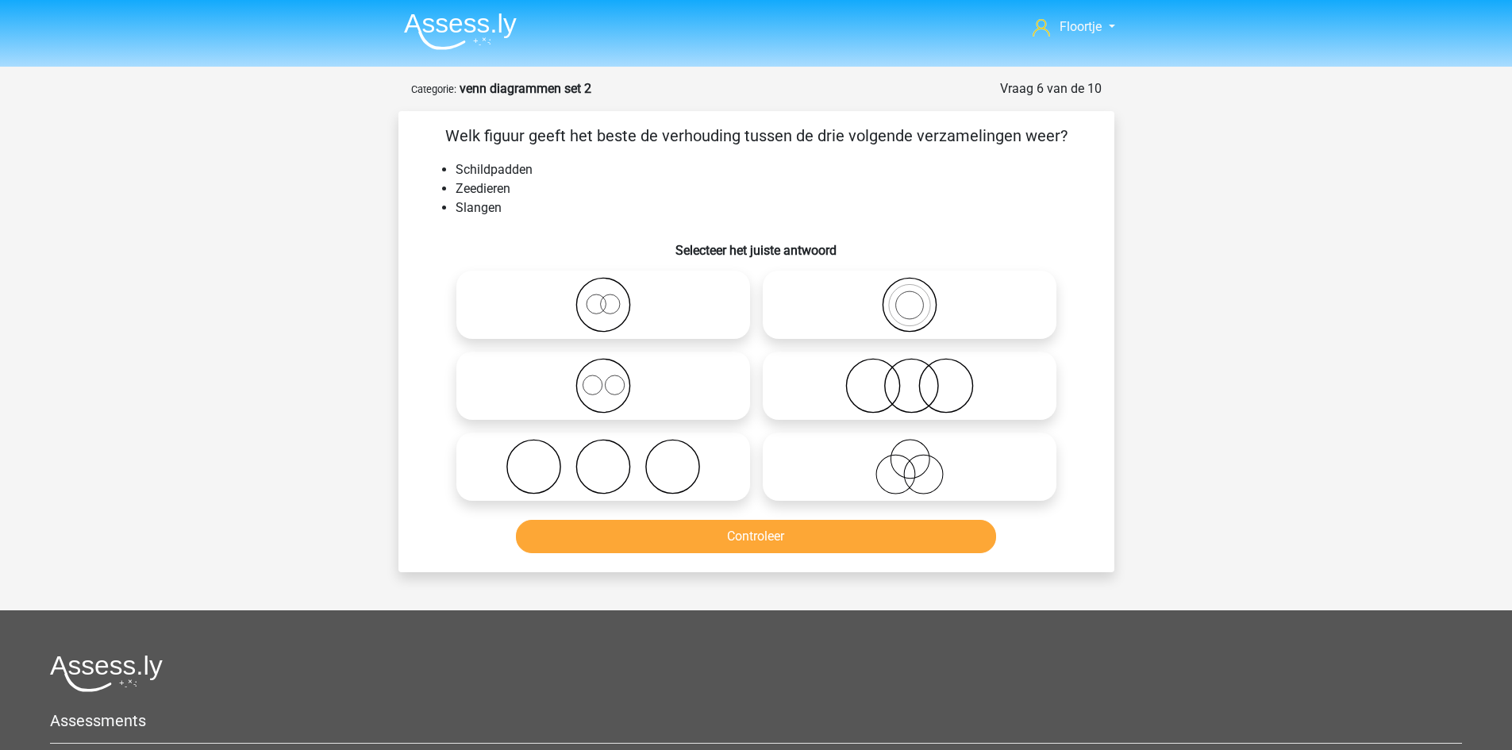
click at [686, 306] on icon at bounding box center [603, 305] width 281 height 56
click at [614, 297] on input "radio" at bounding box center [608, 292] width 10 height 10
radio input "true"
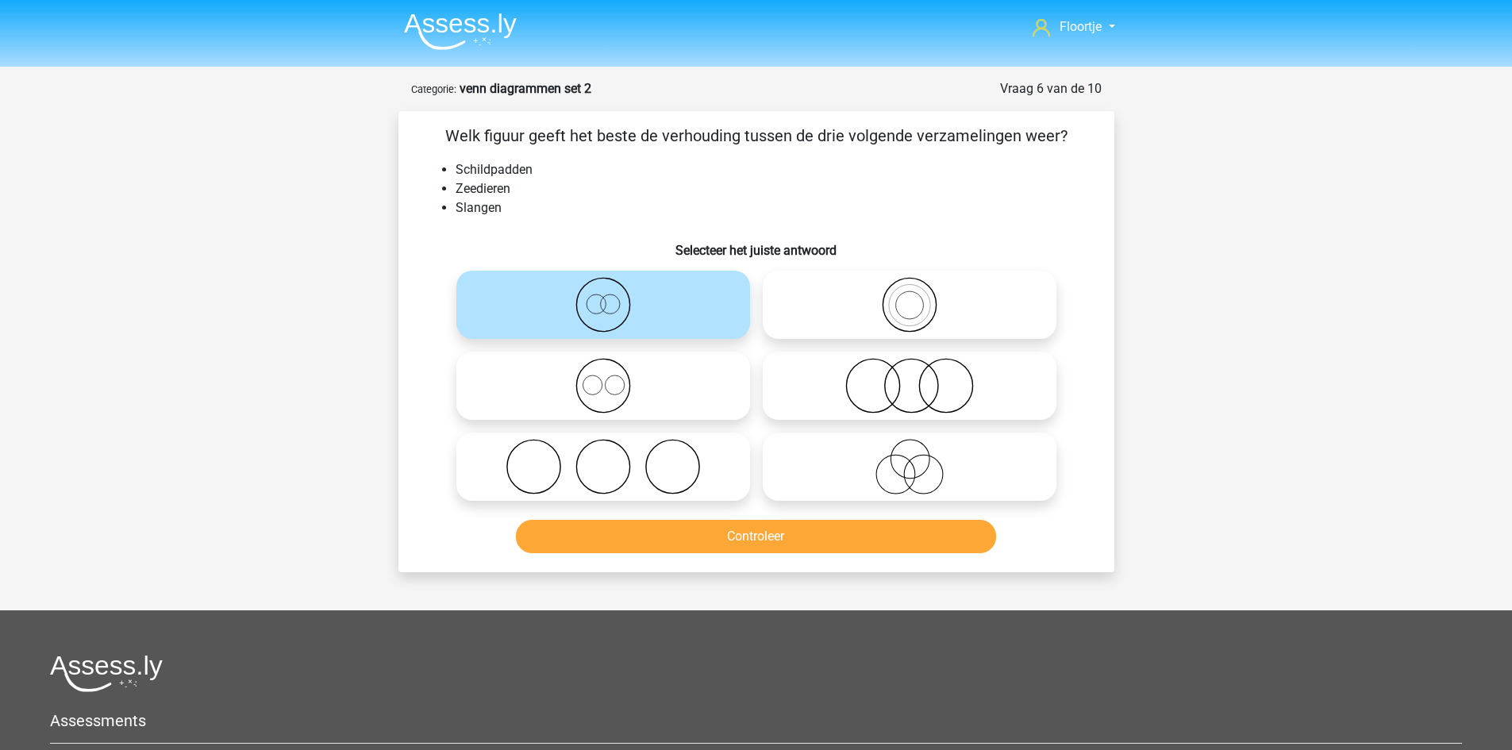
click at [653, 554] on div "Controleer" at bounding box center [756, 540] width 613 height 40
click at [650, 544] on button "Controleer" at bounding box center [756, 536] width 480 height 33
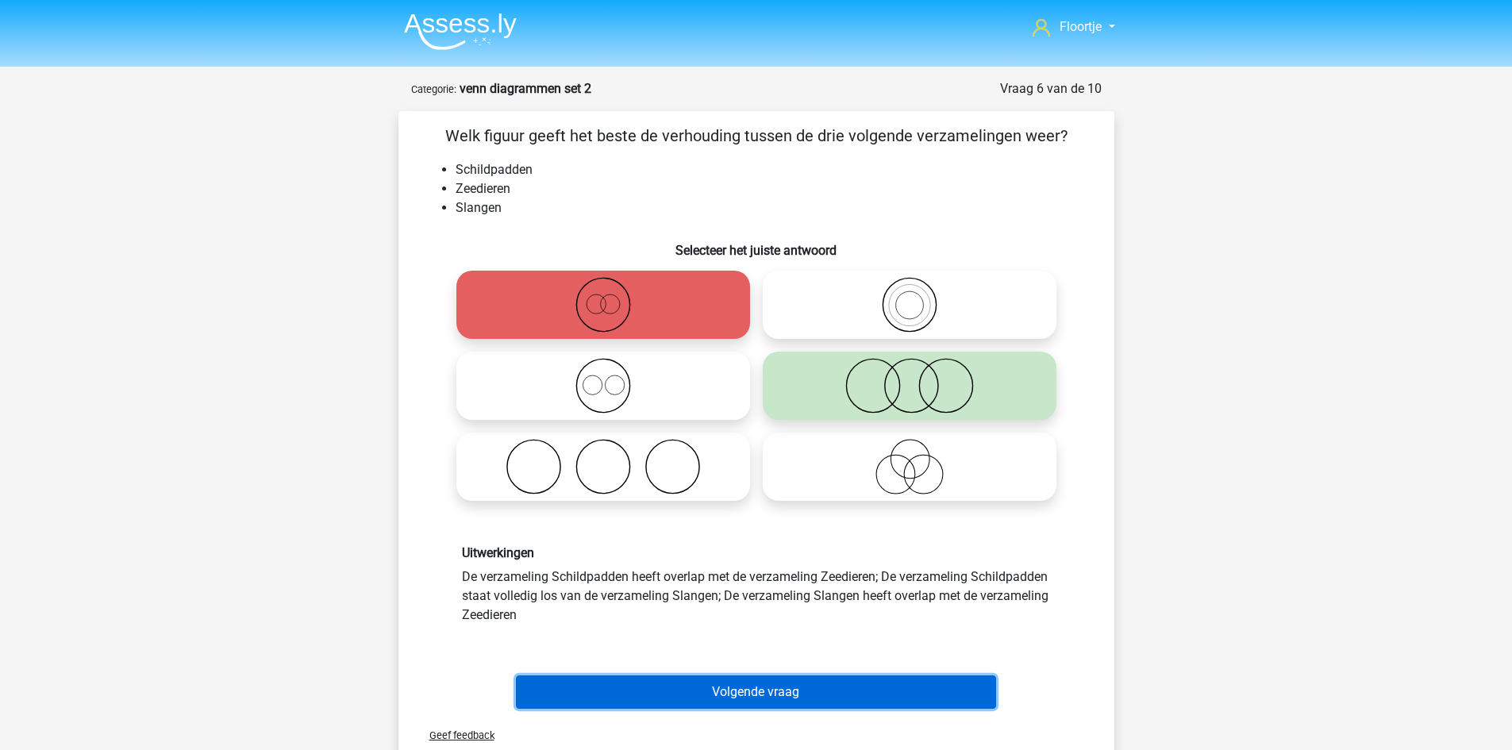
click at [711, 695] on button "Volgende vraag" at bounding box center [756, 692] width 480 height 33
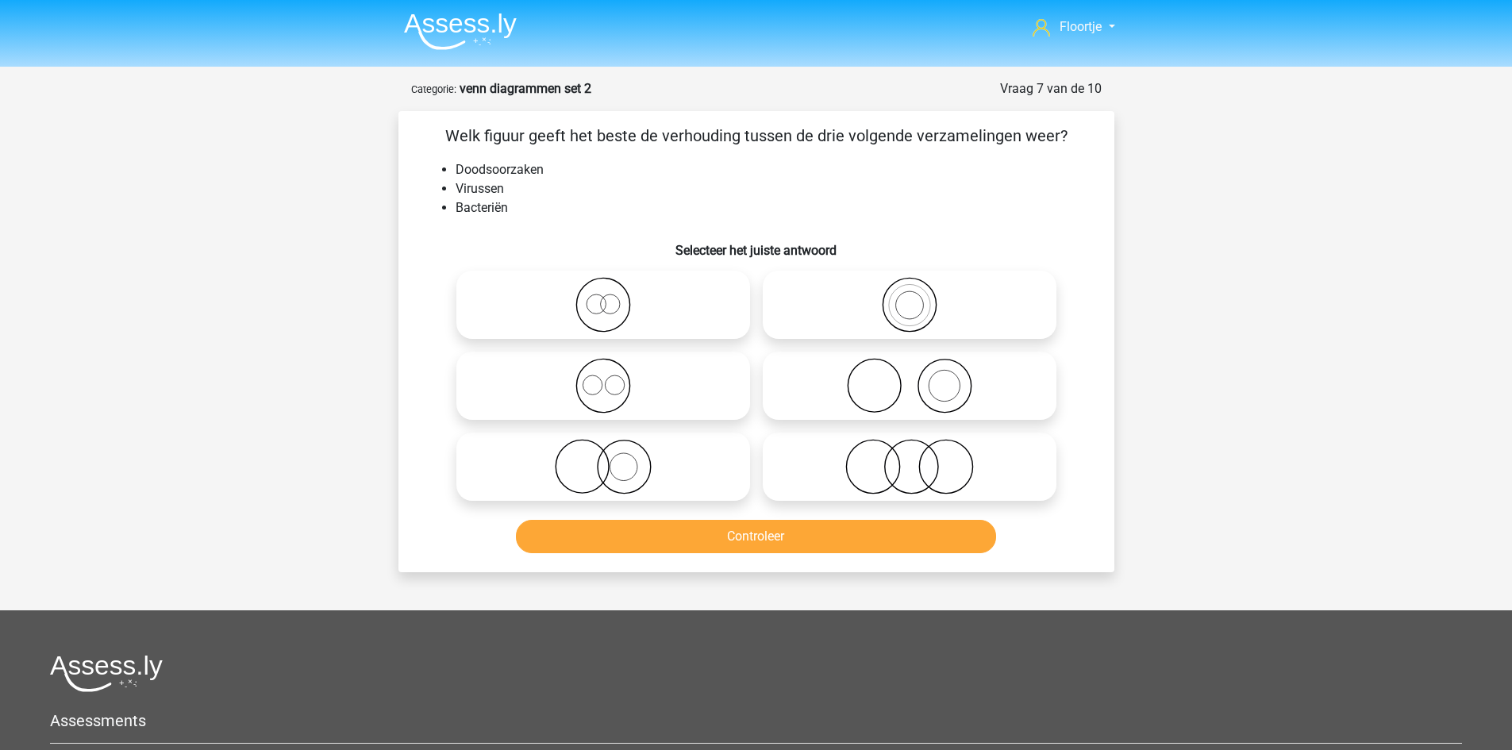
scroll to position [79, 0]
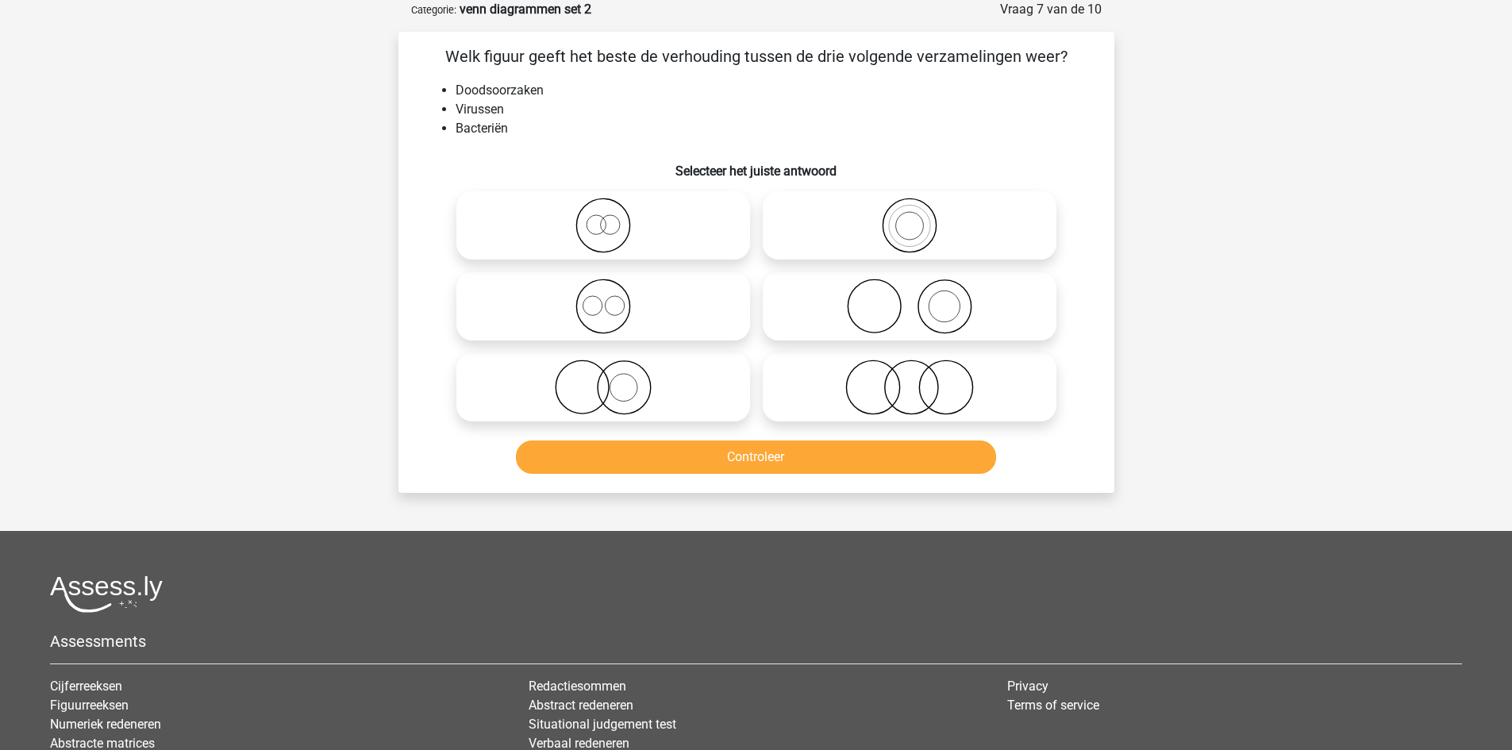
click at [926, 332] on icon at bounding box center [909, 307] width 281 height 56
click at [920, 298] on input "radio" at bounding box center [915, 293] width 10 height 10
radio input "true"
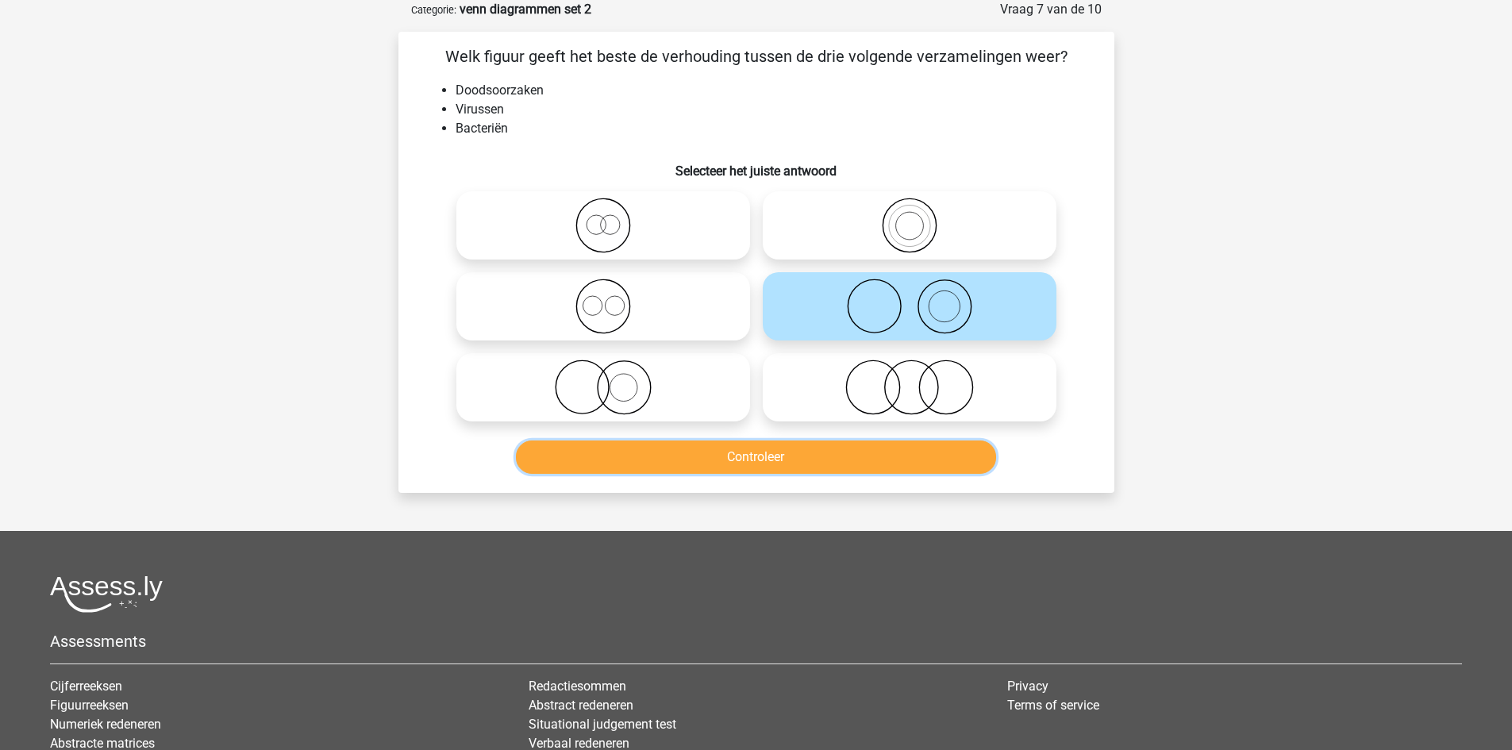
click at [883, 452] on button "Controleer" at bounding box center [756, 457] width 480 height 33
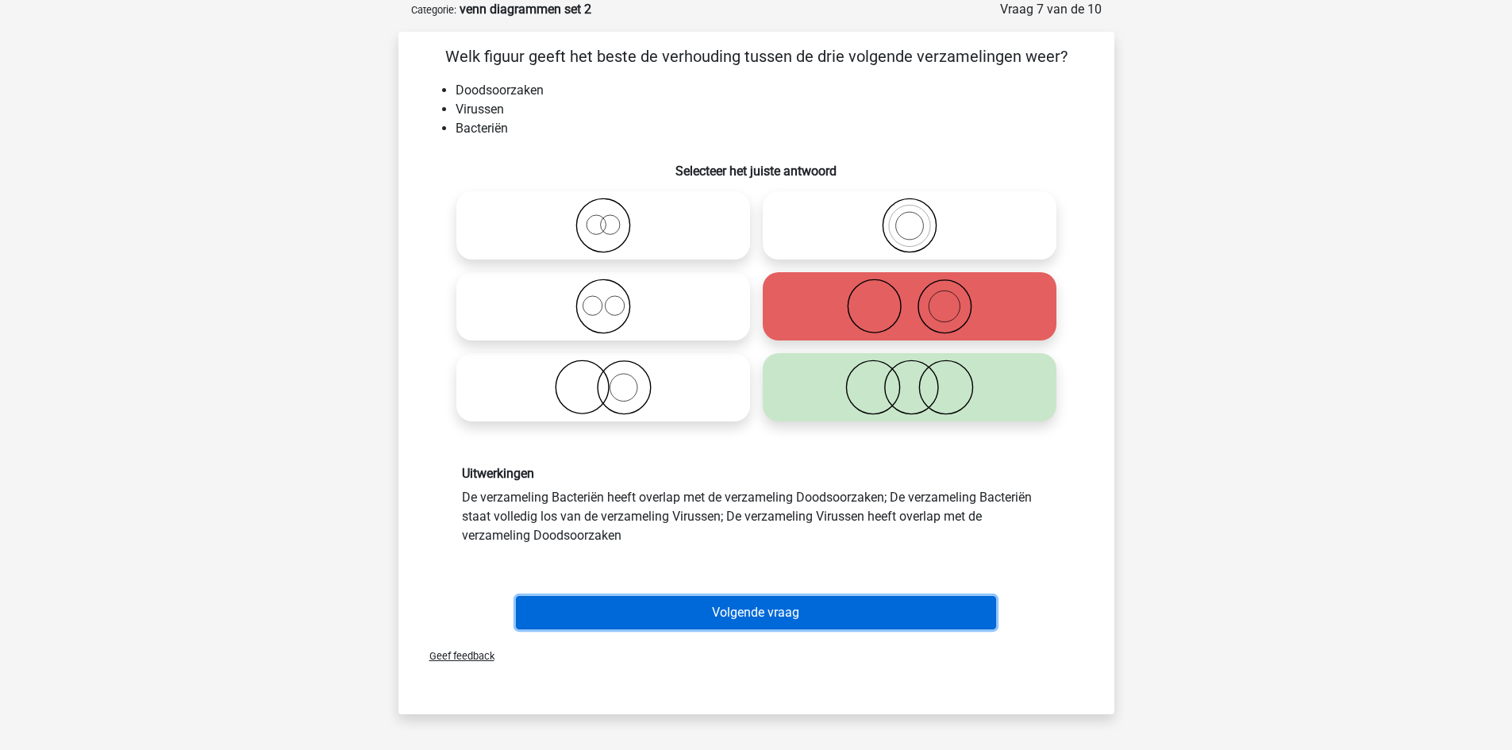
click at [794, 617] on button "Volgende vraag" at bounding box center [756, 612] width 480 height 33
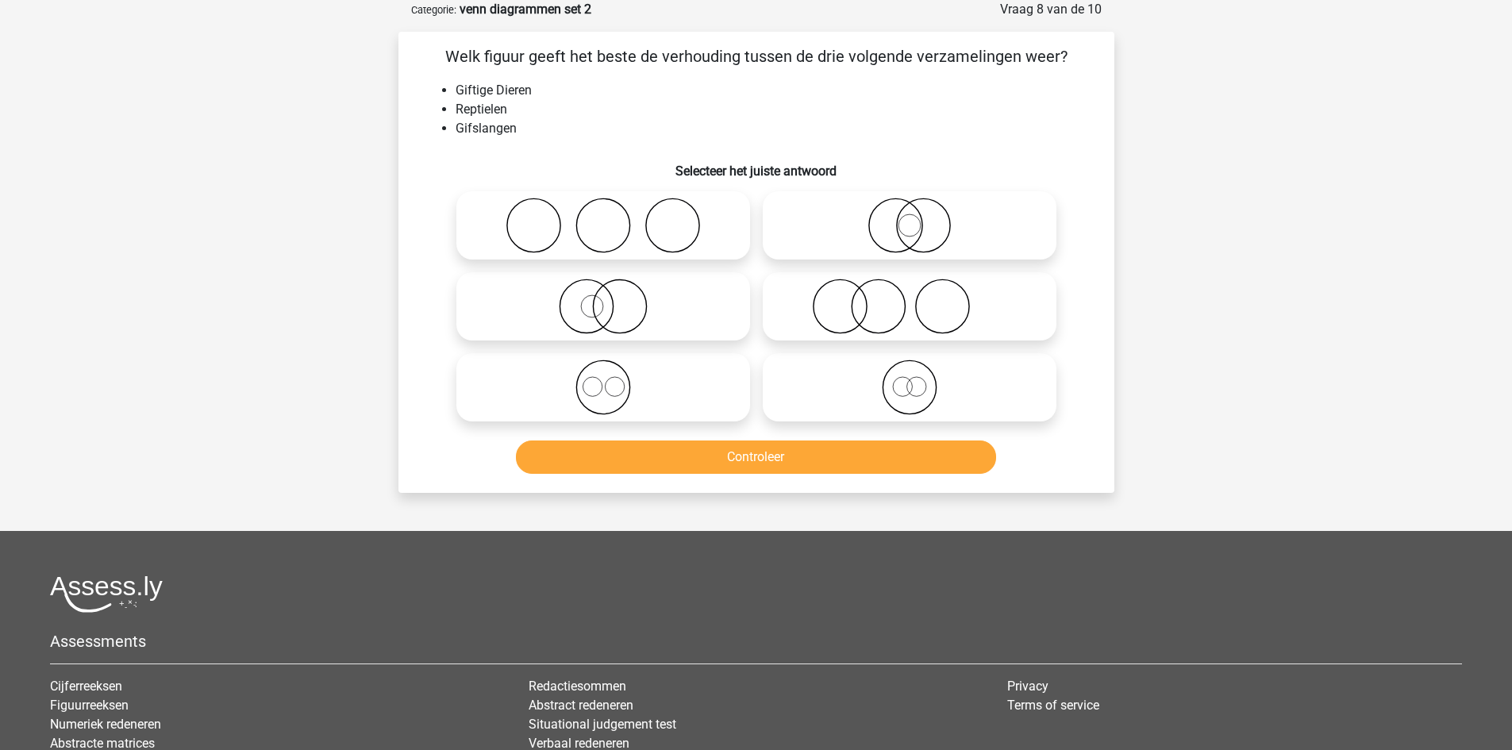
click at [888, 370] on icon at bounding box center [909, 388] width 281 height 56
click at [910, 370] on input "radio" at bounding box center [915, 374] width 10 height 10
radio input "true"
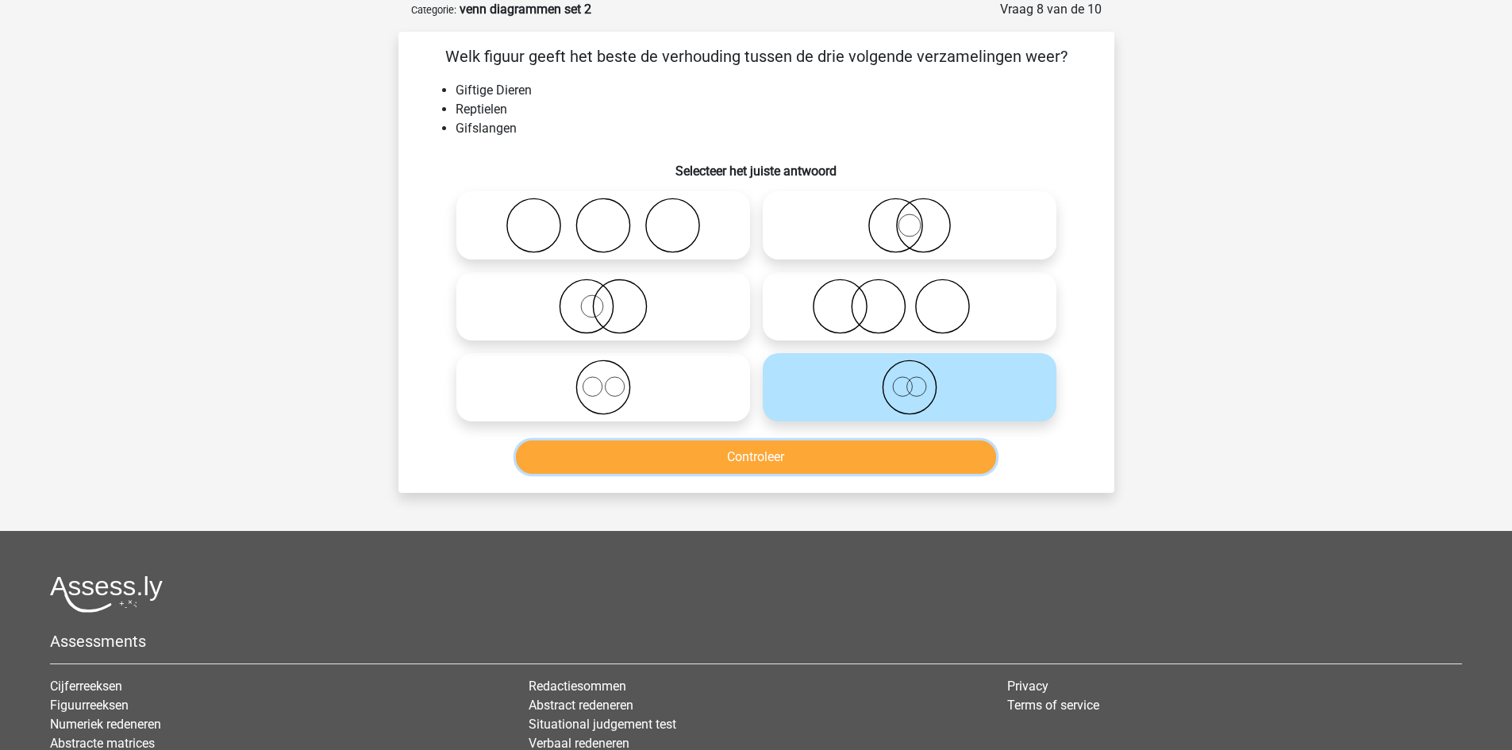
click at [820, 447] on button "Controleer" at bounding box center [756, 457] width 480 height 33
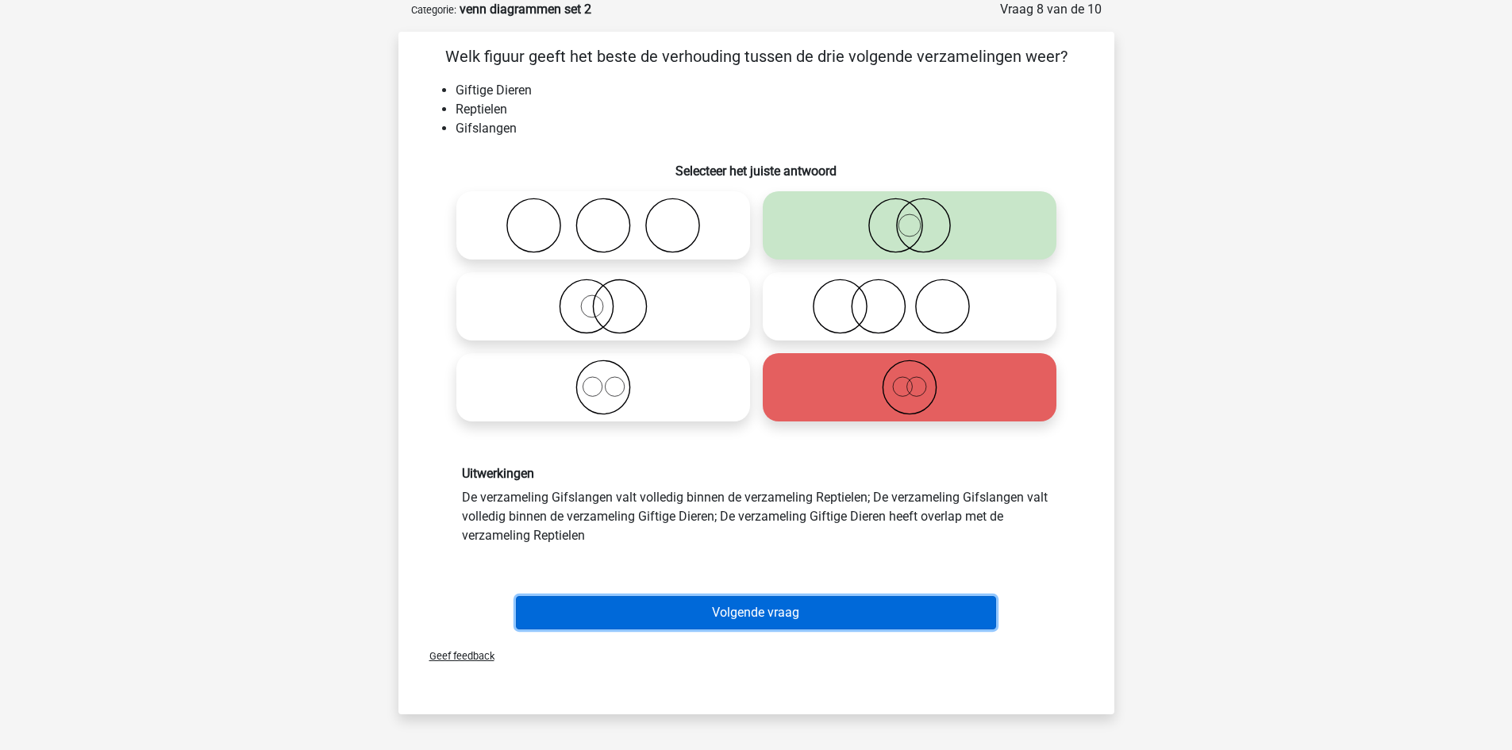
click at [788, 603] on button "Volgende vraag" at bounding box center [756, 612] width 480 height 33
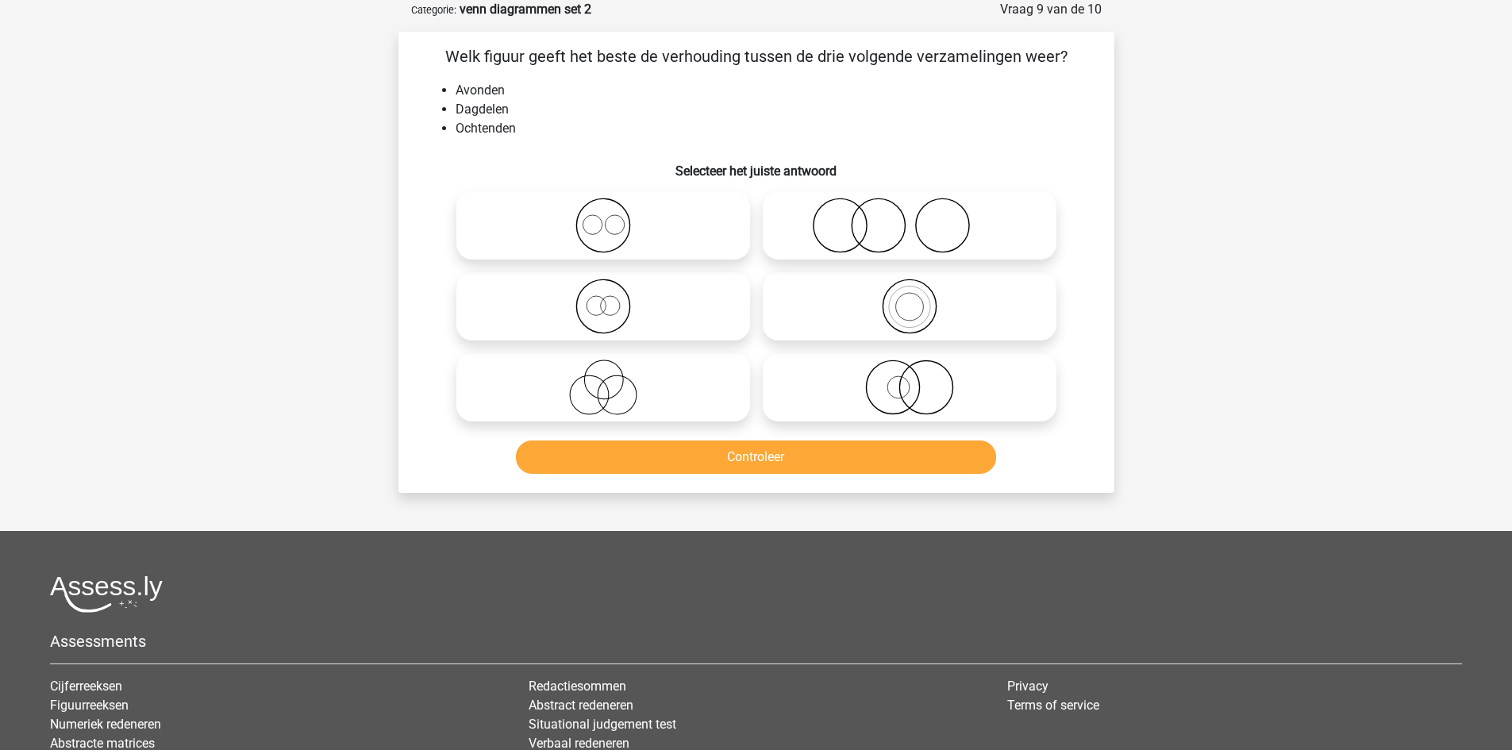
click at [830, 292] on icon at bounding box center [909, 307] width 281 height 56
click at [910, 292] on input "radio" at bounding box center [915, 293] width 10 height 10
radio input "true"
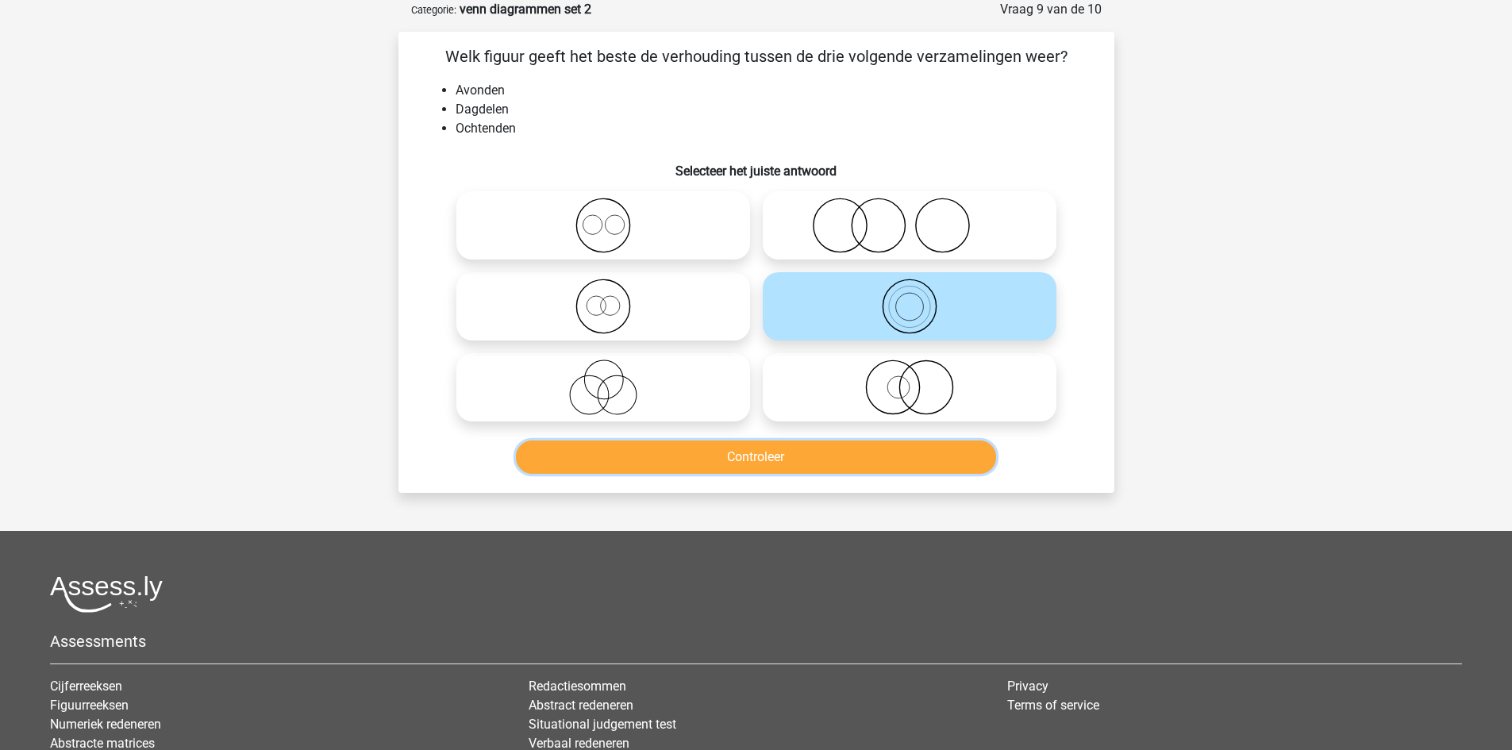
click at [810, 449] on button "Controleer" at bounding box center [756, 457] width 480 height 33
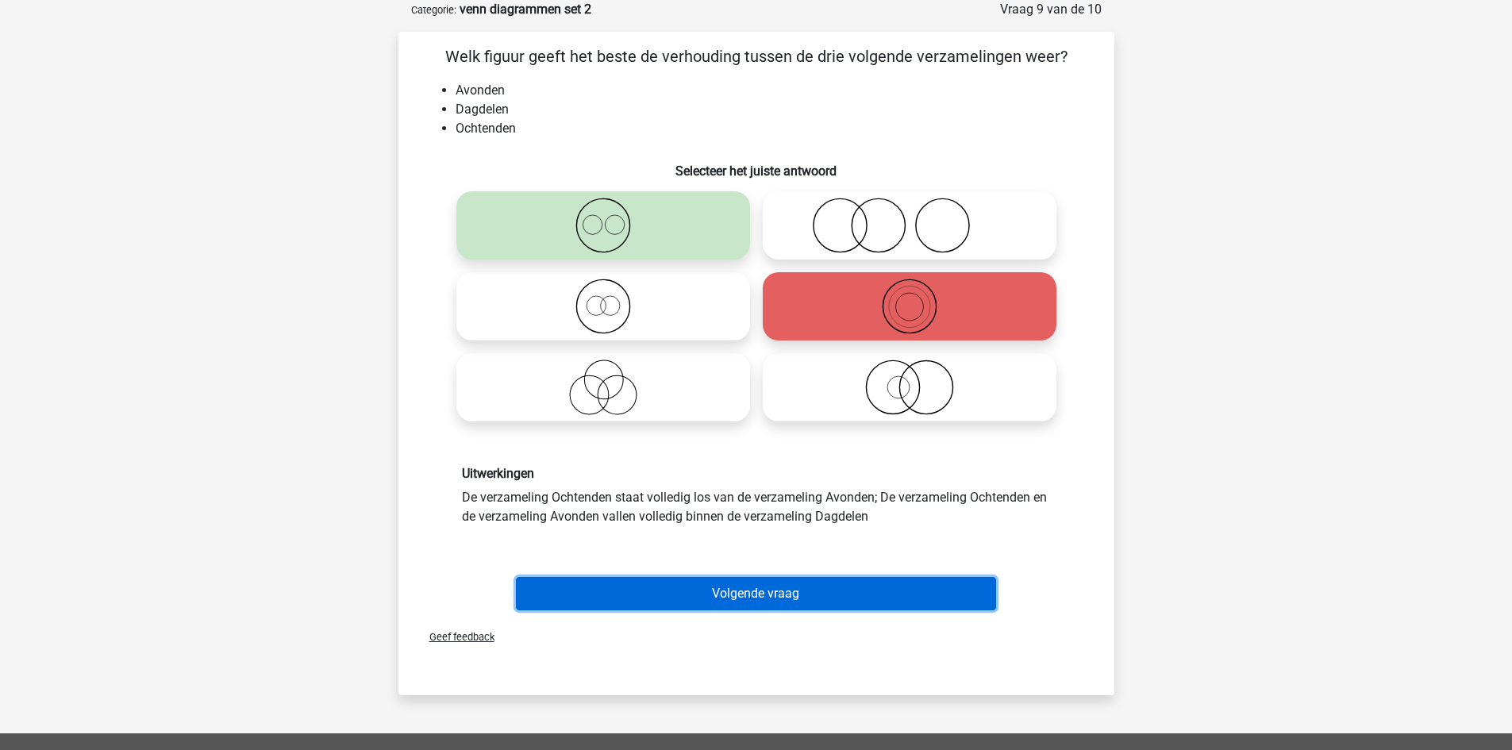
click at [782, 595] on button "Volgende vraag" at bounding box center [756, 593] width 480 height 33
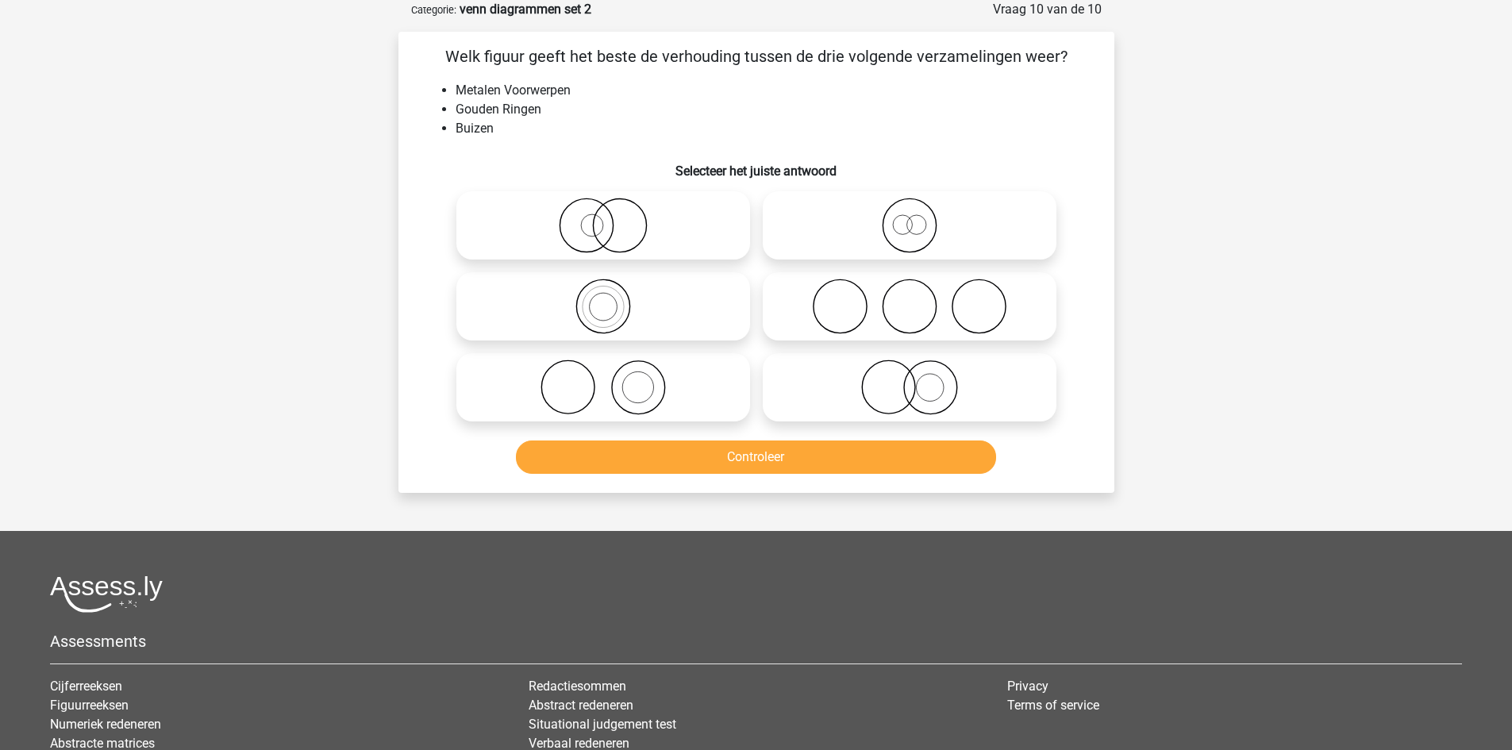
scroll to position [0, 0]
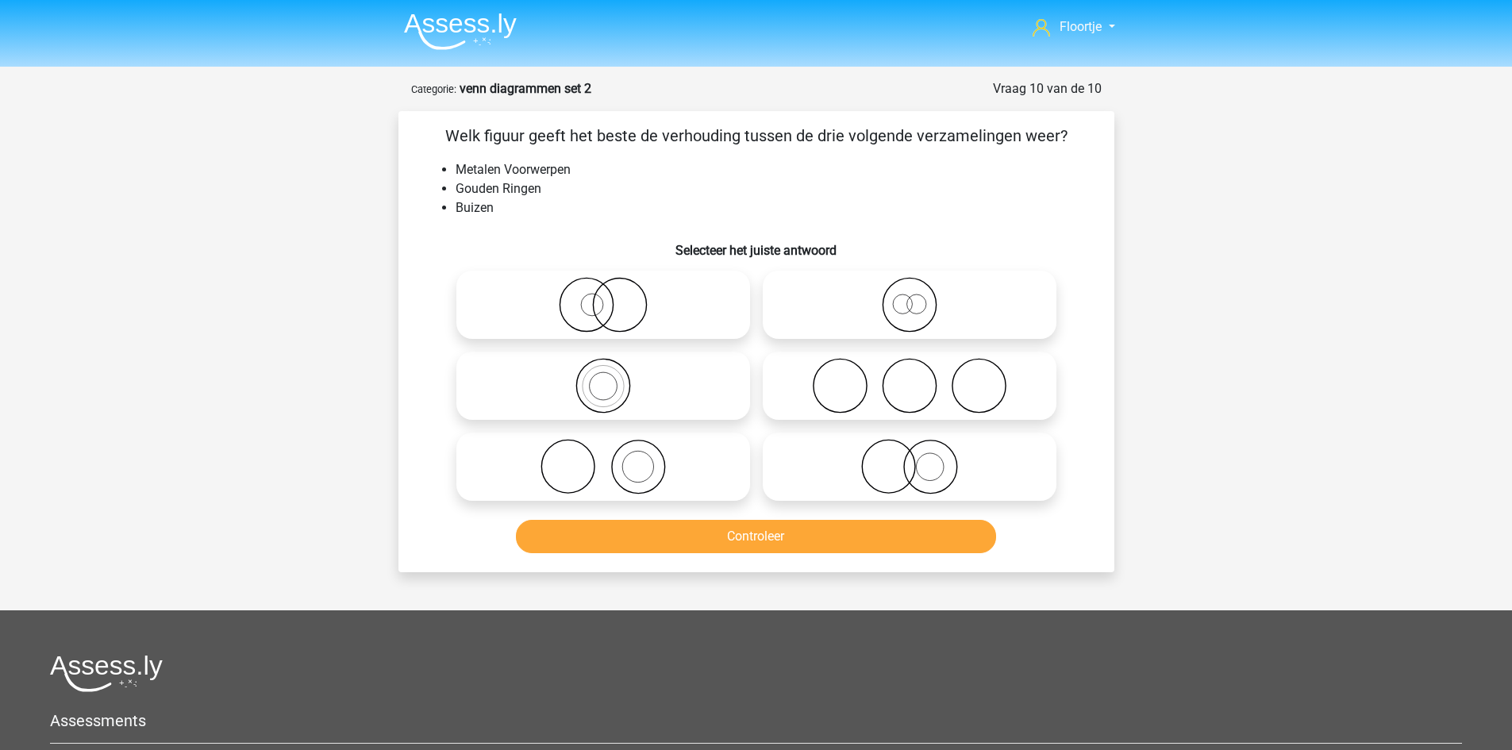
click at [865, 311] on icon at bounding box center [909, 305] width 281 height 56
click at [910, 297] on input "radio" at bounding box center [915, 292] width 10 height 10
radio input "true"
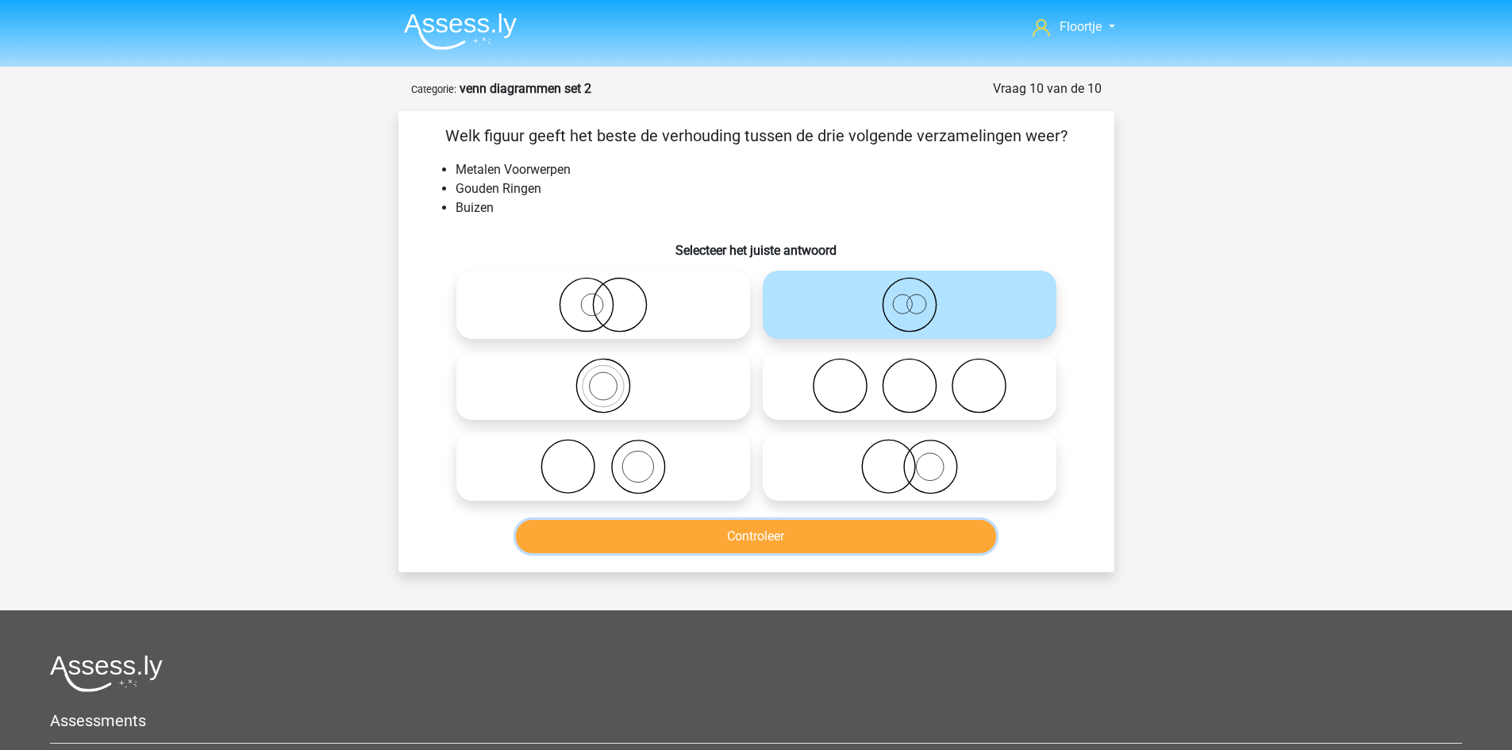
click at [795, 537] on button "Controleer" at bounding box center [756, 536] width 480 height 33
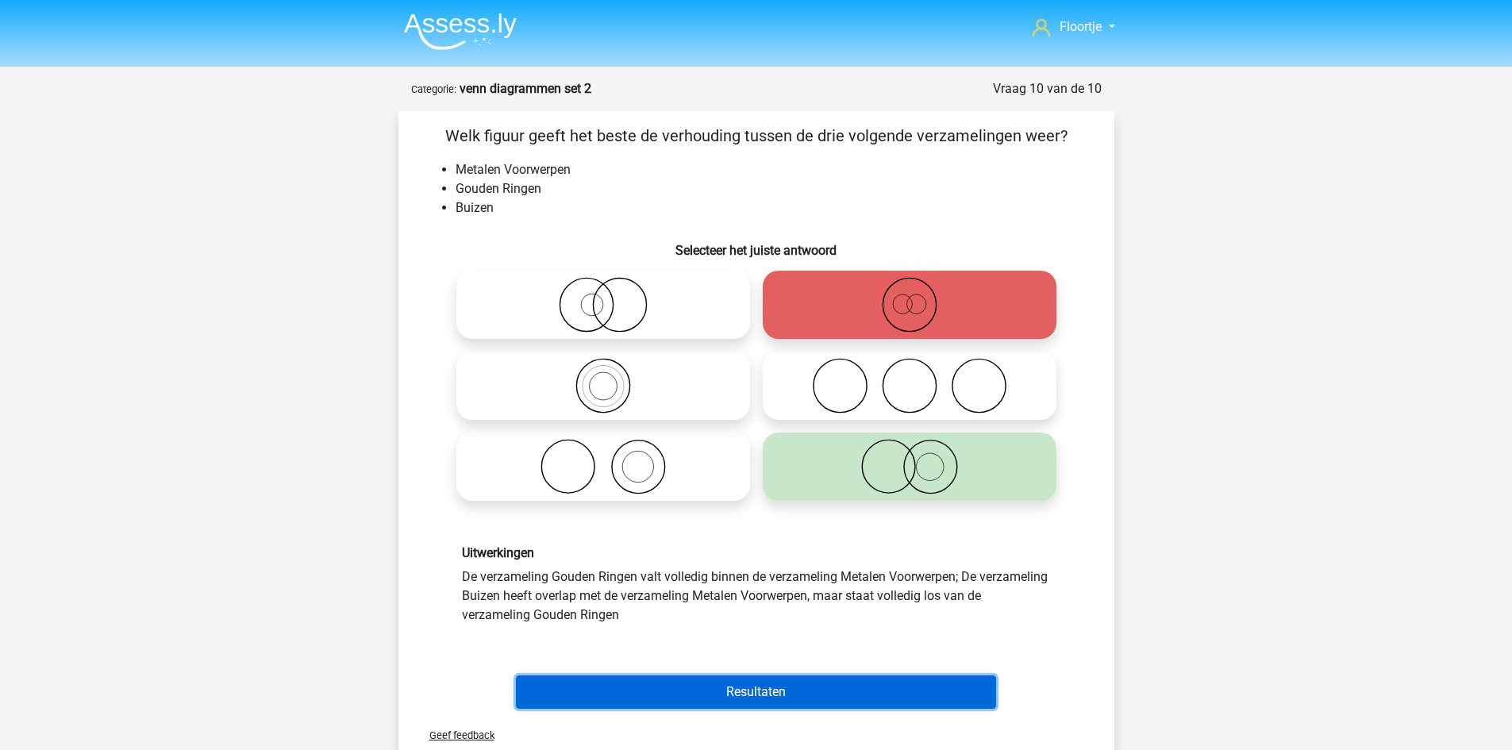
click at [792, 680] on button "Resultaten" at bounding box center [756, 692] width 480 height 33
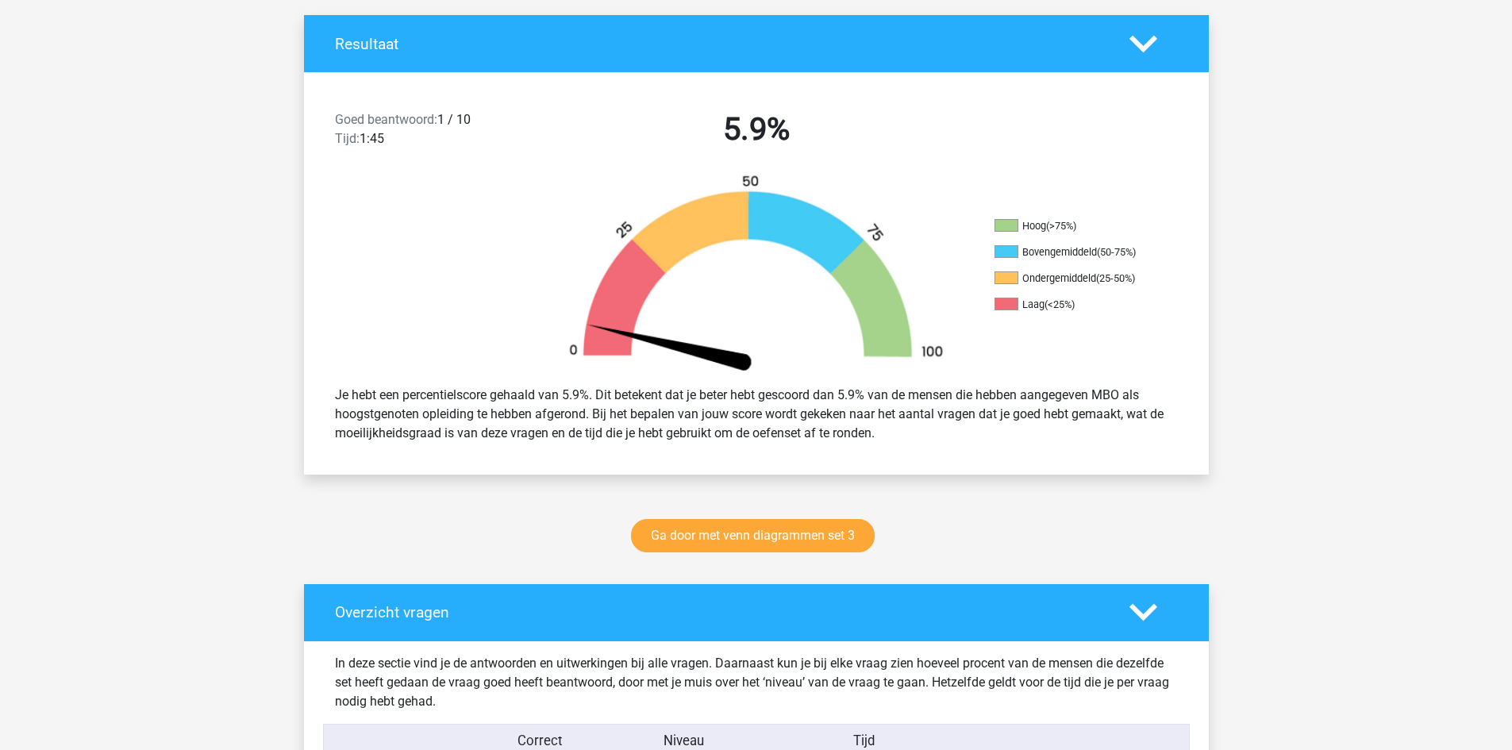
scroll to position [361, 0]
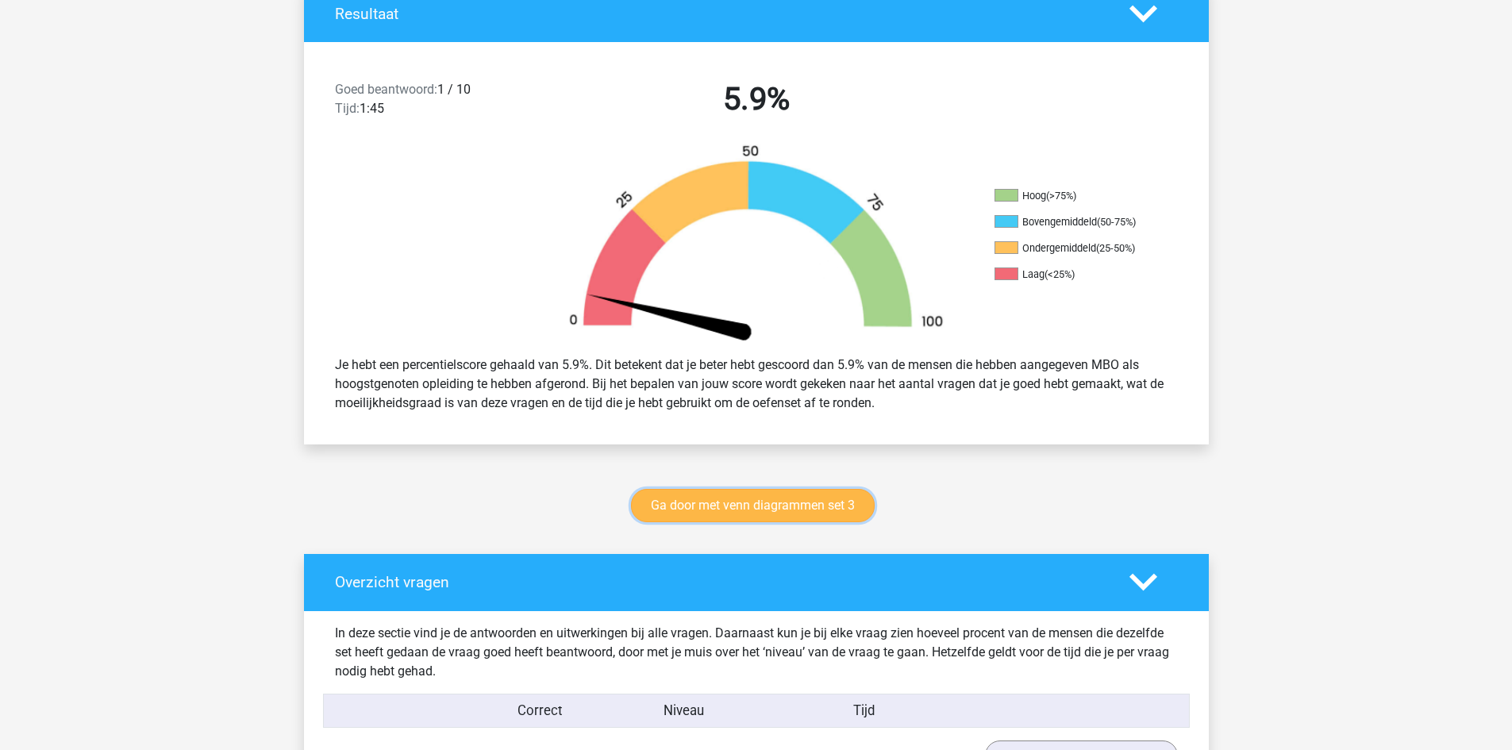
click at [722, 506] on link "Ga door met venn diagrammen set 3" at bounding box center [753, 505] width 244 height 33
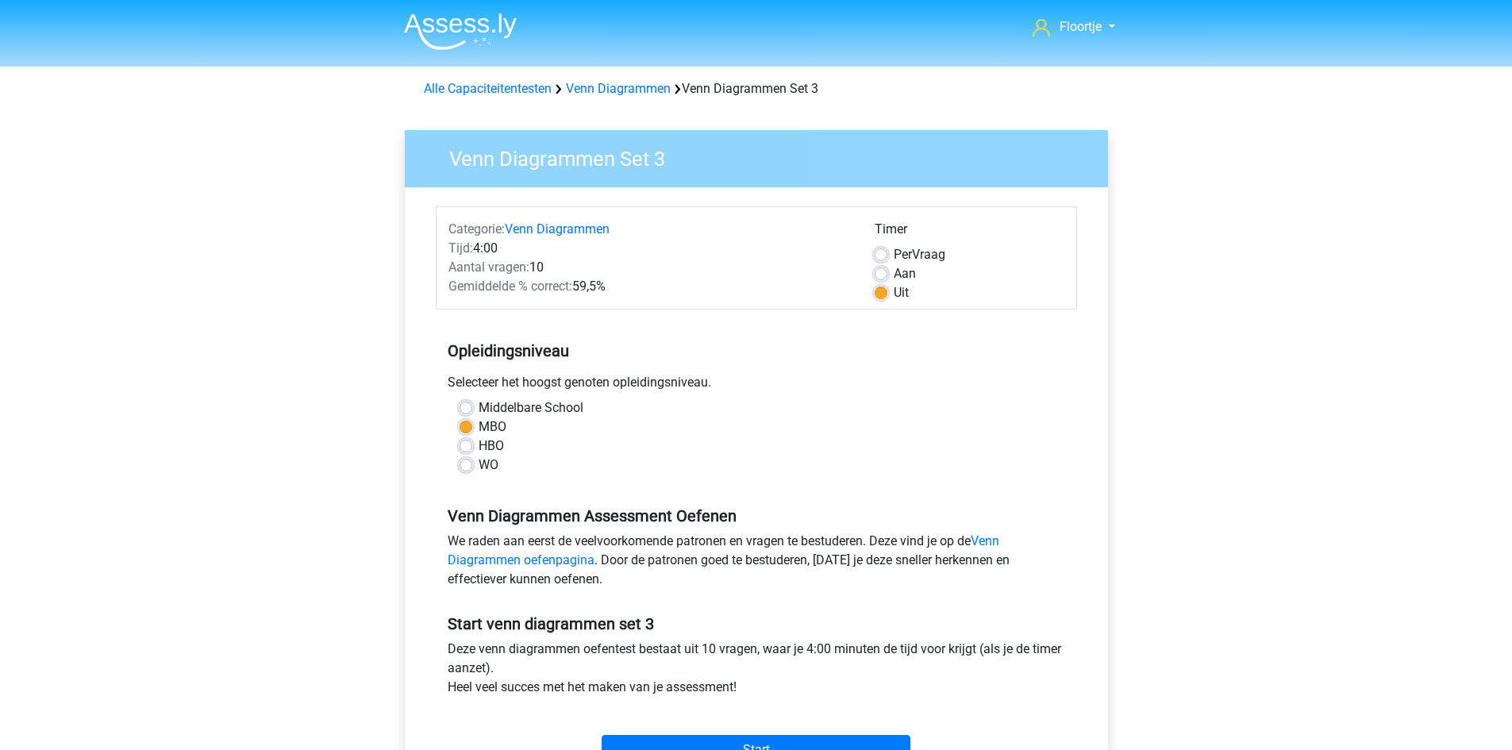
click at [891, 276] on div "Aan" at bounding box center [970, 273] width 190 height 19
click at [888, 275] on div "Aan" at bounding box center [970, 273] width 190 height 19
click at [894, 274] on label "Aan" at bounding box center [905, 273] width 22 height 19
click at [881, 274] on input "Aan" at bounding box center [881, 272] width 13 height 16
radio input "true"
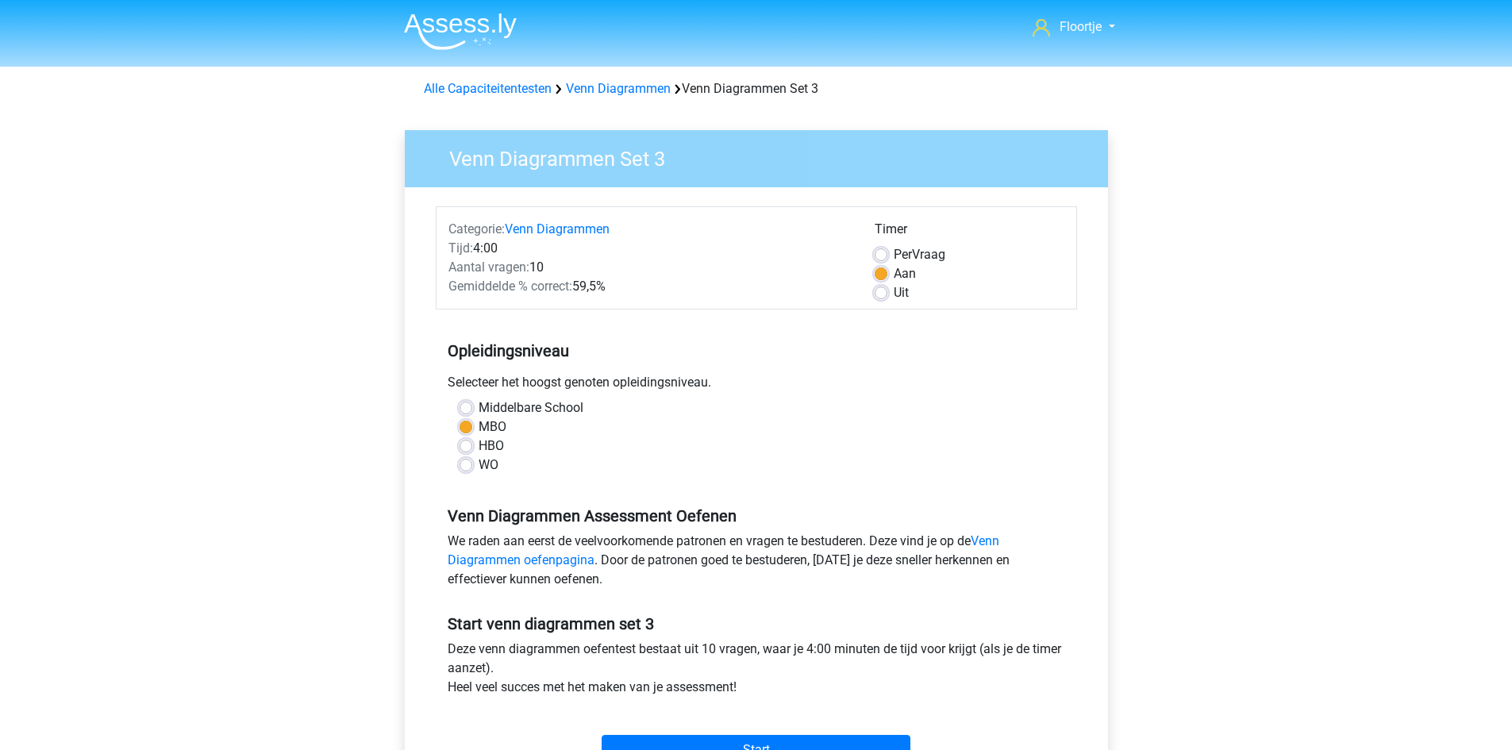
click at [894, 255] on label "Per Vraag" at bounding box center [920, 254] width 52 height 19
click at [884, 255] on input "Per Vraag" at bounding box center [881, 253] width 13 height 16
radio input "true"
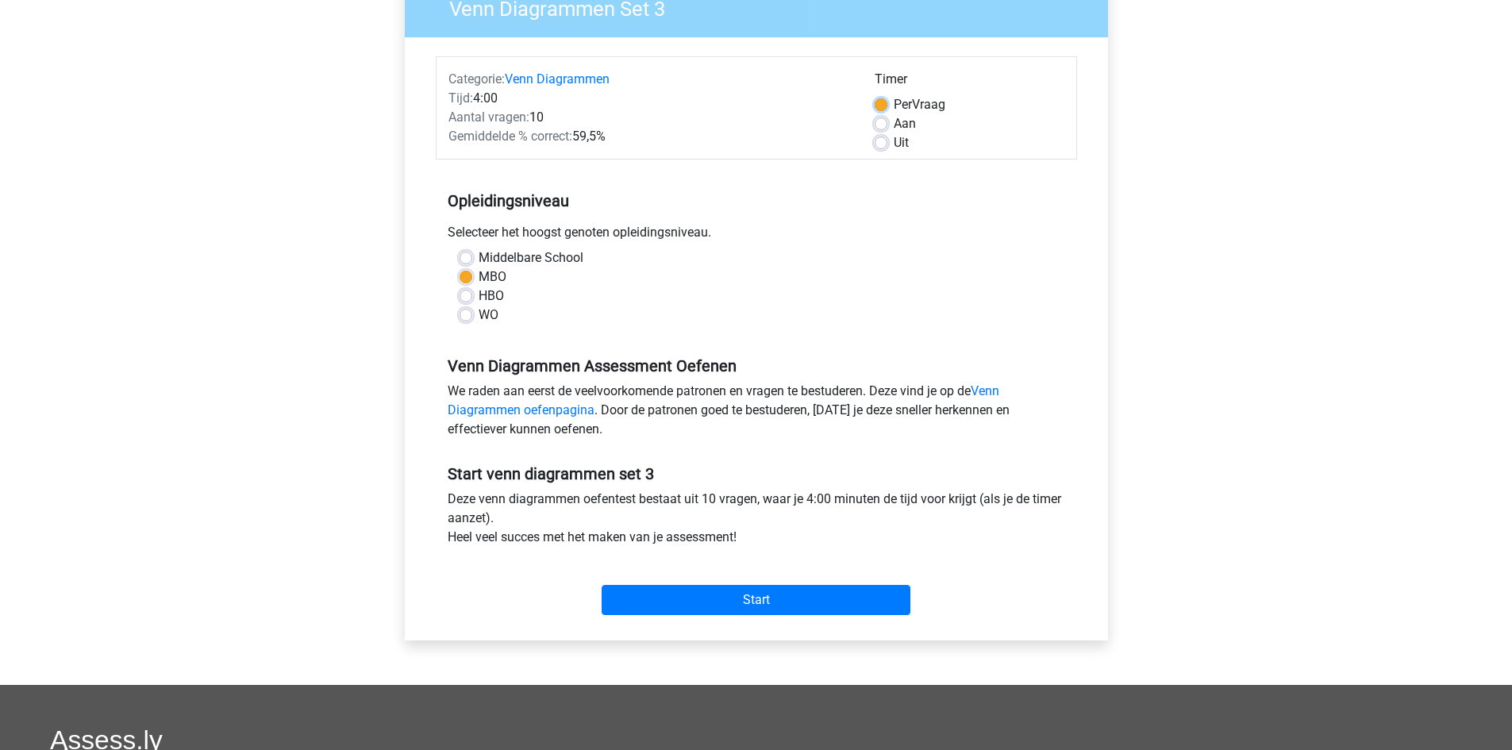
scroll to position [156, 0]
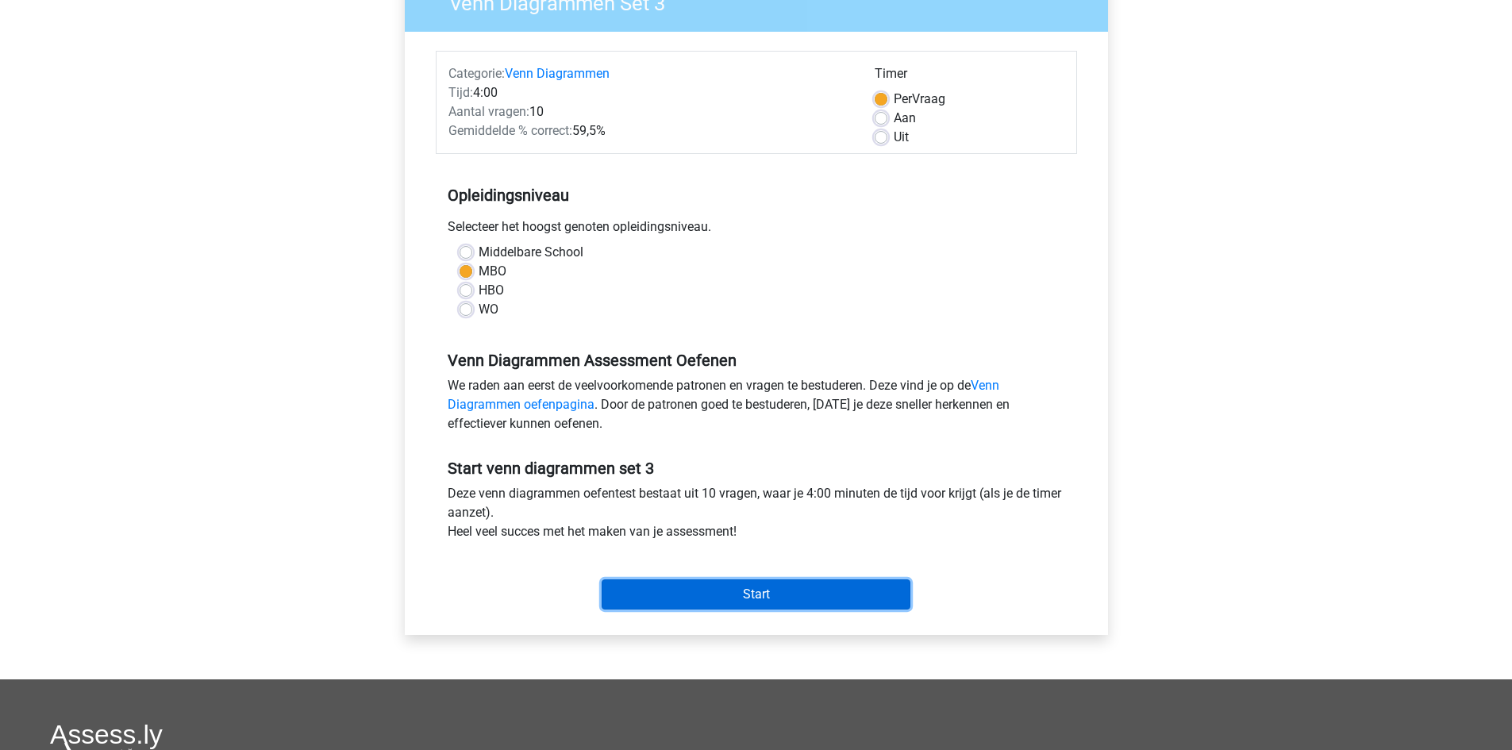
click at [762, 580] on input "Start" at bounding box center [756, 595] width 309 height 30
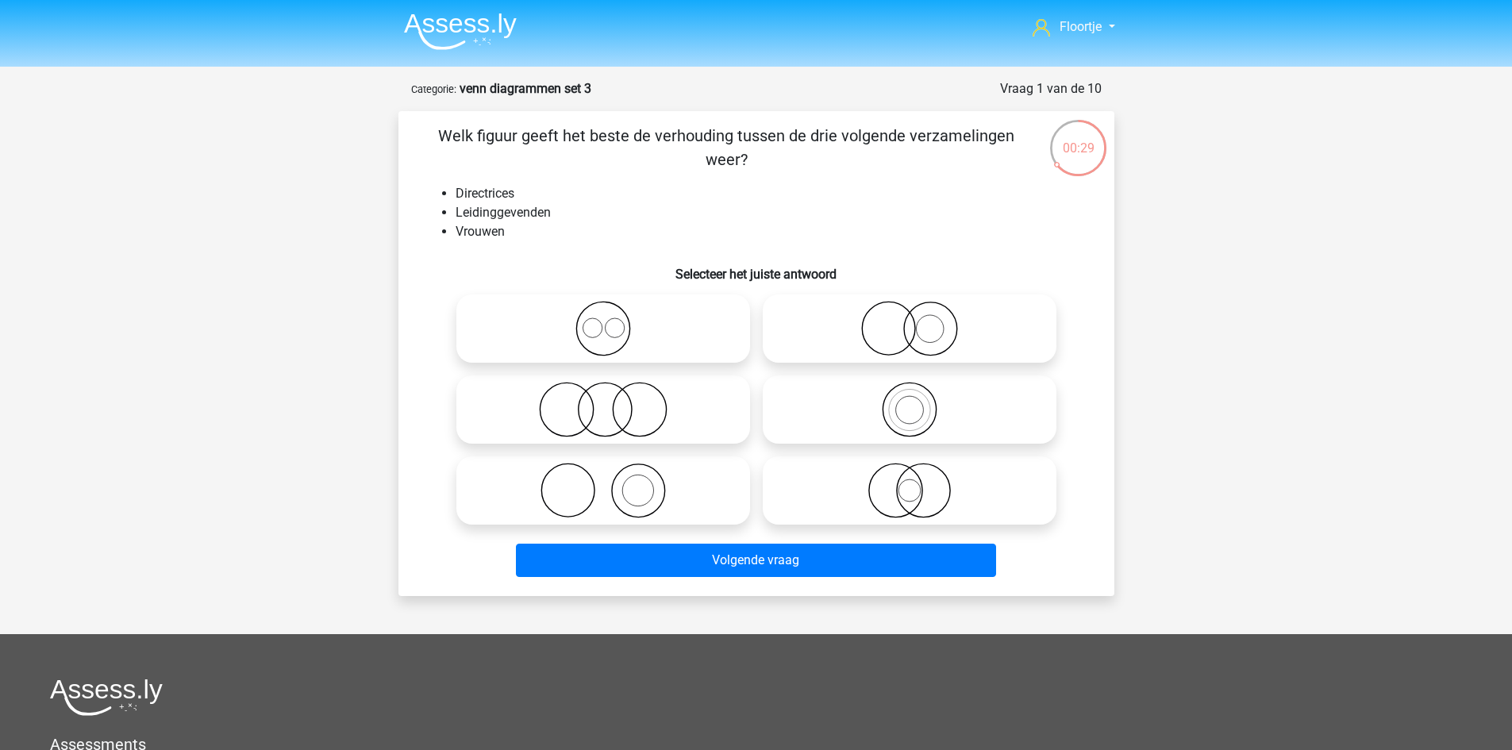
click at [579, 324] on icon at bounding box center [603, 329] width 281 height 56
click at [603, 321] on input "radio" at bounding box center [608, 315] width 10 height 10
radio input "true"
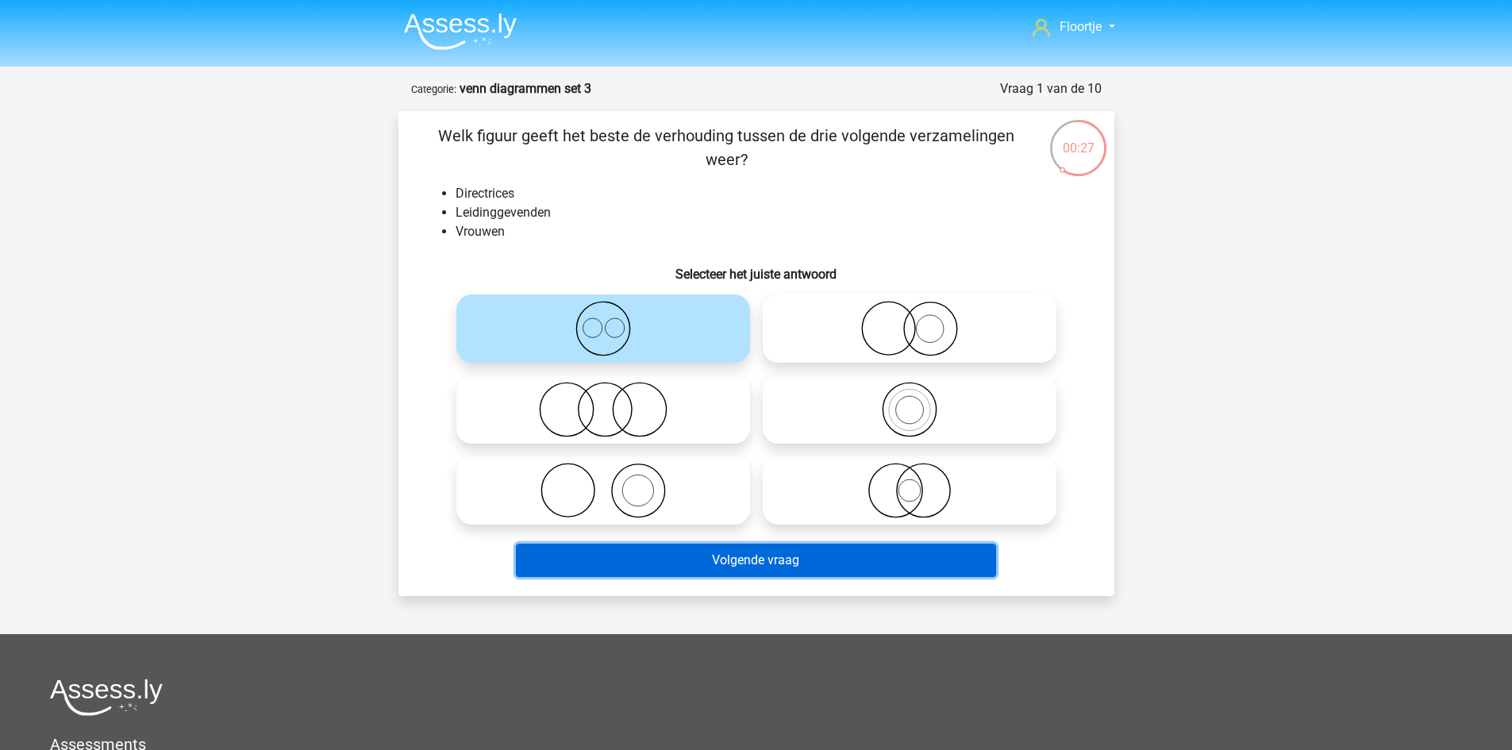
click at [664, 549] on button "Volgende vraag" at bounding box center [756, 560] width 480 height 33
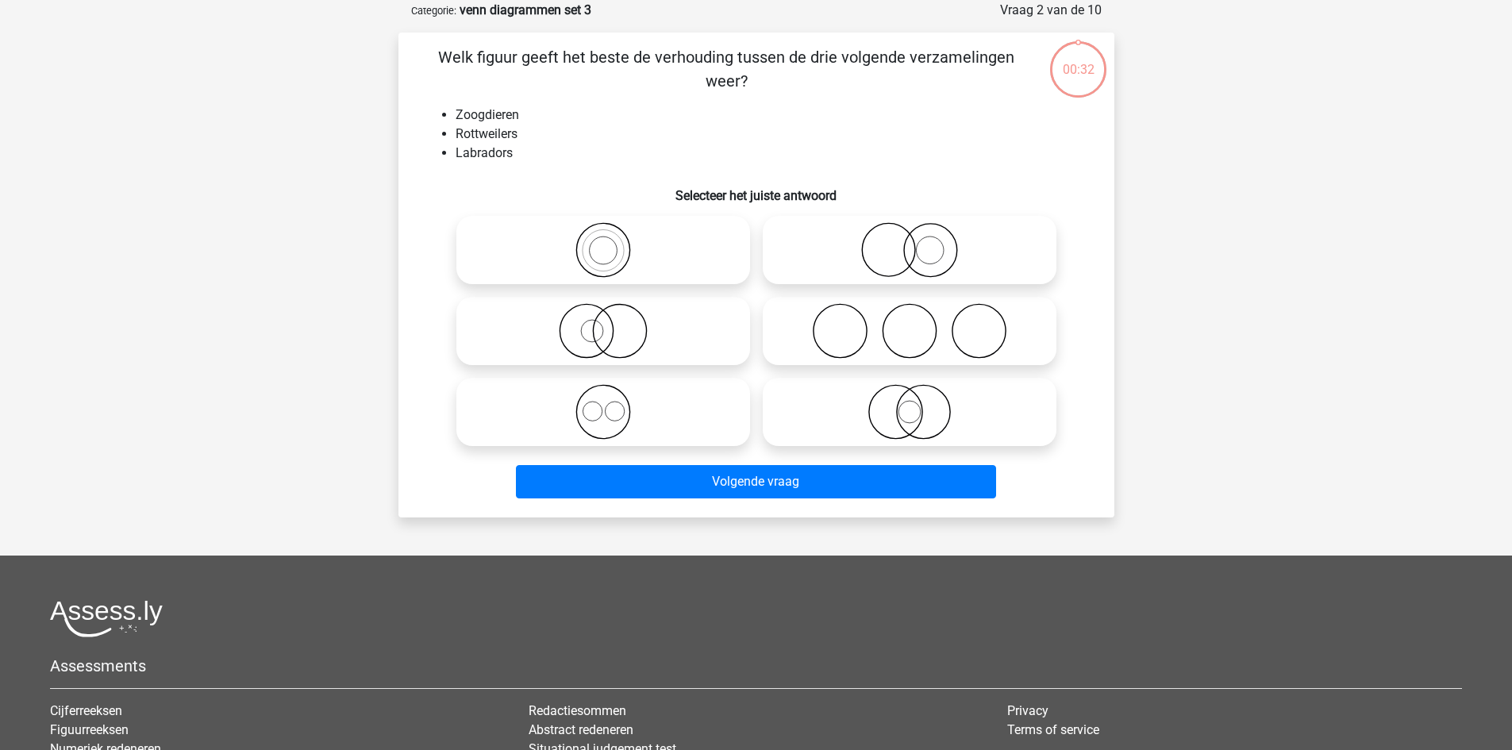
scroll to position [79, 0]
click at [634, 264] on icon at bounding box center [603, 249] width 281 height 56
click at [614, 241] on input "radio" at bounding box center [608, 236] width 10 height 10
radio input "true"
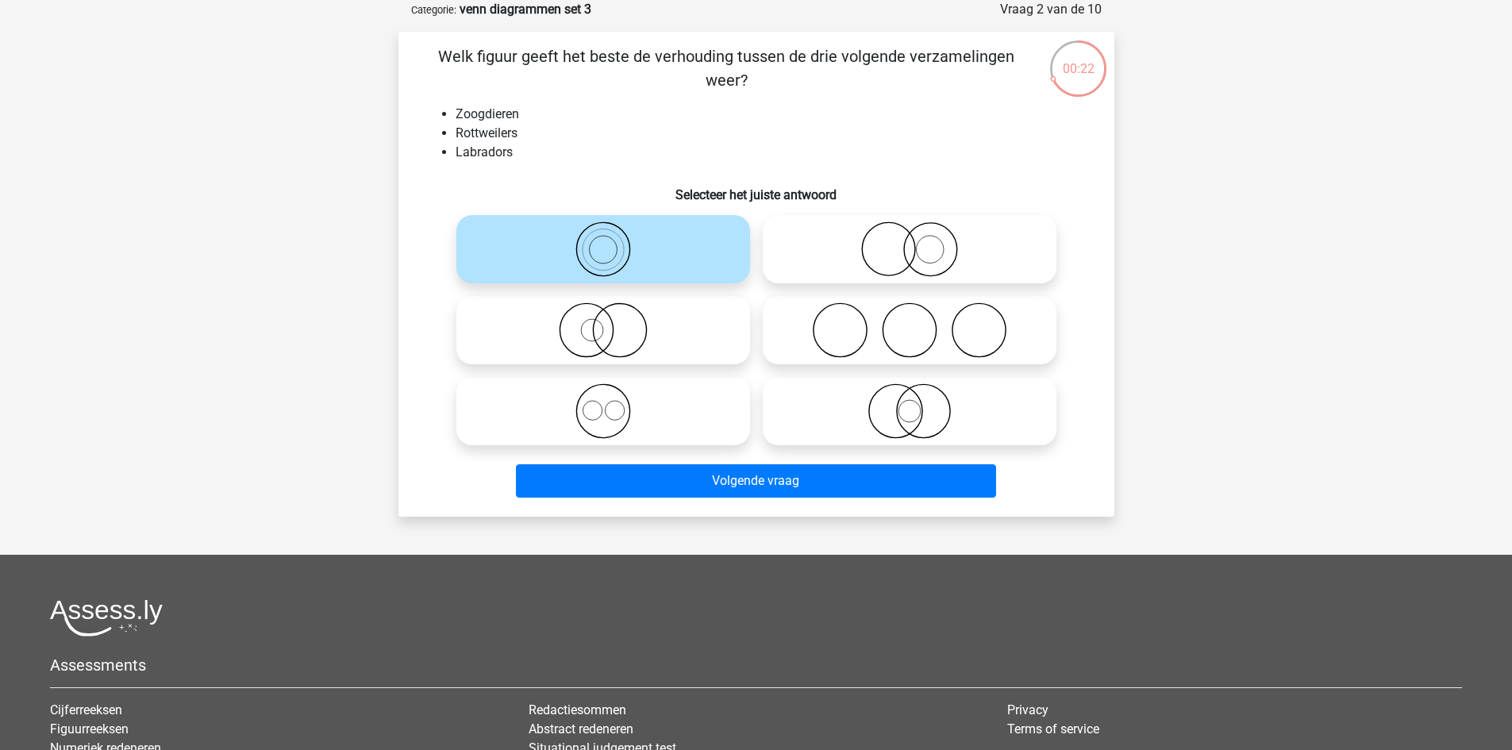
click at [633, 301] on label at bounding box center [603, 330] width 294 height 68
click at [614, 312] on input "radio" at bounding box center [608, 317] width 10 height 10
radio input "true"
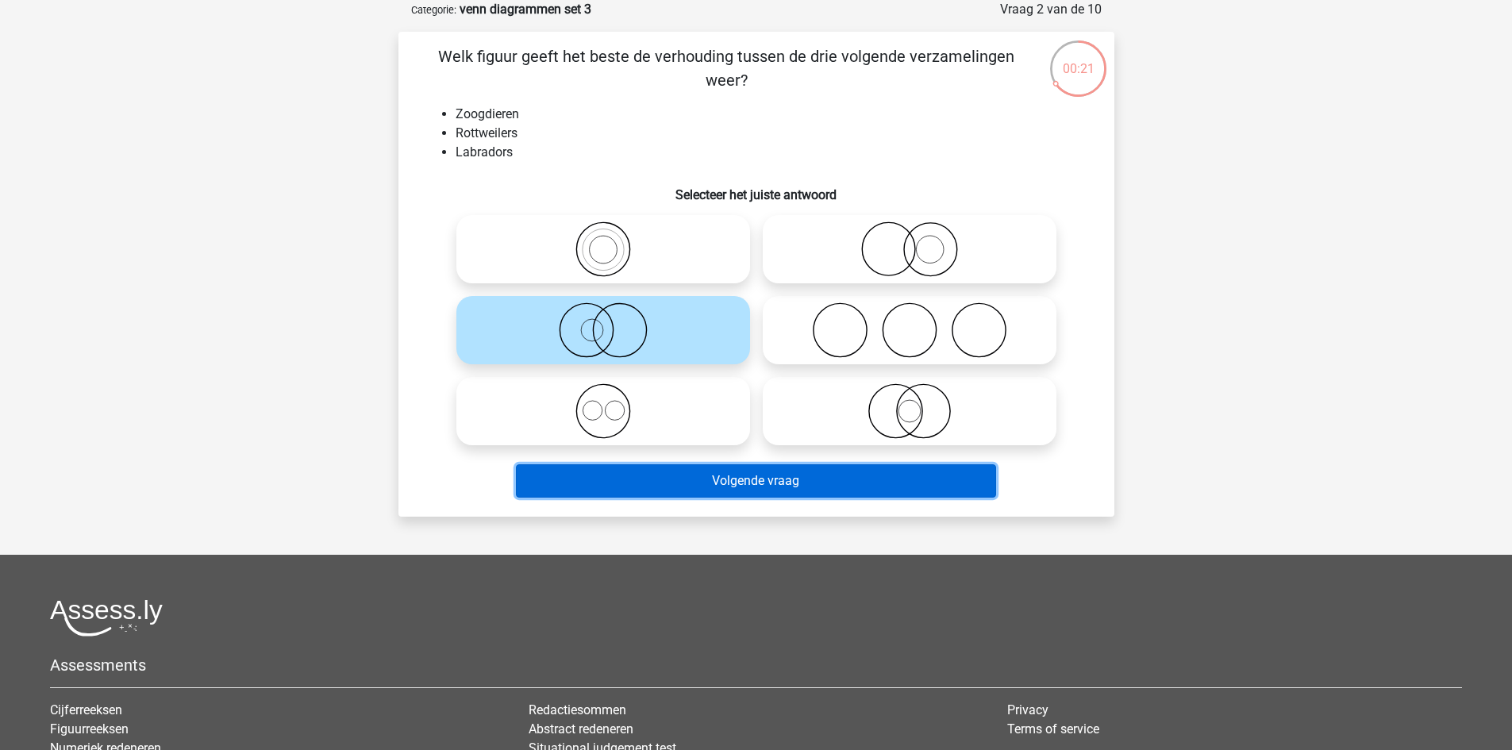
click at [664, 464] on button "Volgende vraag" at bounding box center [756, 480] width 480 height 33
